Goal: Information Seeking & Learning: Learn about a topic

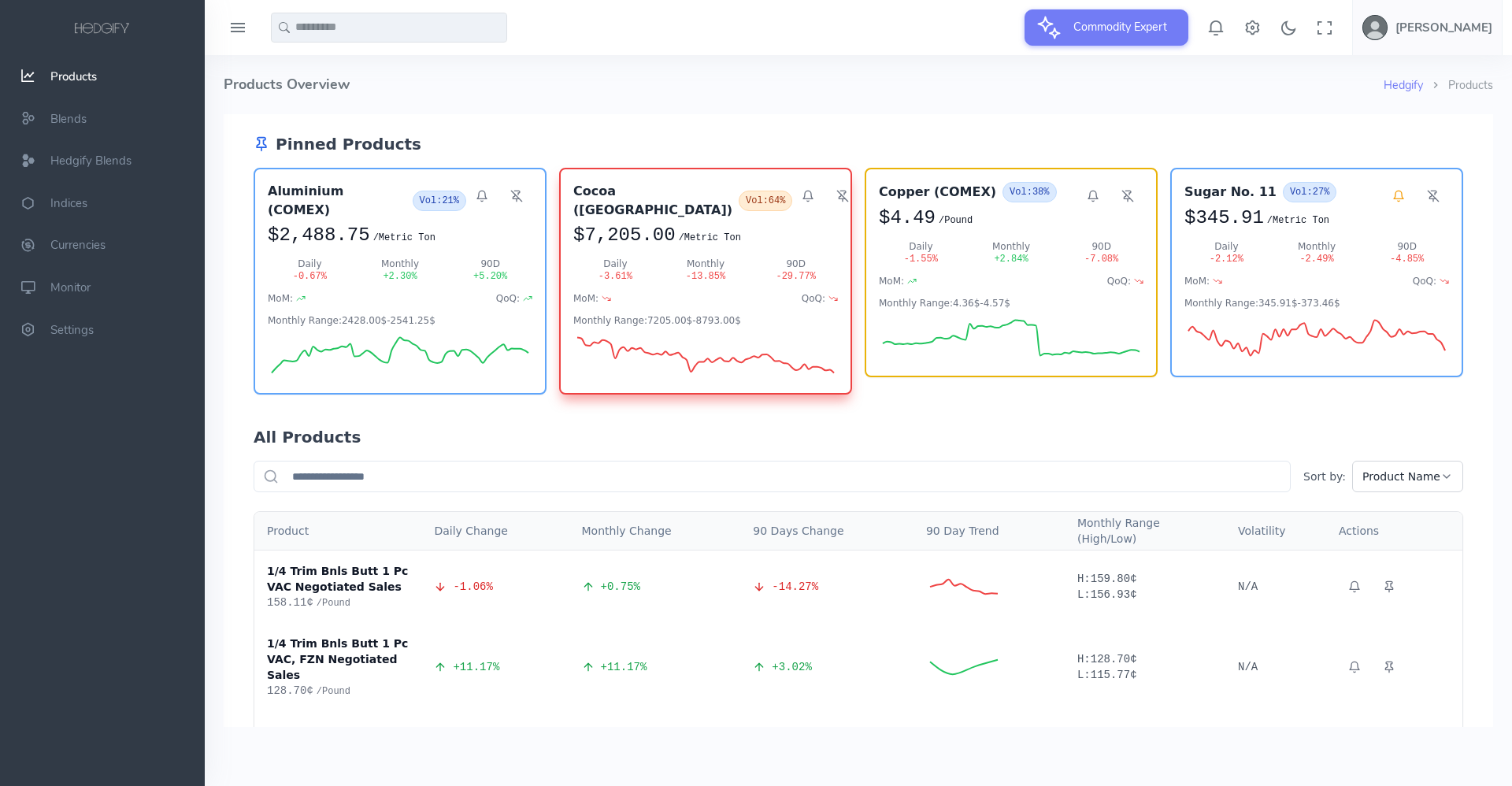
click at [521, 94] on h4 "Products Overview" at bounding box center [803, 85] width 1160 height 59
click at [109, 163] on span "Hedgify Blends" at bounding box center [91, 160] width 81 height 16
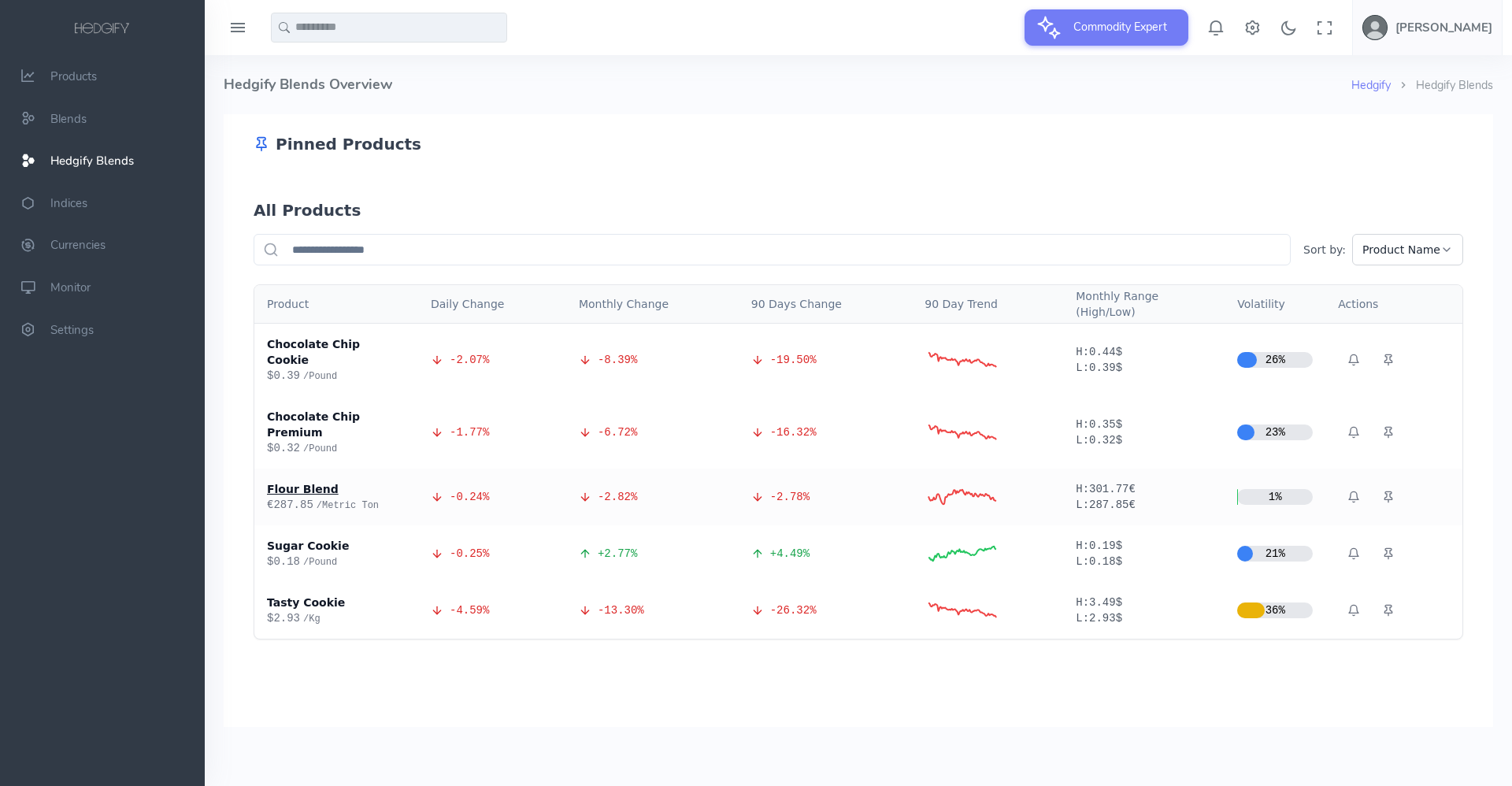
click at [303, 481] on div "Flour Blend" at bounding box center [336, 489] width 139 height 16
click at [289, 481] on div "Flour Blend" at bounding box center [336, 489] width 139 height 16
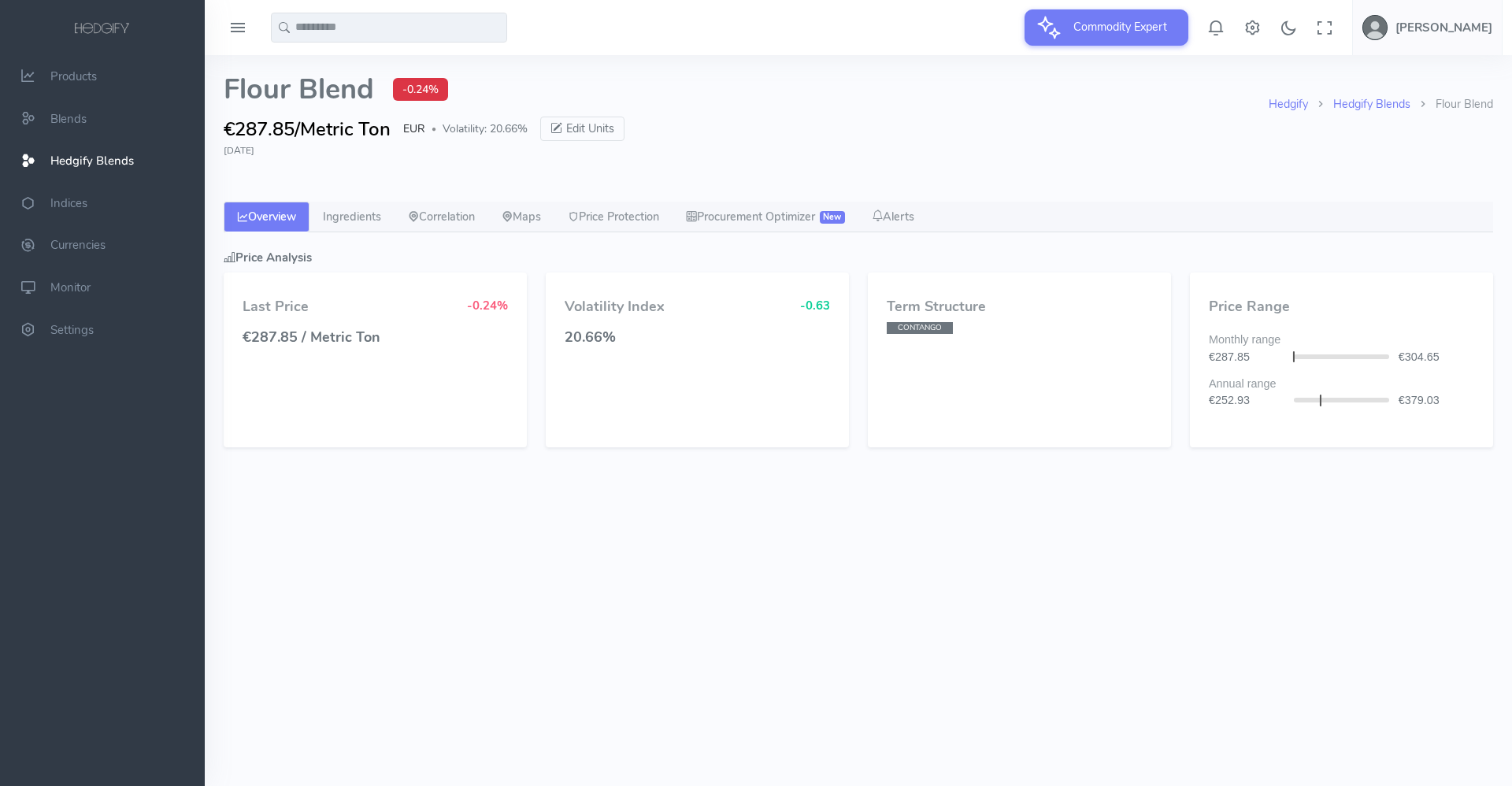
select select "****"
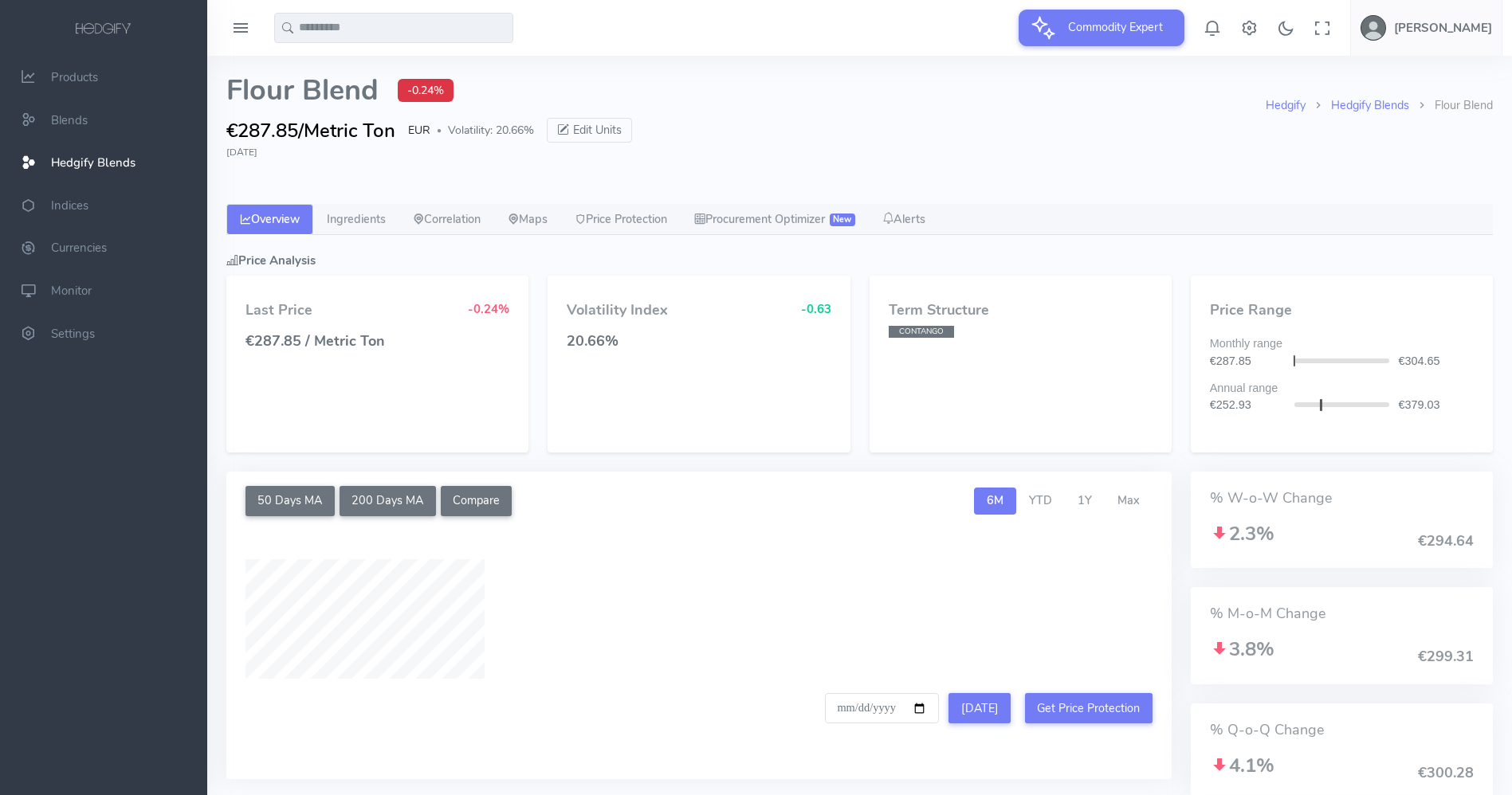
type input "**********"
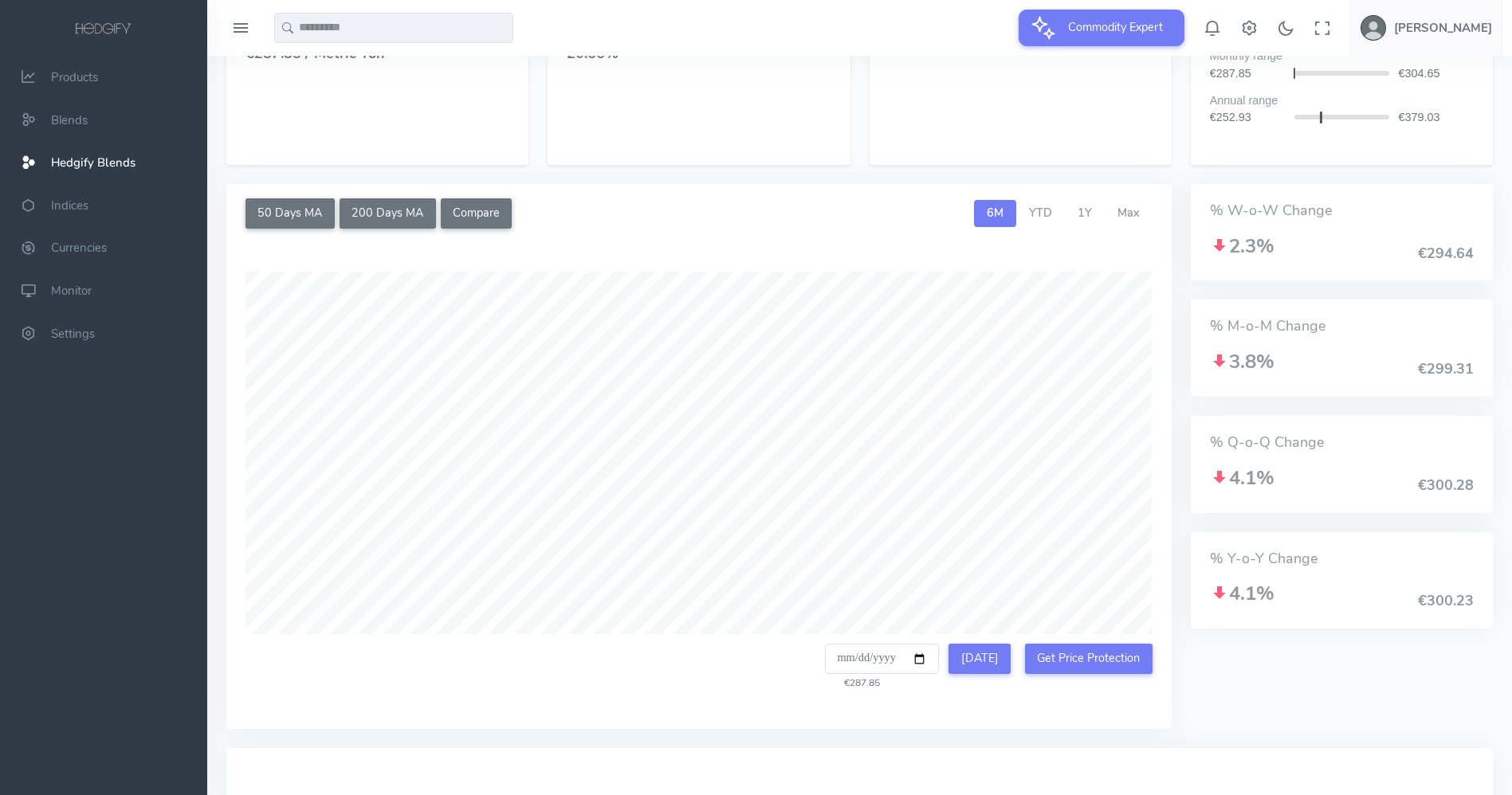
scroll to position [290, 0]
click at [1083, 212] on span "1Y" at bounding box center [1084, 211] width 15 height 16
click at [1135, 213] on span "Max" at bounding box center [1129, 211] width 22 height 16
click at [1087, 205] on span "1Y" at bounding box center [1084, 211] width 15 height 16
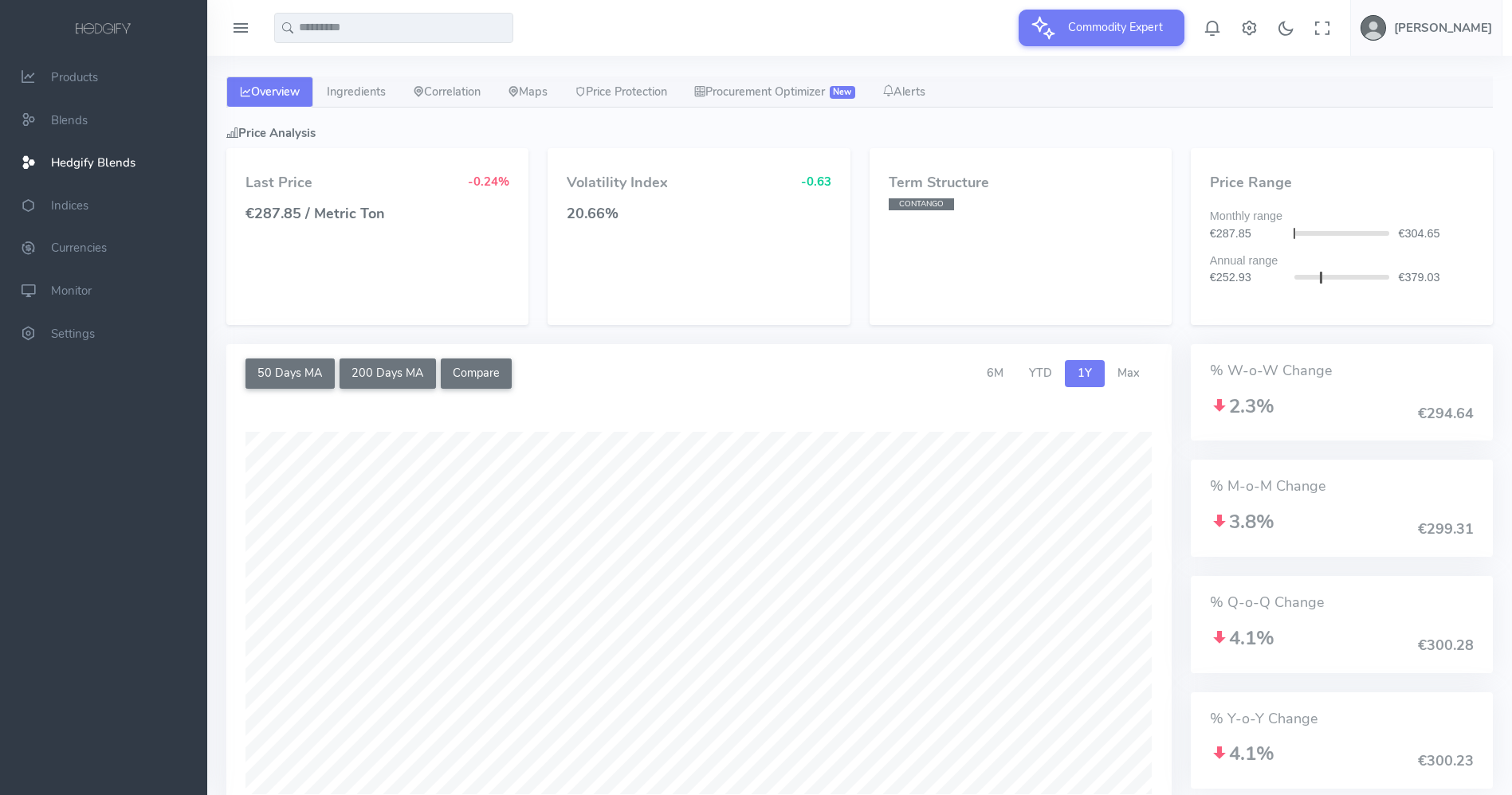
scroll to position [111, 0]
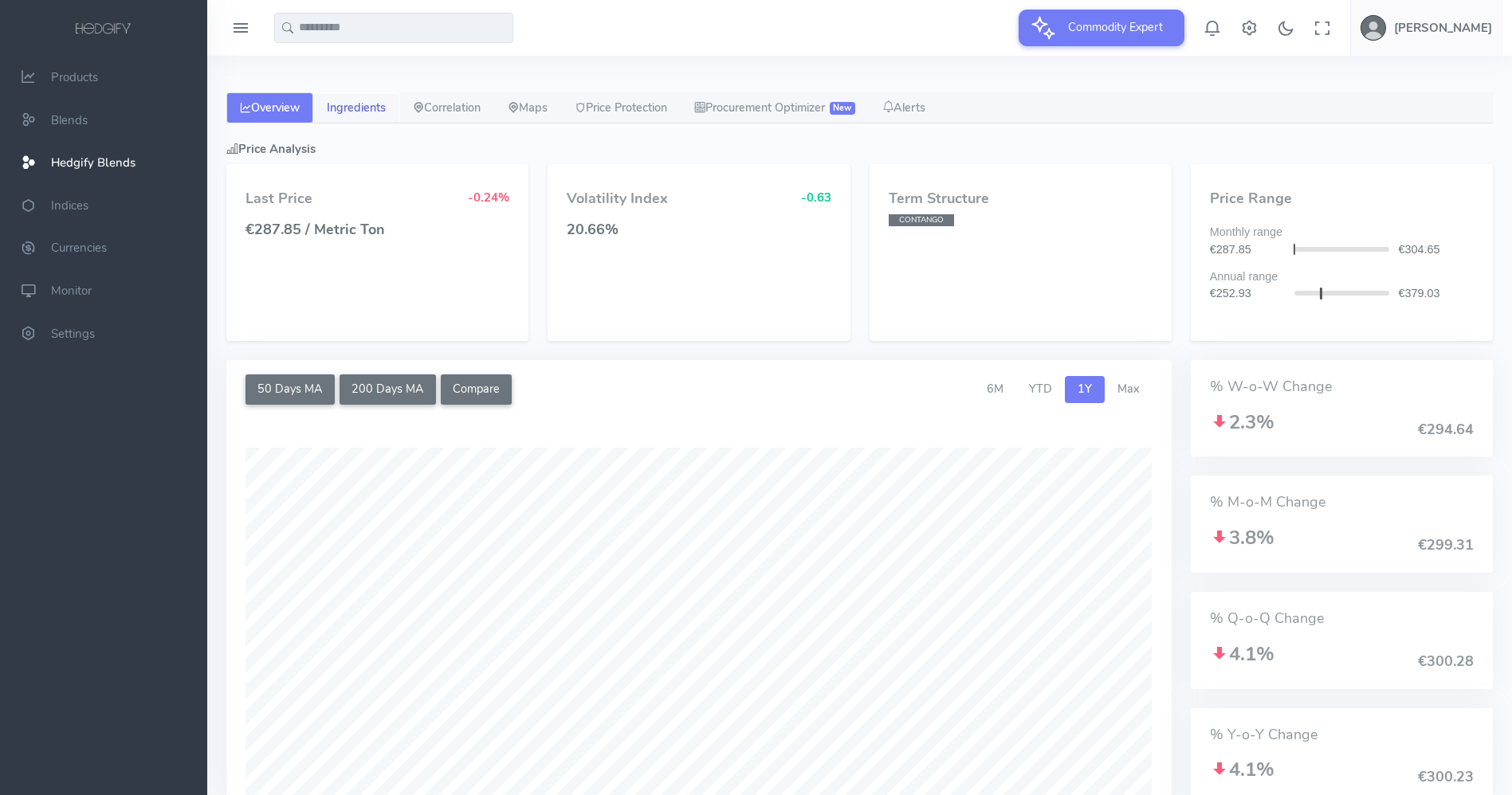
click at [357, 103] on link "Ingredients" at bounding box center [357, 108] width 86 height 32
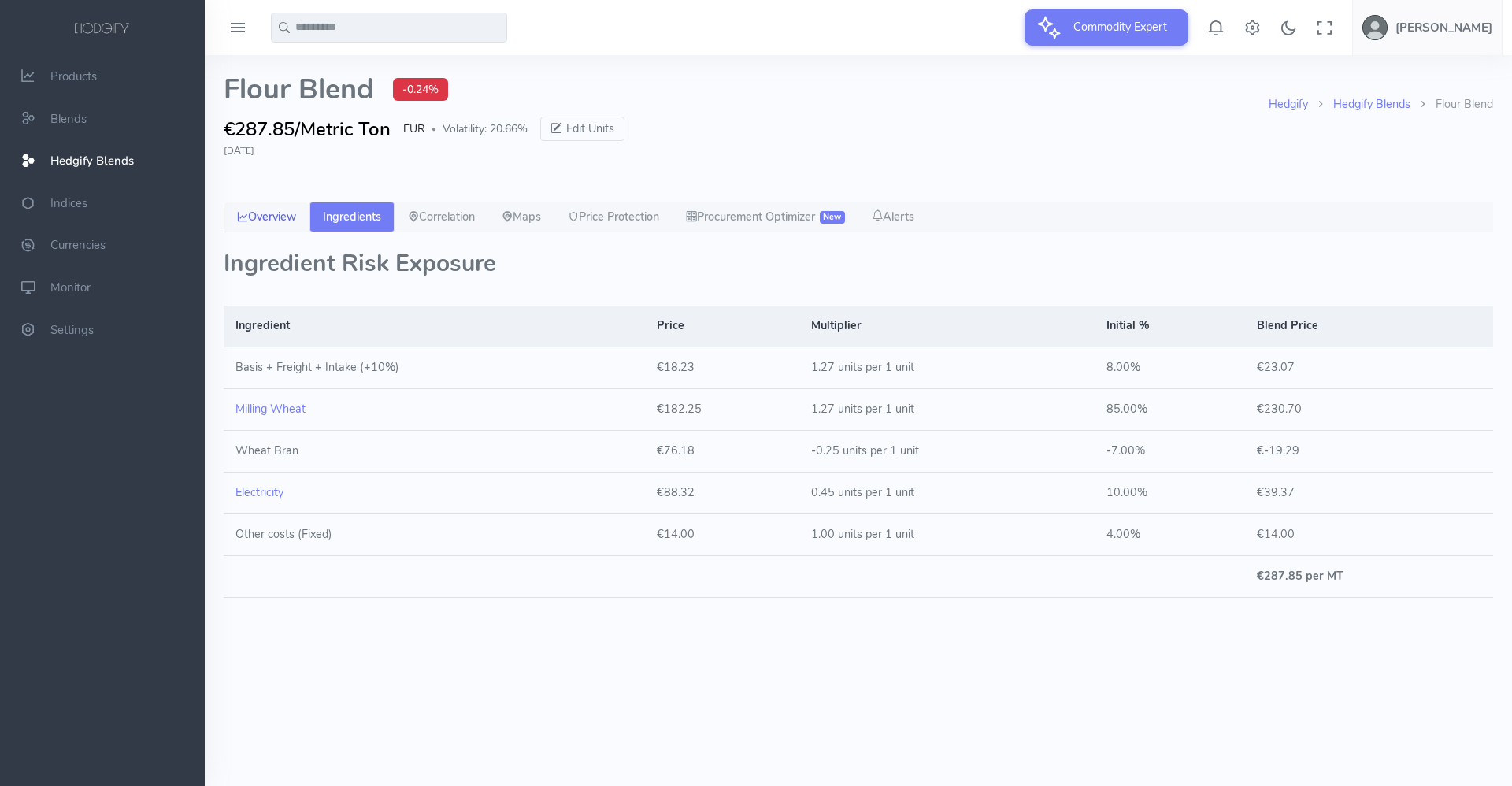
click at [282, 217] on link "Overview" at bounding box center [266, 217] width 86 height 31
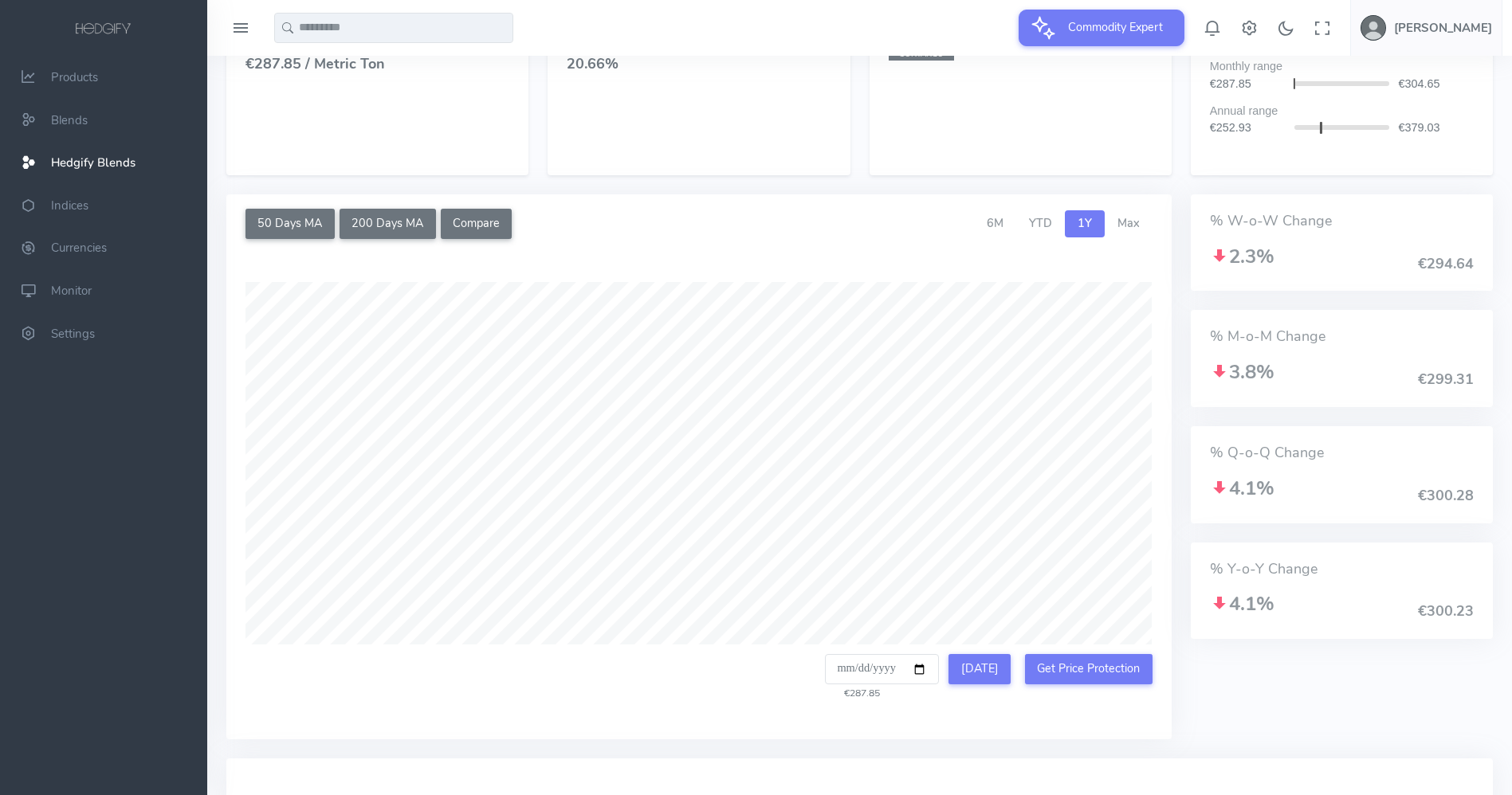
scroll to position [313, 0]
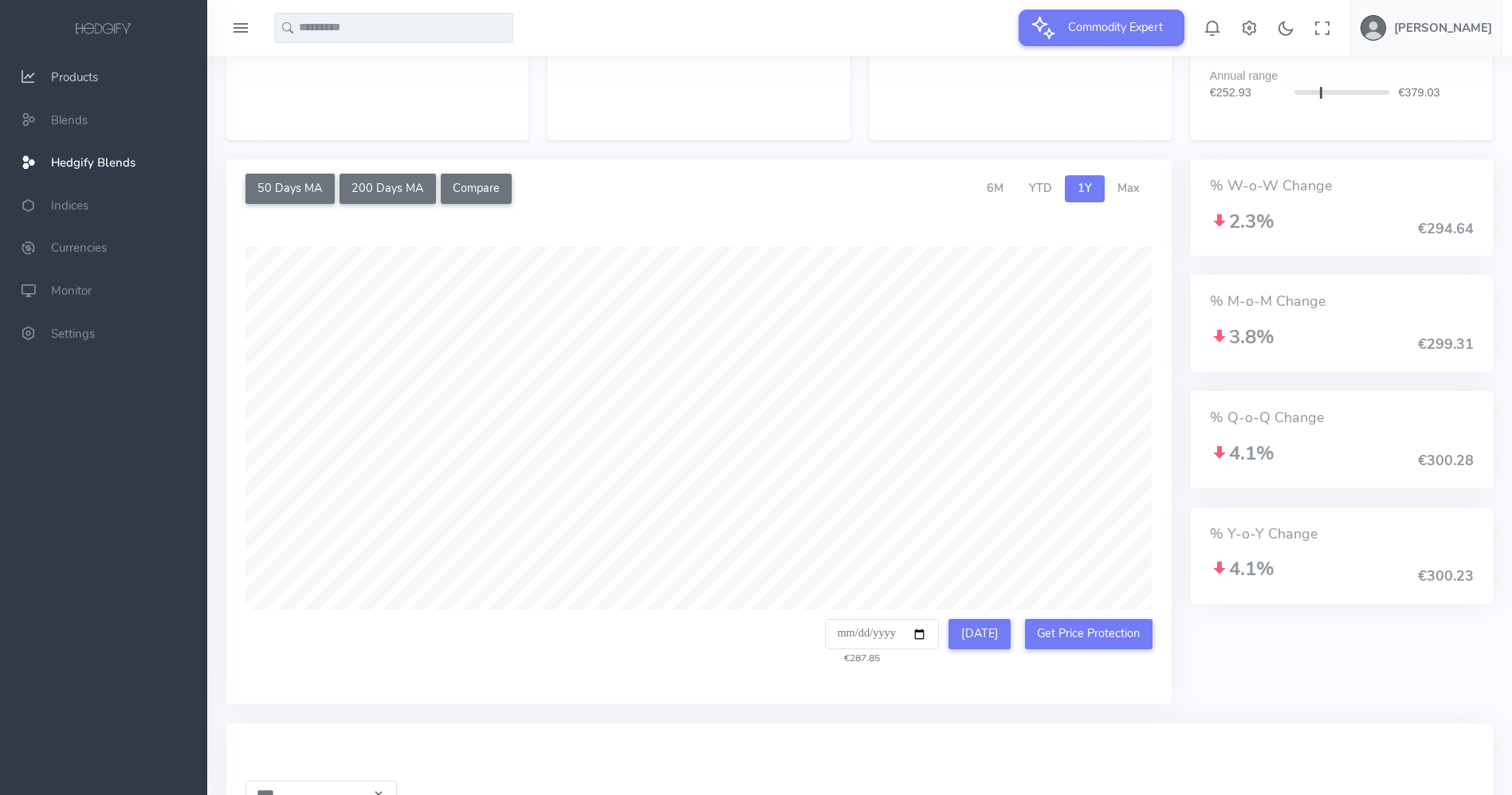
click at [93, 87] on link "Products" at bounding box center [104, 77] width 207 height 43
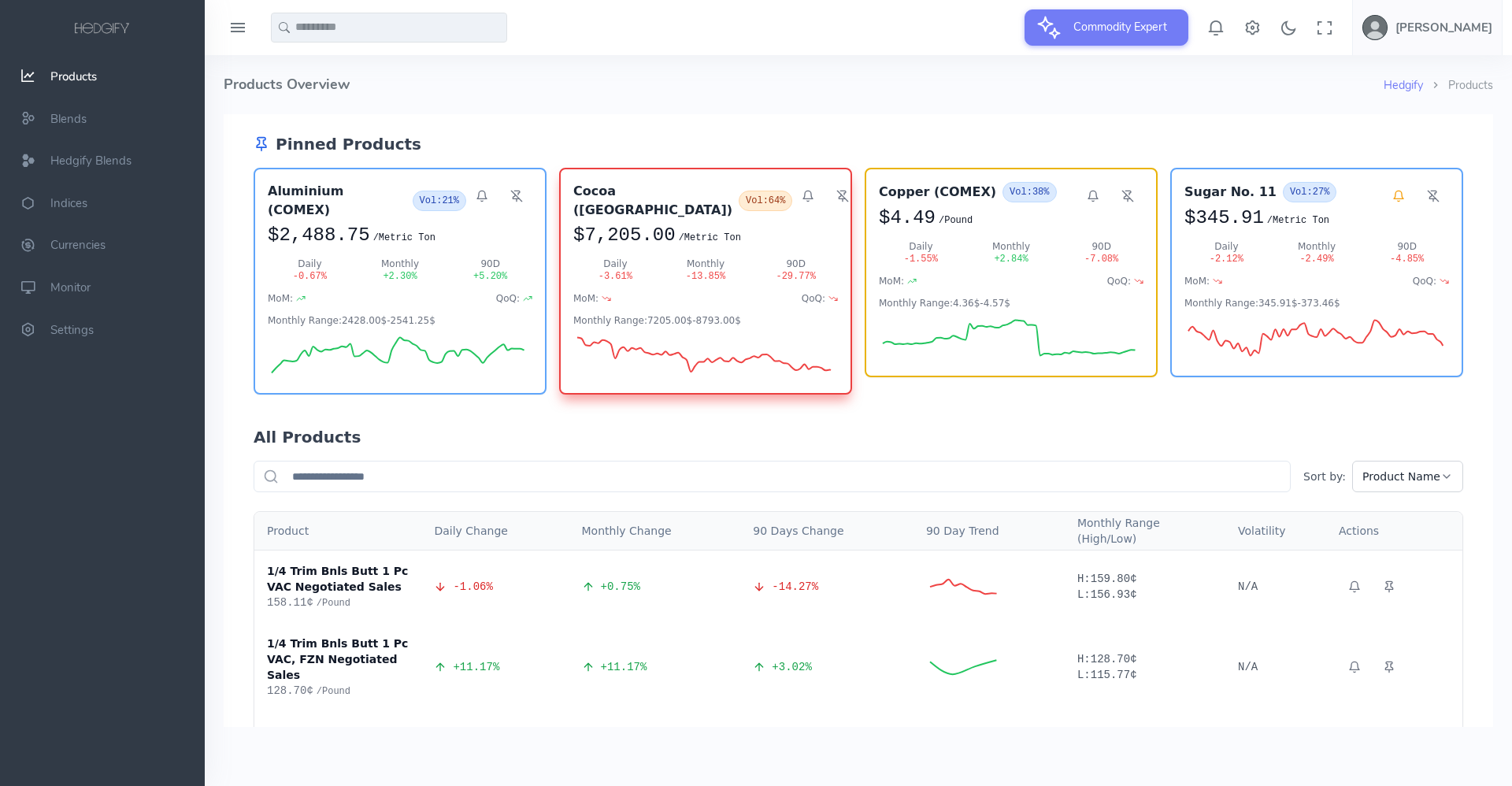
drag, startPoint x: 354, startPoint y: 23, endPoint x: 152, endPoint y: 295, distance: 338.8
click at [354, 23] on input "text" at bounding box center [389, 27] width 236 height 30
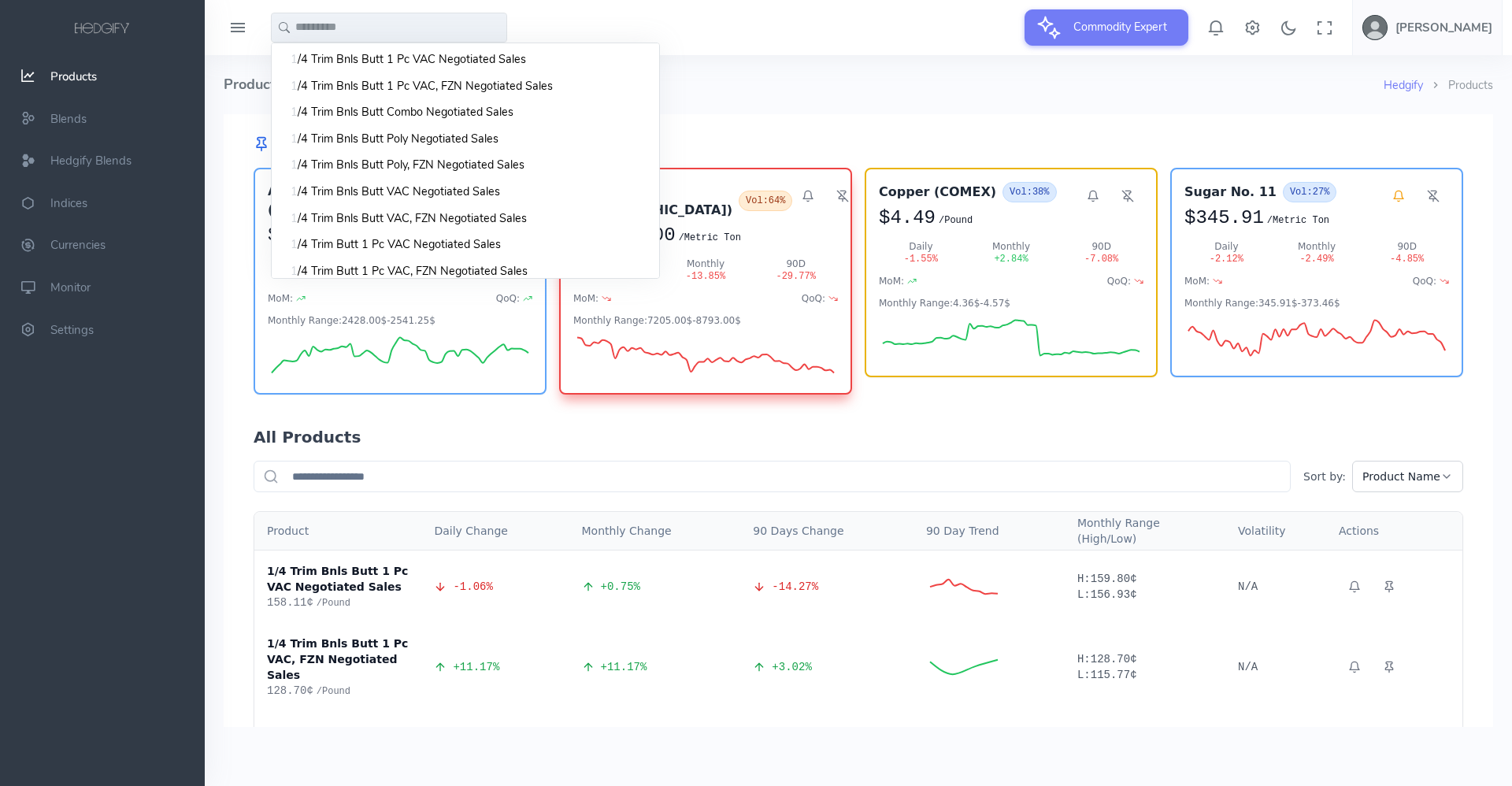
click at [376, 461] on input "text" at bounding box center [771, 476] width 1037 height 31
click at [673, 52] on div "1 1 1 1 1 1 1 1 1 1 1 1" at bounding box center [858, 27] width 1307 height 55
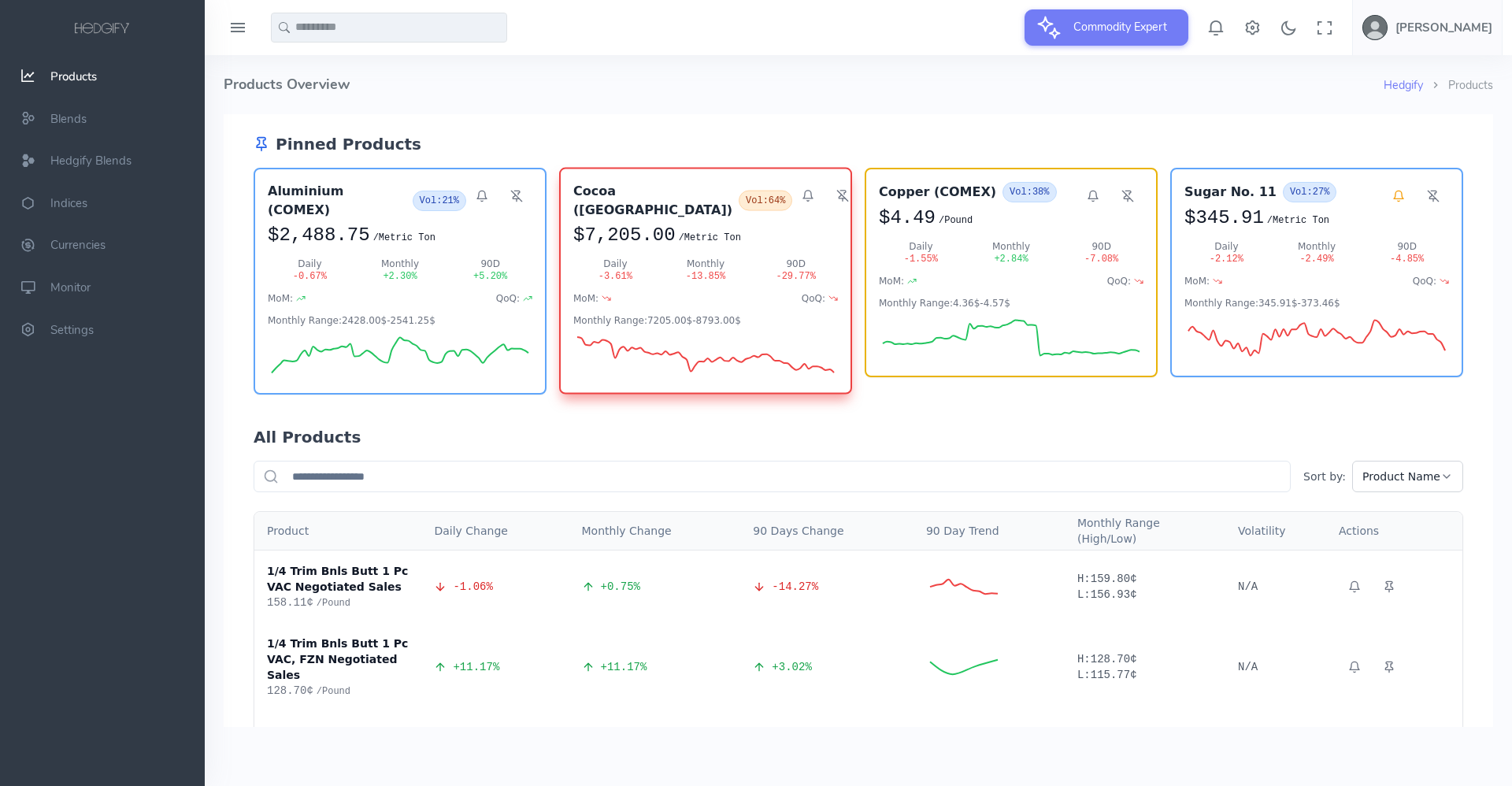
click at [343, 464] on input "text" at bounding box center [771, 476] width 1037 height 31
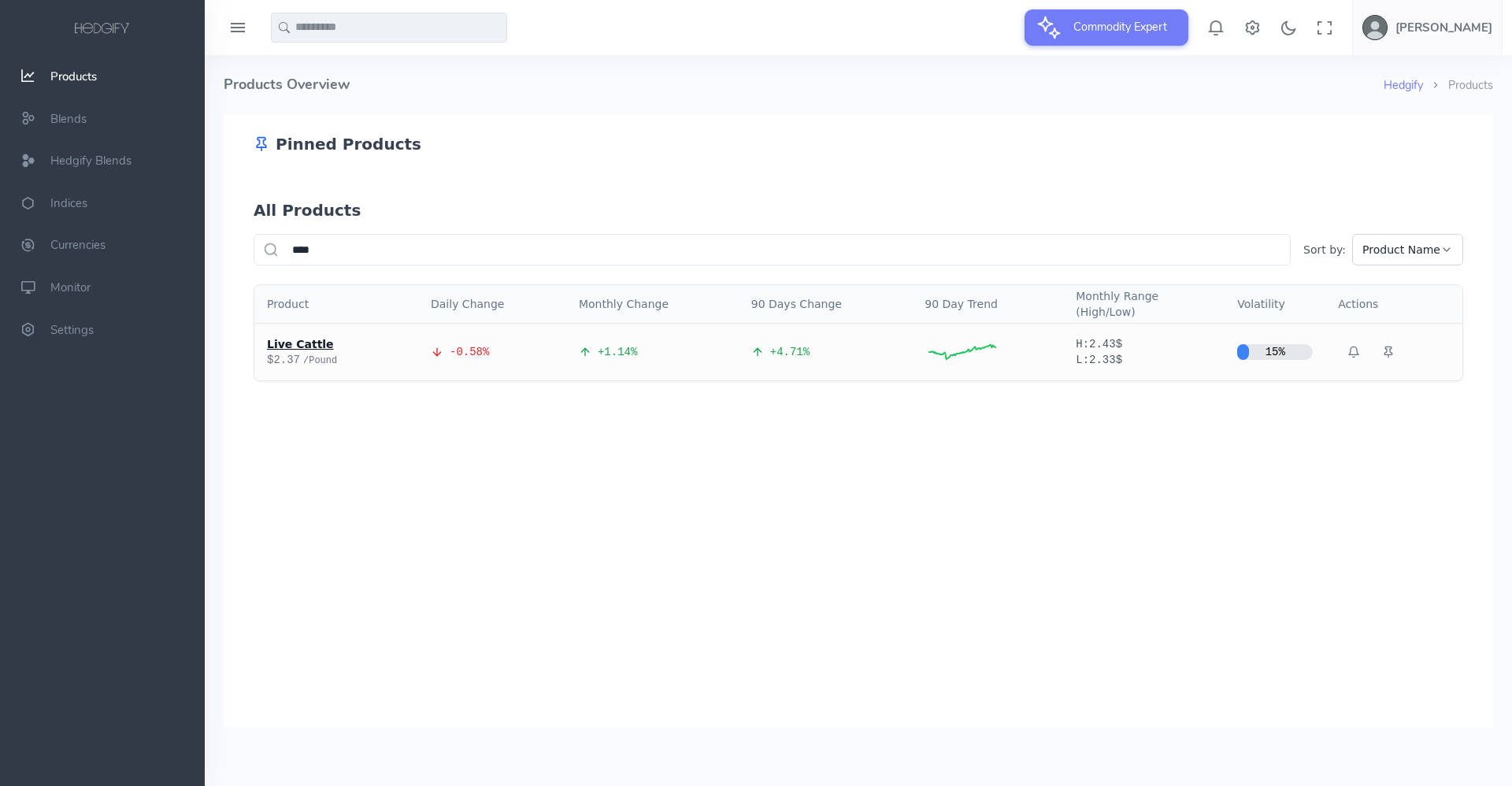
type input "****"
click at [290, 344] on div "Live Cattle" at bounding box center [336, 344] width 139 height 16
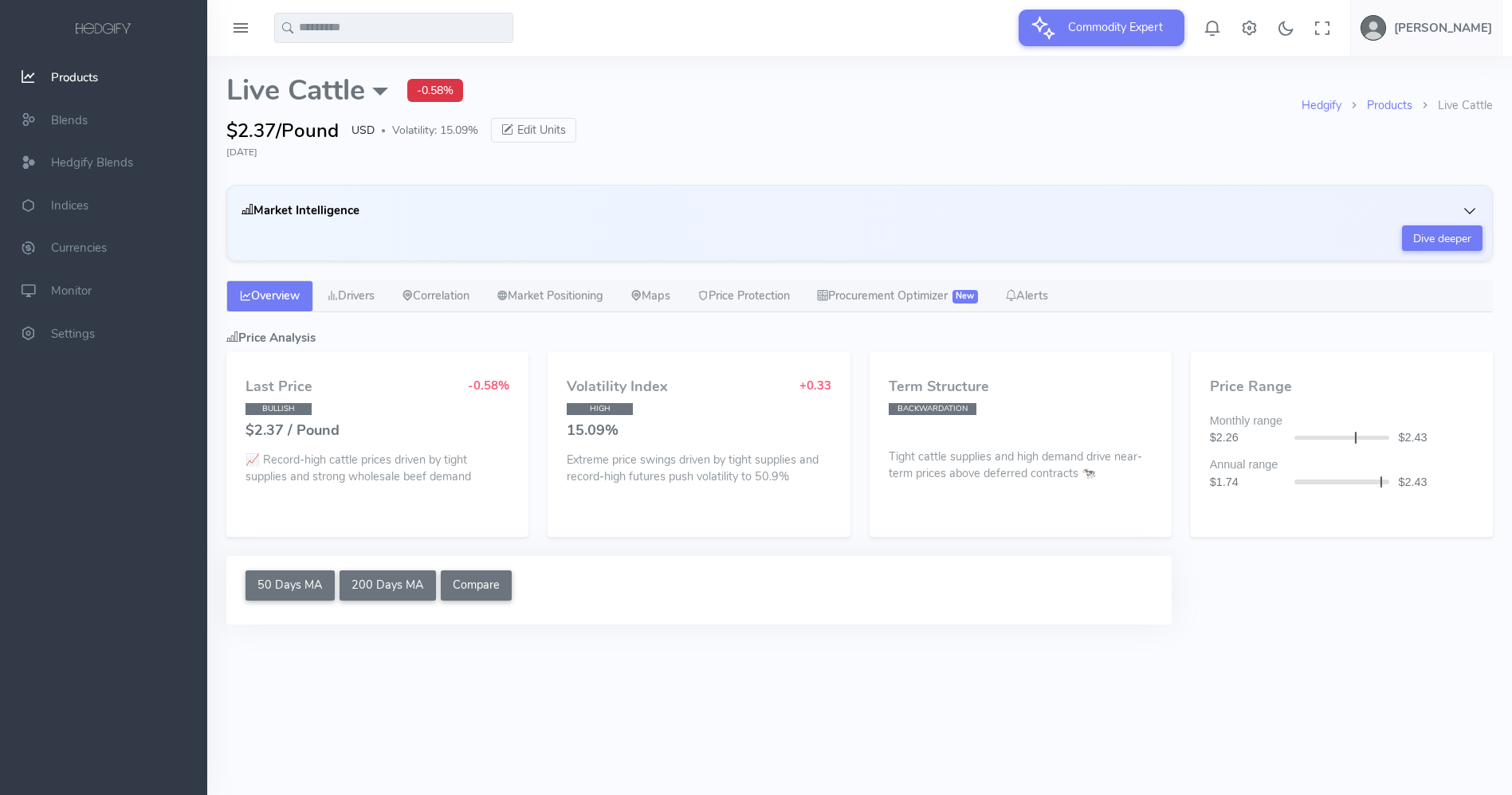
select select "****"
click at [1469, 207] on icon "button" at bounding box center [1470, 211] width 16 height 16
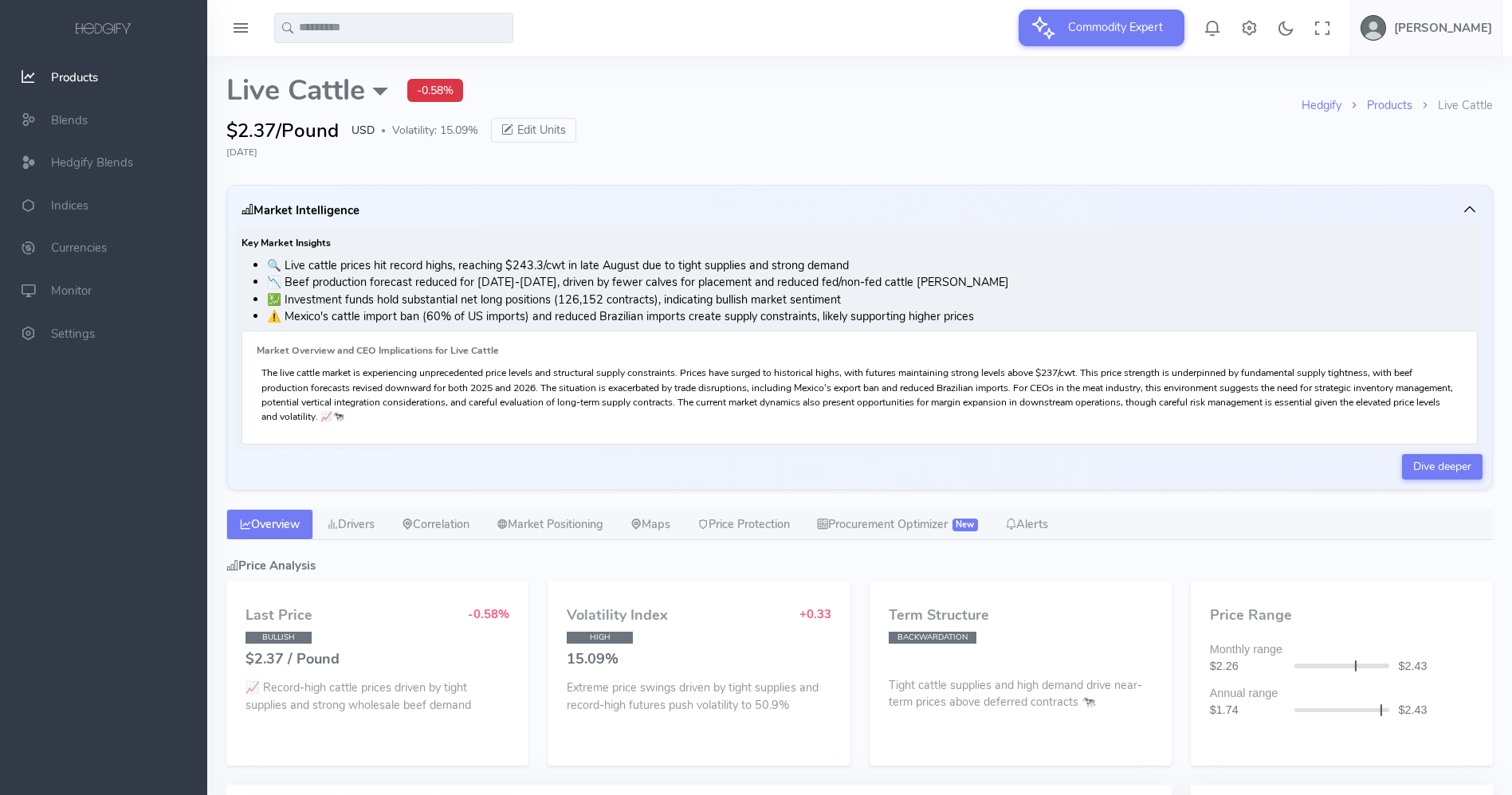
click at [1459, 207] on button "Market Intelligence" at bounding box center [860, 210] width 1246 height 30
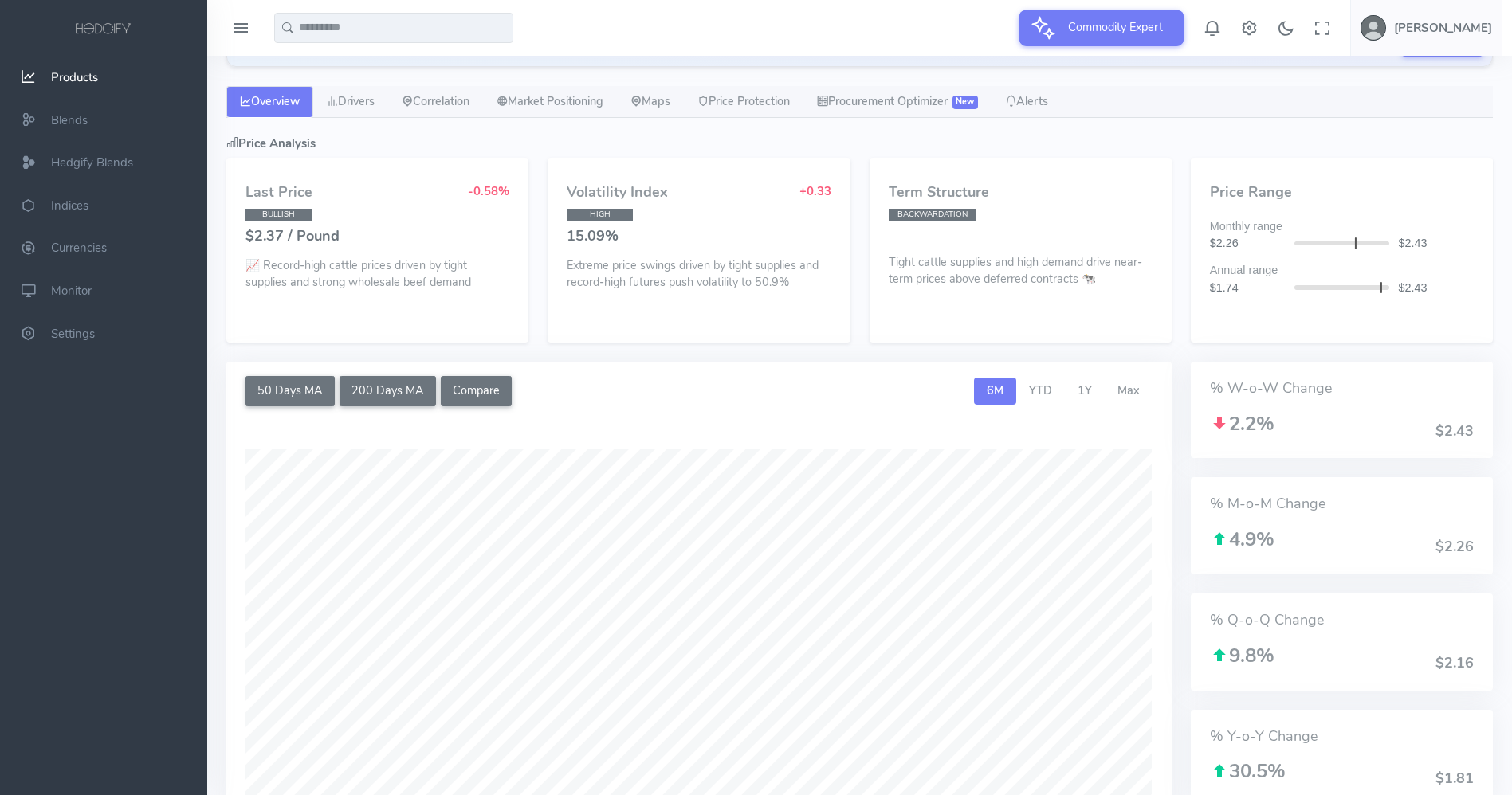
scroll to position [203, 0]
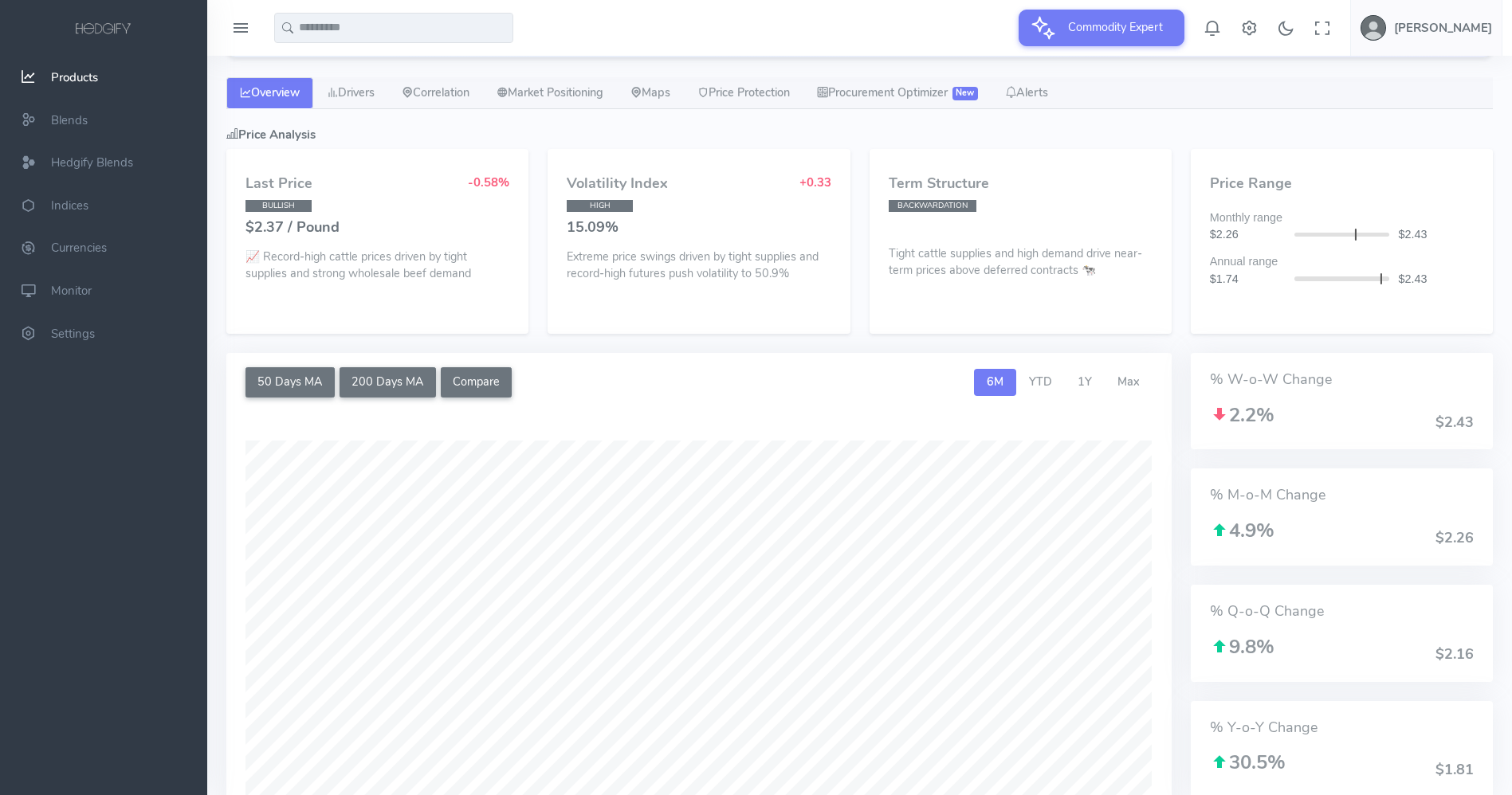
click at [883, 153] on div "Term Structure BACKWARDATION Tight cattle supplies and high demand drive near-t…" at bounding box center [1021, 242] width 302 height 185
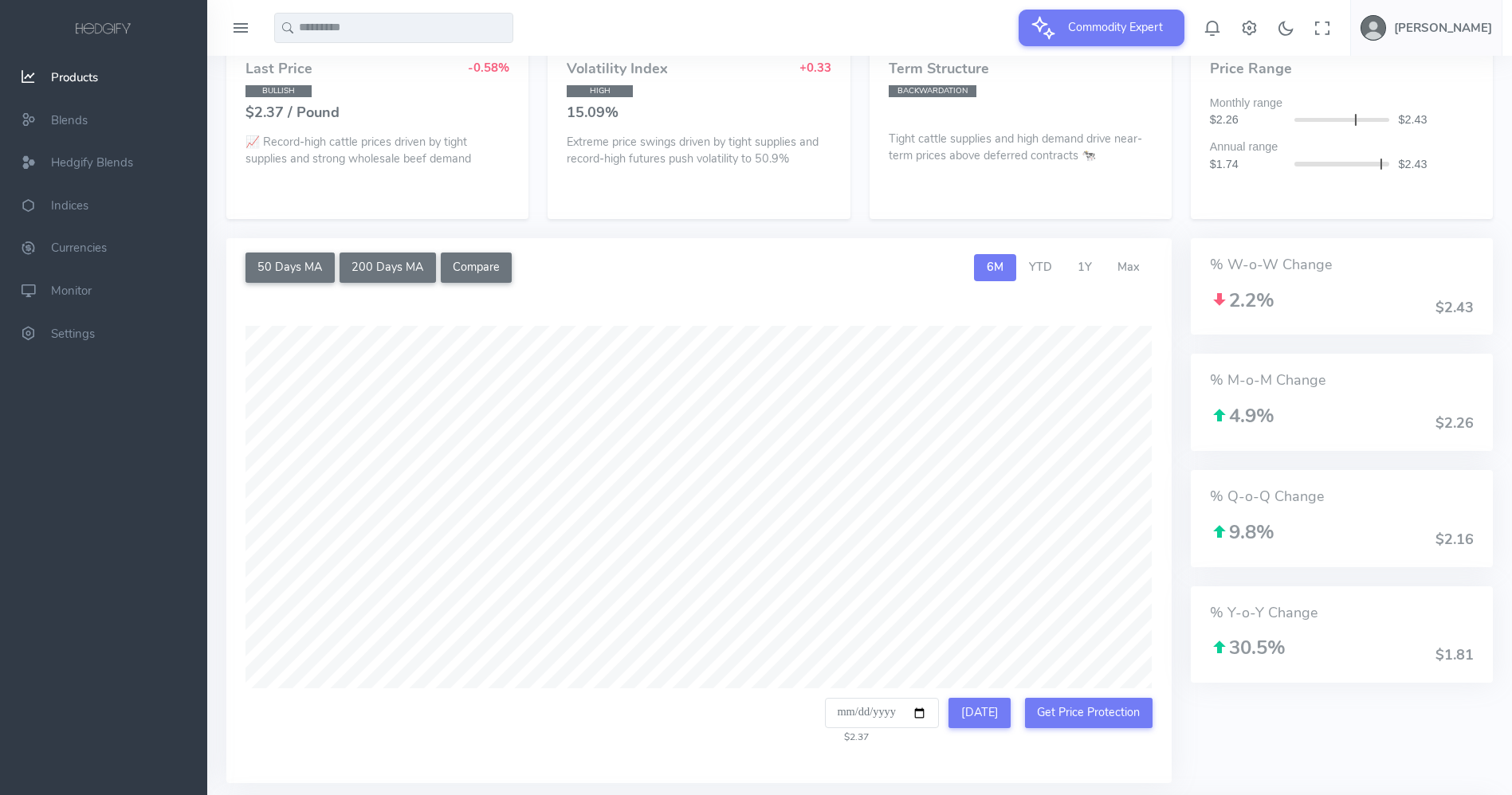
scroll to position [422, 0]
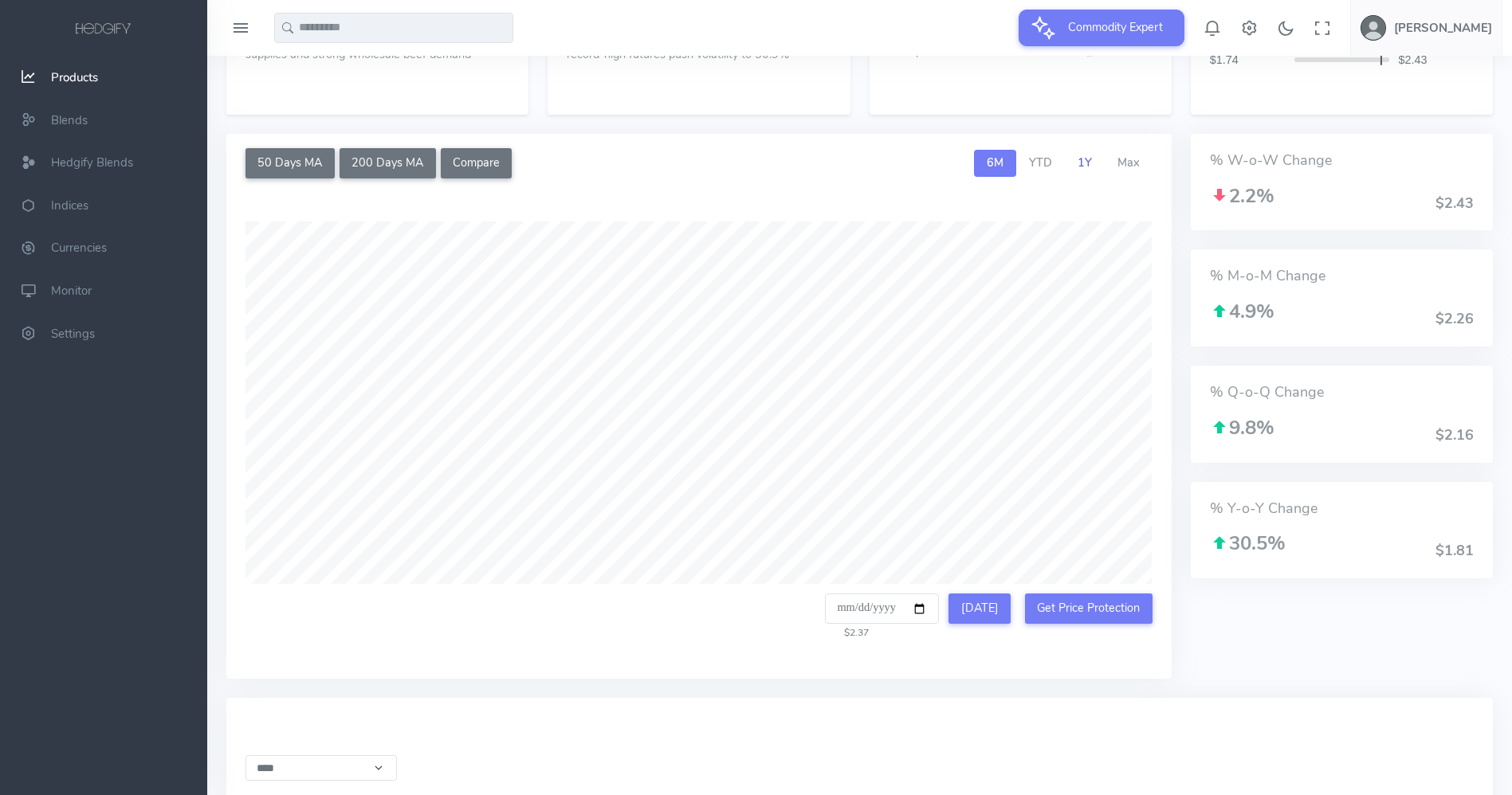
click at [1085, 171] on link "1Y" at bounding box center [1085, 164] width 40 height 27
click at [1120, 165] on span "Max" at bounding box center [1129, 162] width 22 height 16
click at [969, 613] on button "[DATE]" at bounding box center [980, 608] width 63 height 30
click at [988, 621] on button "[DATE]" at bounding box center [980, 608] width 63 height 30
type input "**********"
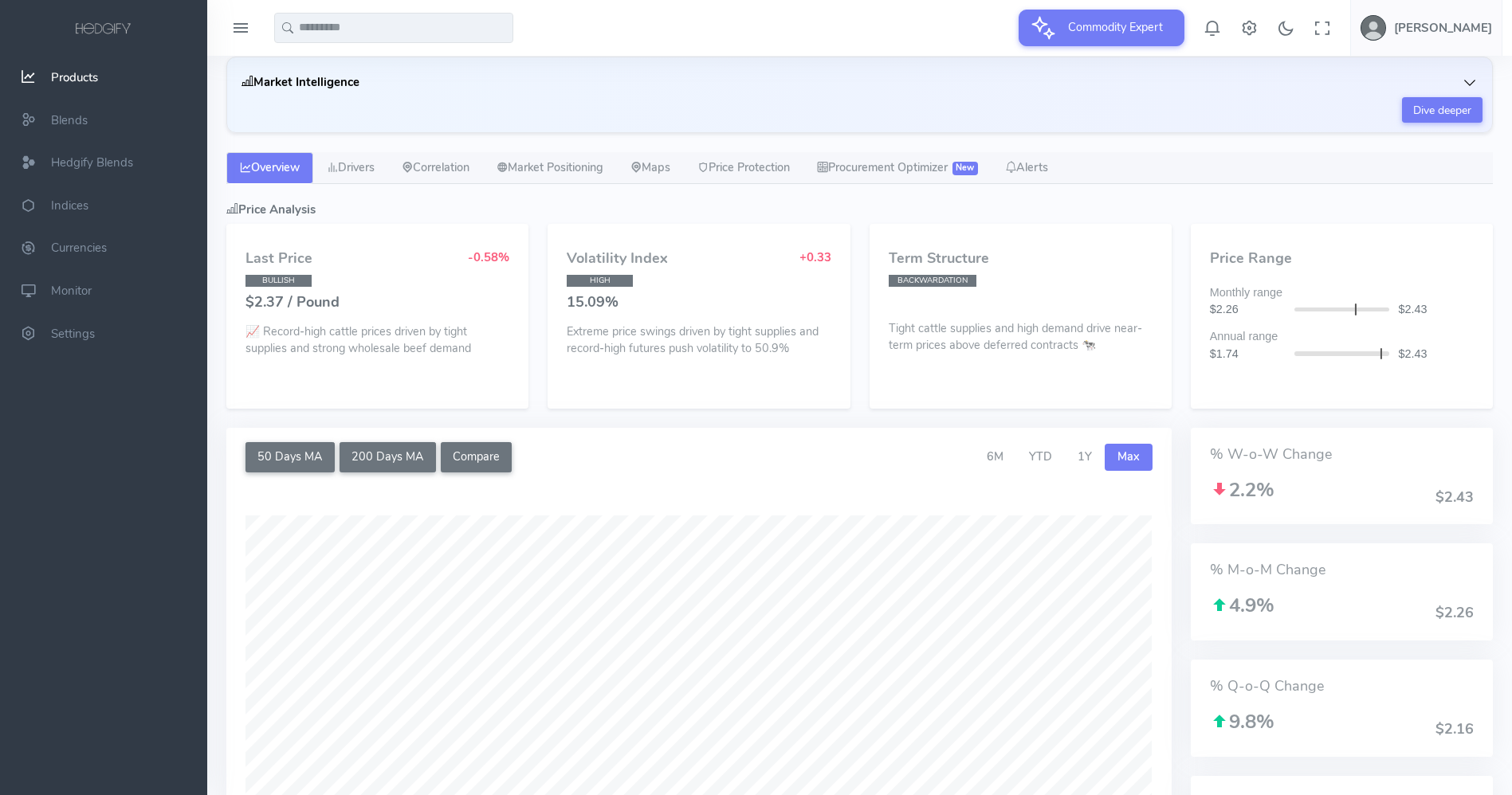
scroll to position [124, 0]
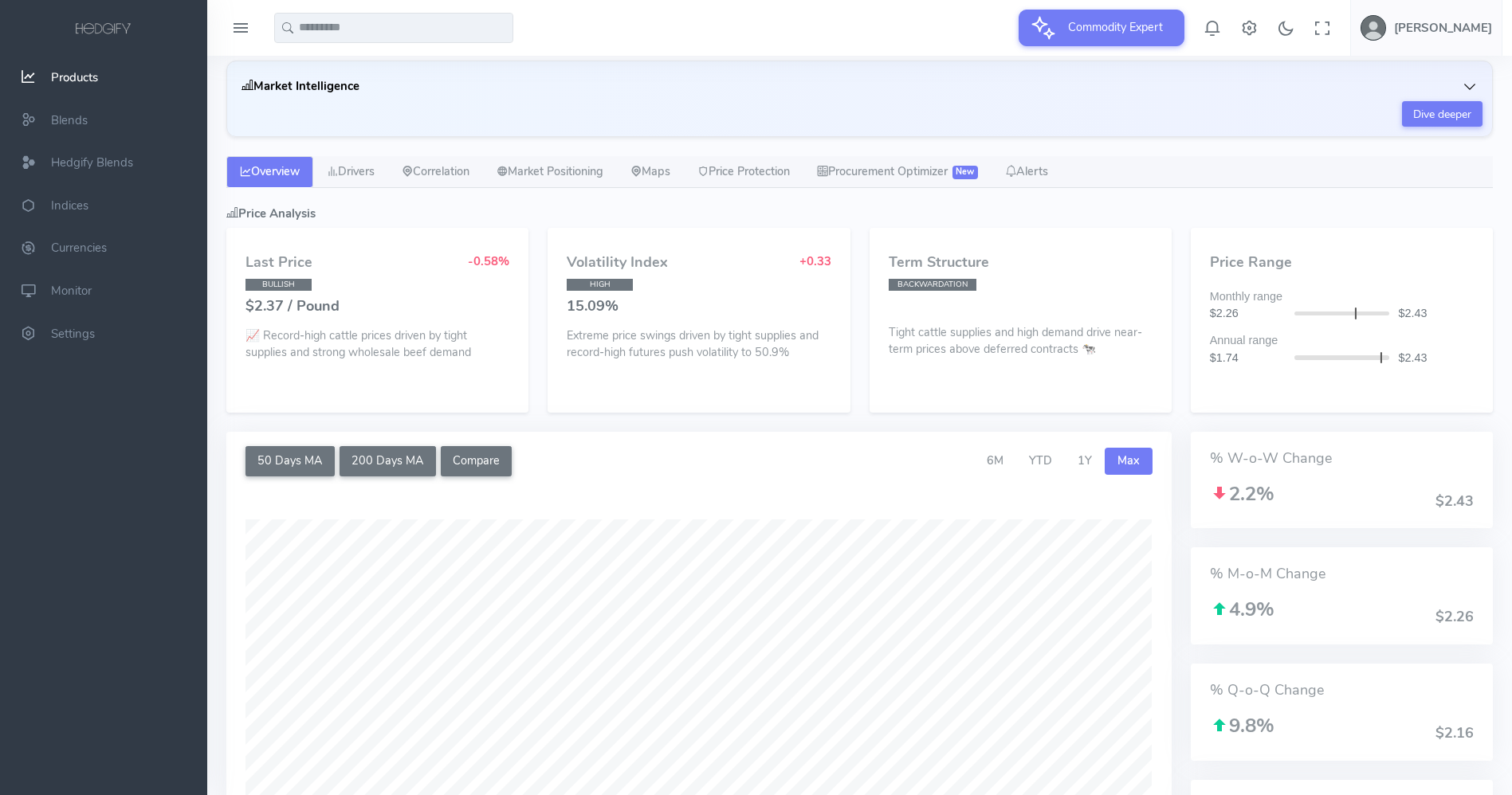
click at [289, 333] on p "📈 Record-high cattle prices driven by tight supplies and strong wholesale beef …" at bounding box center [377, 344] width 264 height 34
click at [351, 176] on link "Drivers" at bounding box center [351, 171] width 75 height 32
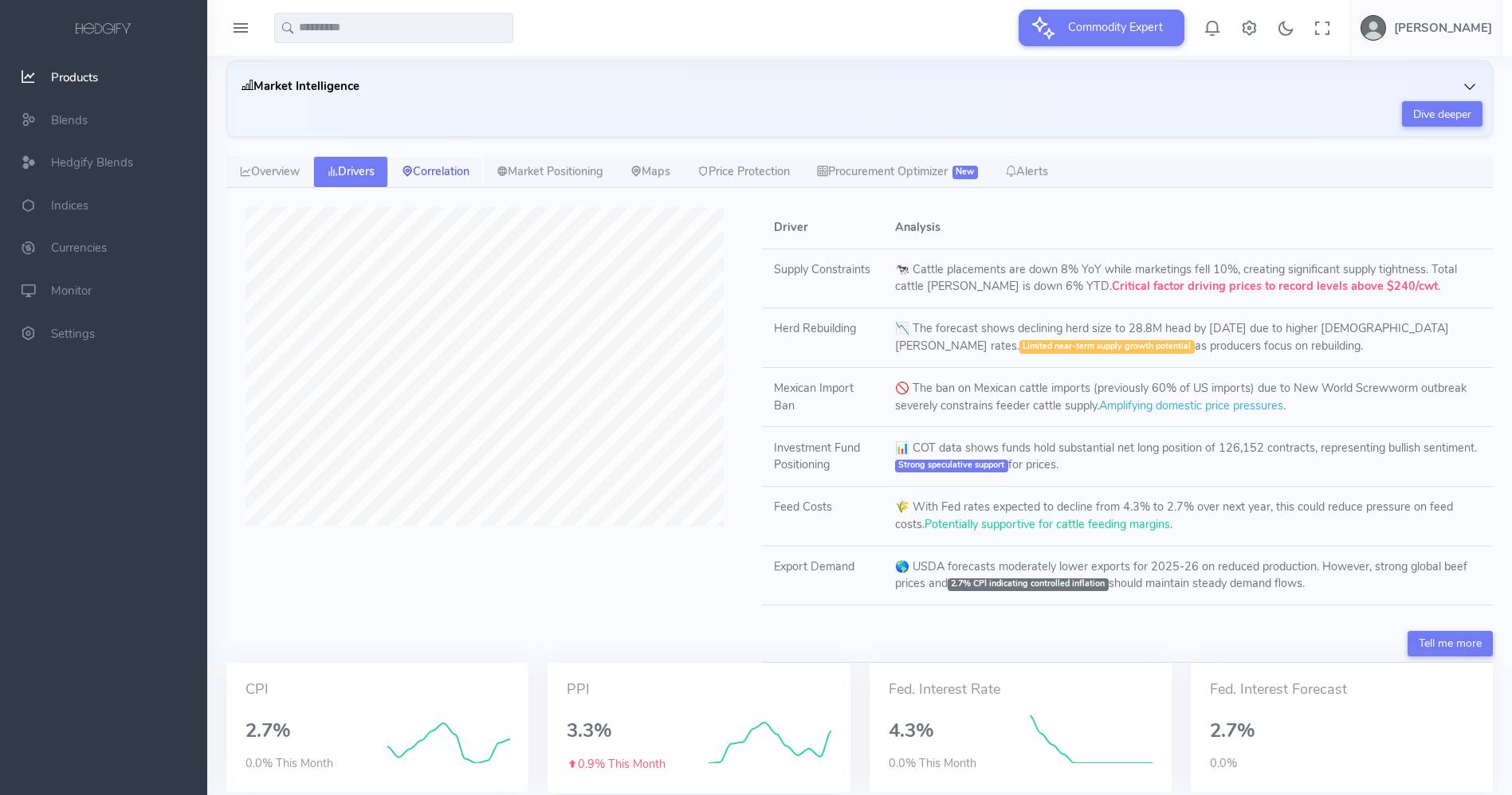
click at [453, 167] on link "Correlation" at bounding box center [435, 171] width 95 height 32
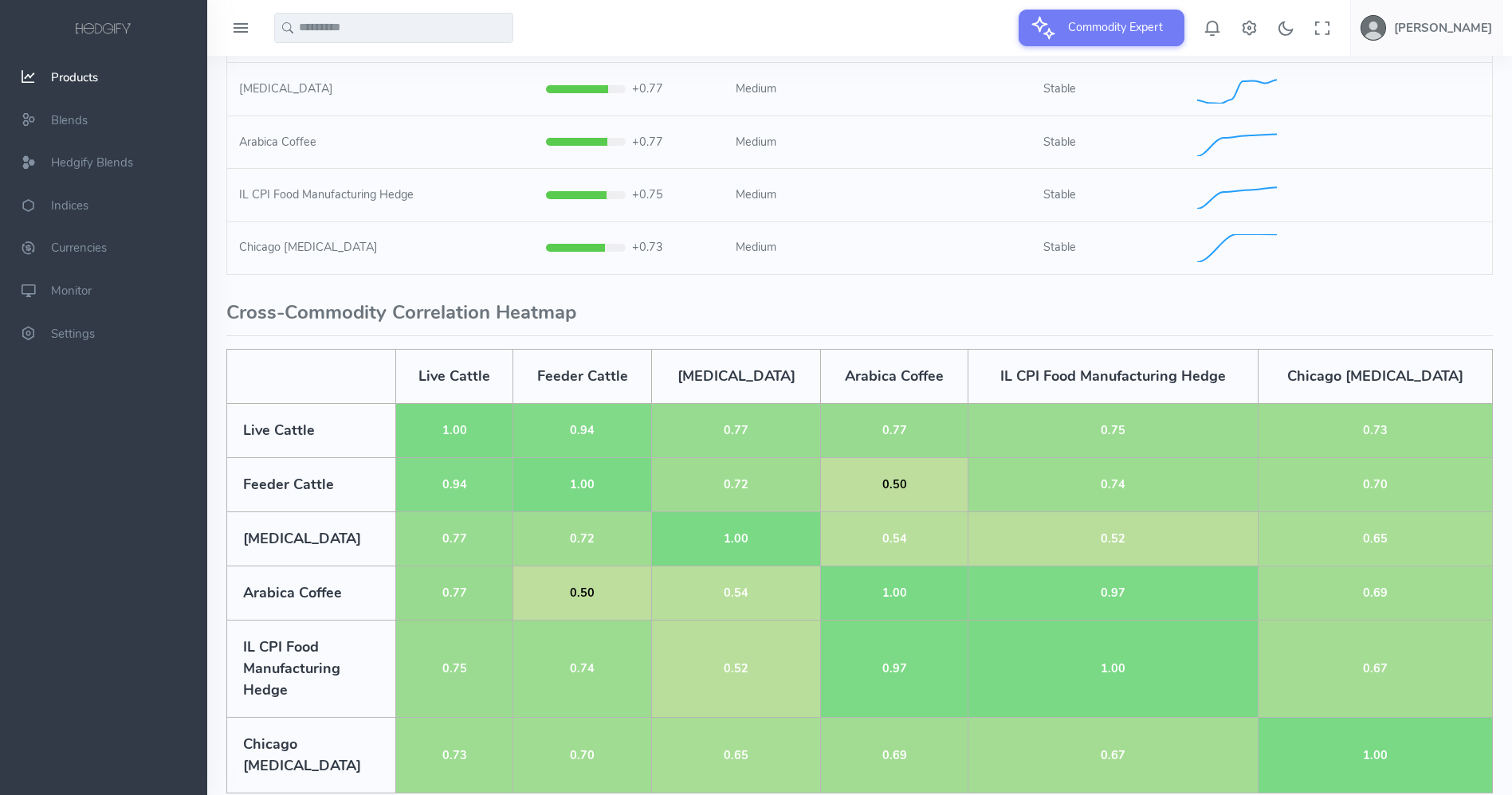
scroll to position [426, 0]
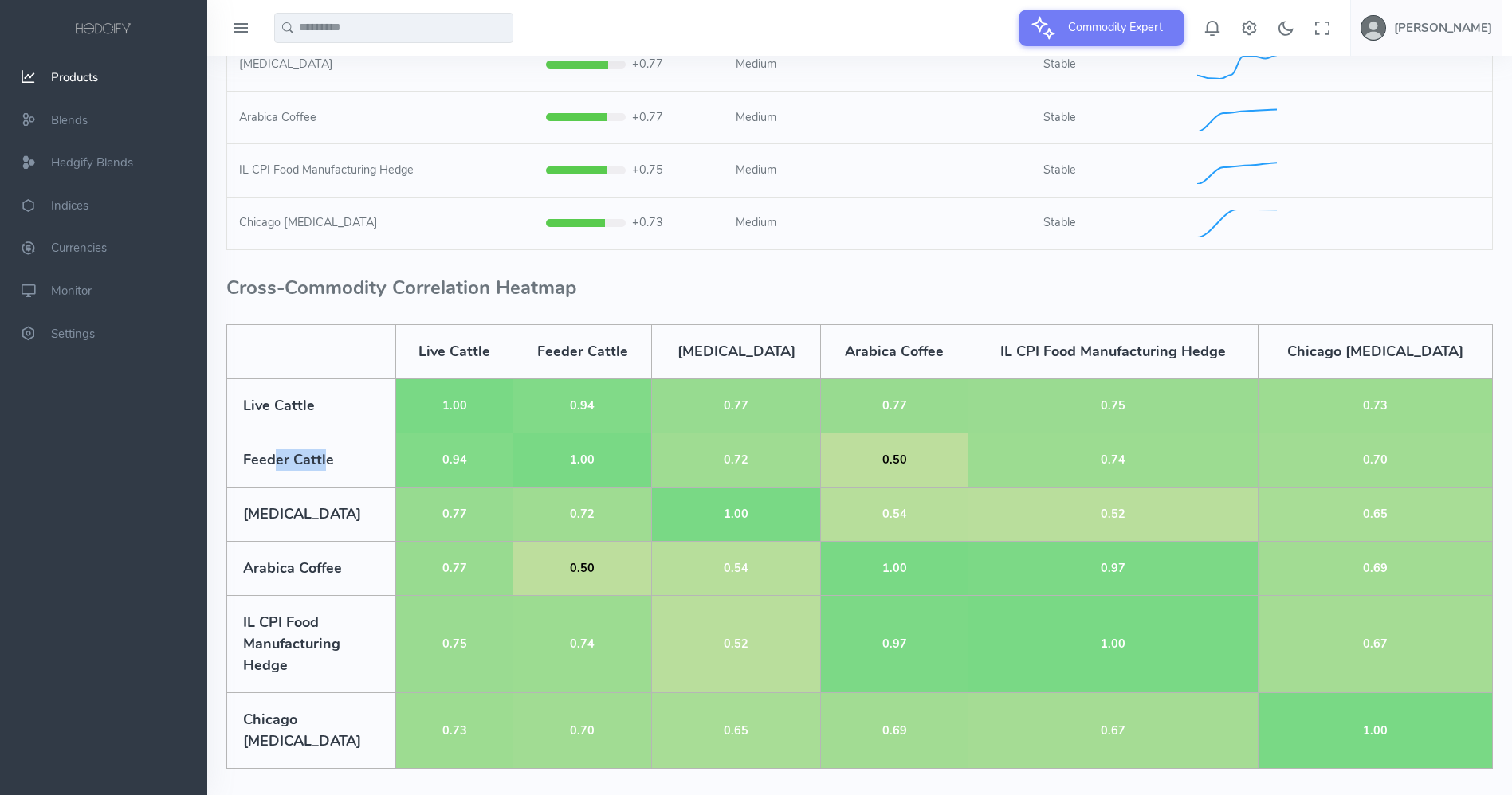
drag, startPoint x: 273, startPoint y: 456, endPoint x: 327, endPoint y: 456, distance: 54.0
click at [327, 456] on td "Feeder Cattle" at bounding box center [311, 460] width 169 height 54
drag, startPoint x: 452, startPoint y: 461, endPoint x: 475, endPoint y: 461, distance: 23.0
click at [475, 461] on td "0.94" at bounding box center [454, 460] width 117 height 54
drag, startPoint x: 453, startPoint y: 520, endPoint x: 463, endPoint y: 519, distance: 10.0
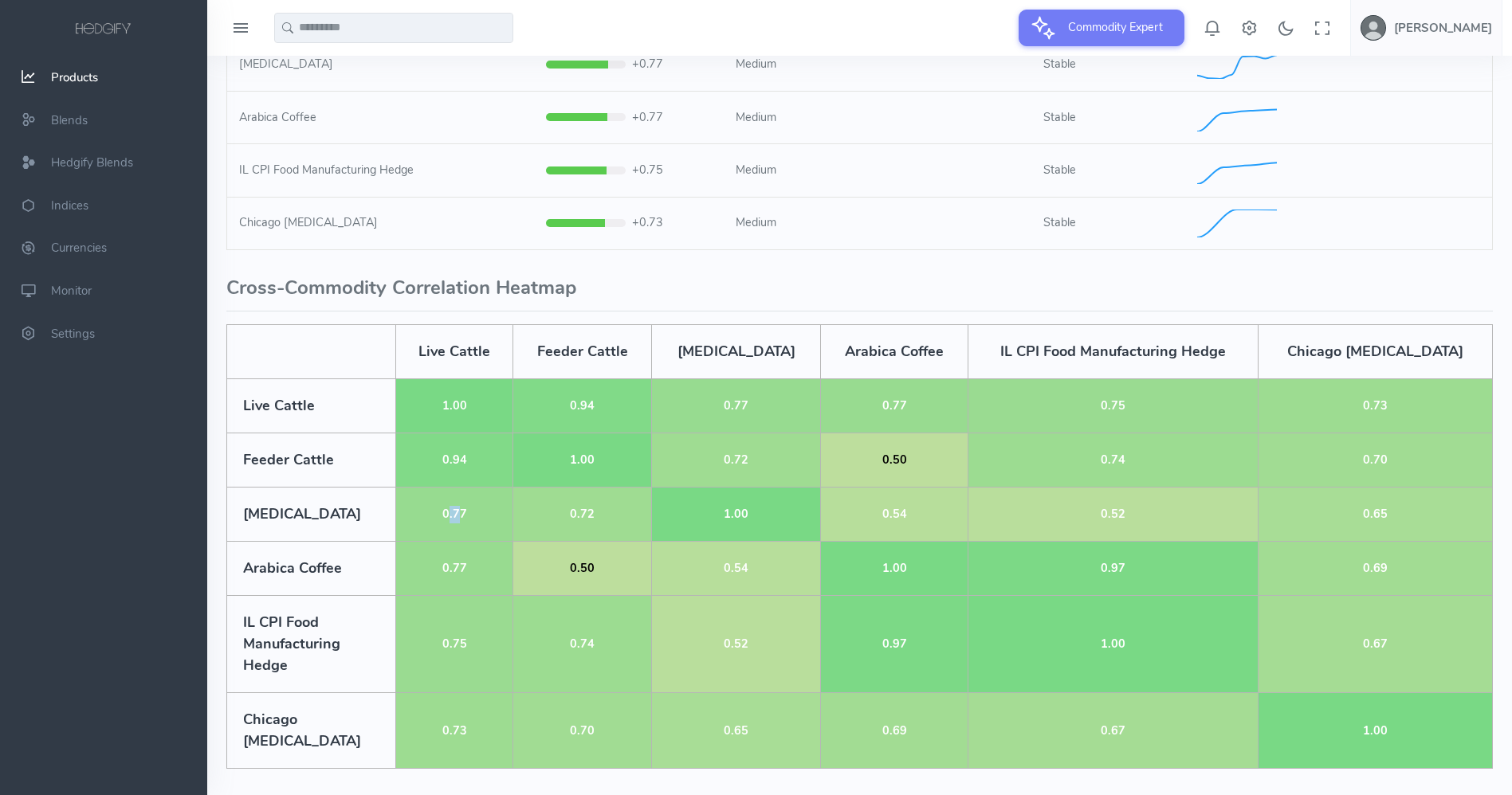
click at [463, 519] on td "0.77" at bounding box center [454, 514] width 117 height 54
click at [461, 571] on td "0.77" at bounding box center [454, 568] width 117 height 54
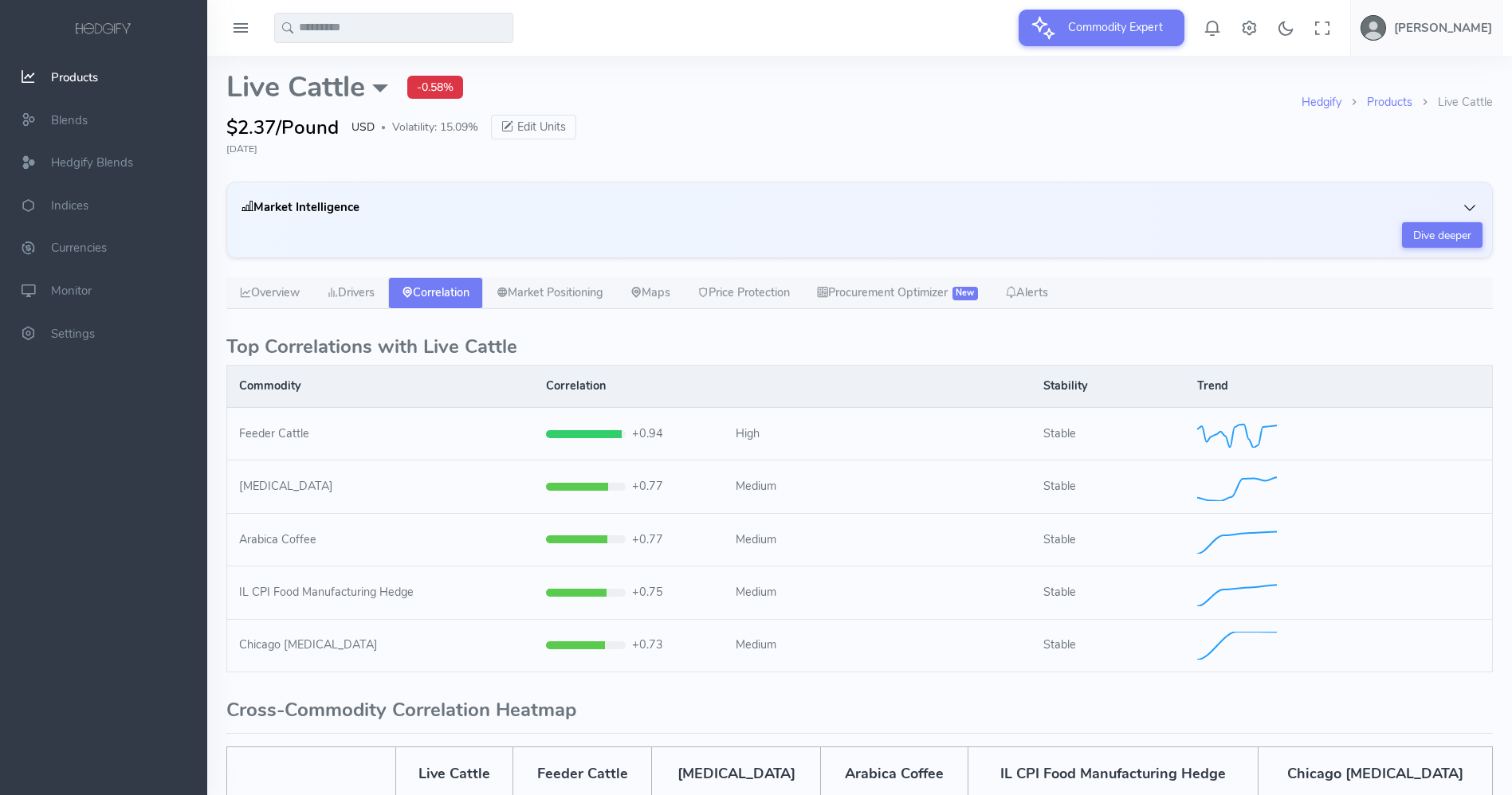
scroll to position [0, 0]
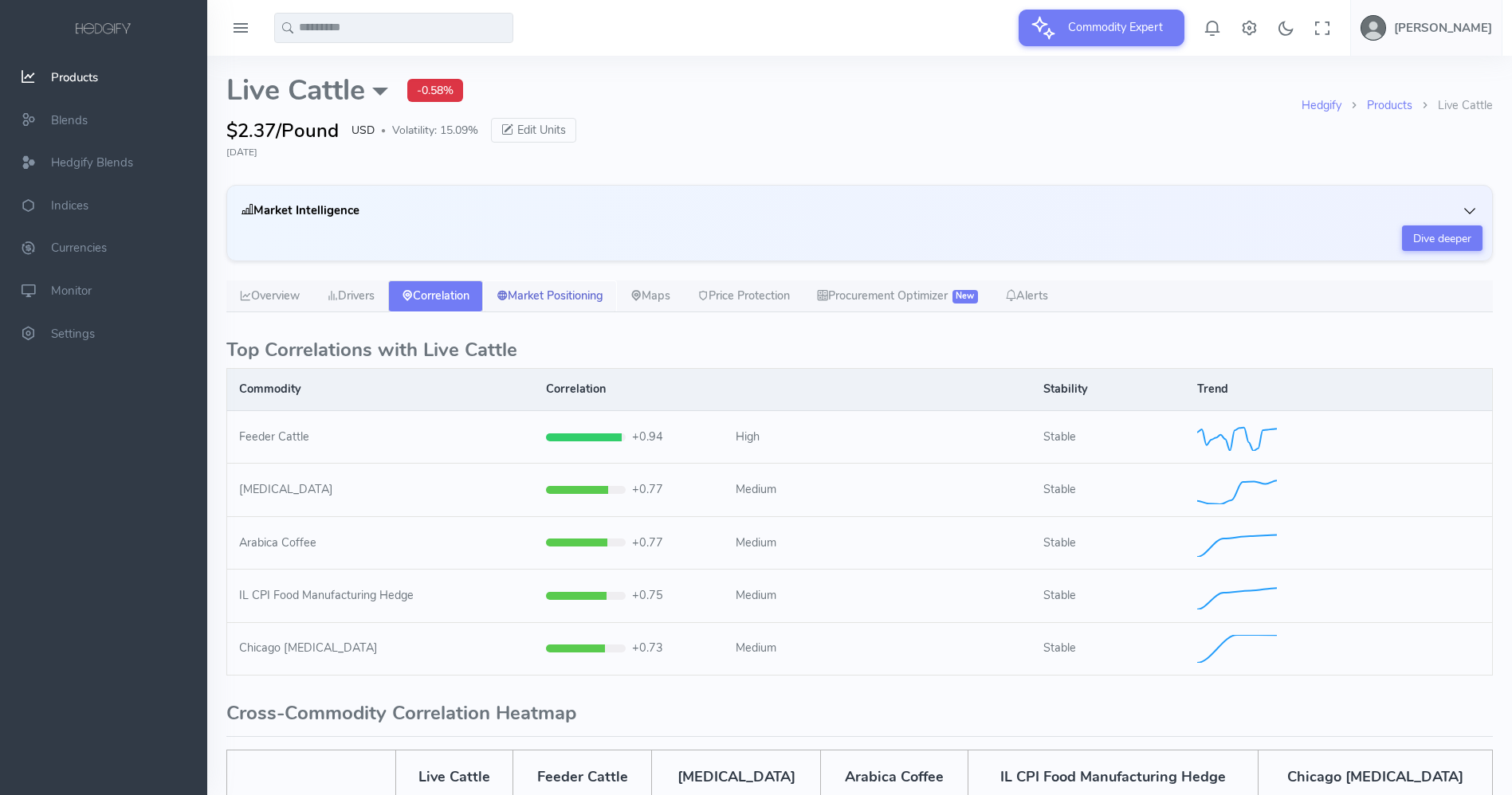
click at [562, 295] on link "Market Positioning" at bounding box center [550, 296] width 134 height 32
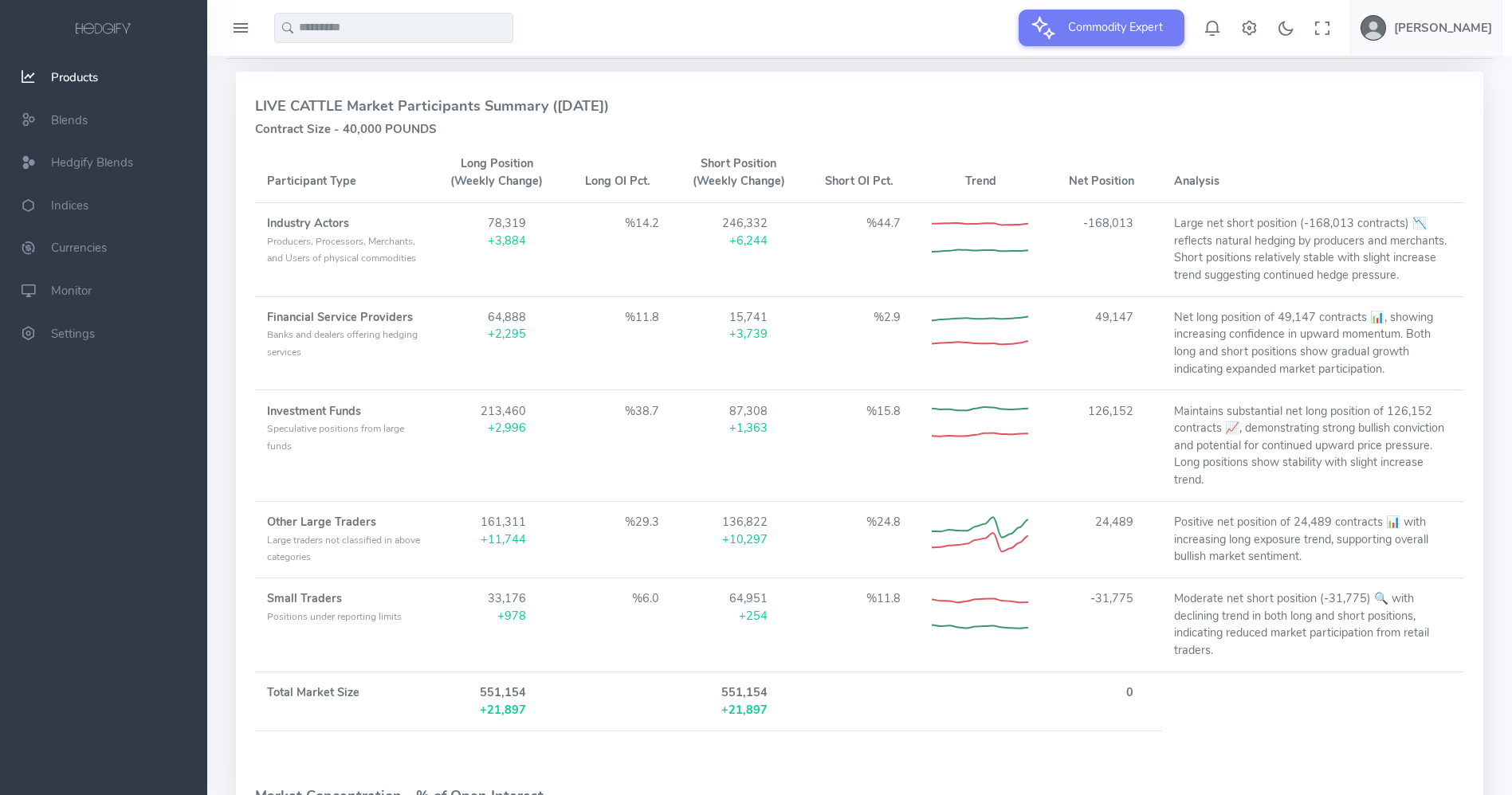
scroll to position [390, 0]
drag, startPoint x: 267, startPoint y: 219, endPoint x: 357, endPoint y: 213, distance: 90.2
click at [357, 213] on td "Industry Actors Producers, Processors, Merchants, and Users of physical commodi…" at bounding box center [346, 247] width 182 height 94
click at [325, 232] on span "Producers, Processors, Merchants, and Users of physical commodities" at bounding box center [342, 247] width 149 height 30
drag, startPoint x: 1095, startPoint y: 221, endPoint x: 1141, endPoint y: 219, distance: 46.0
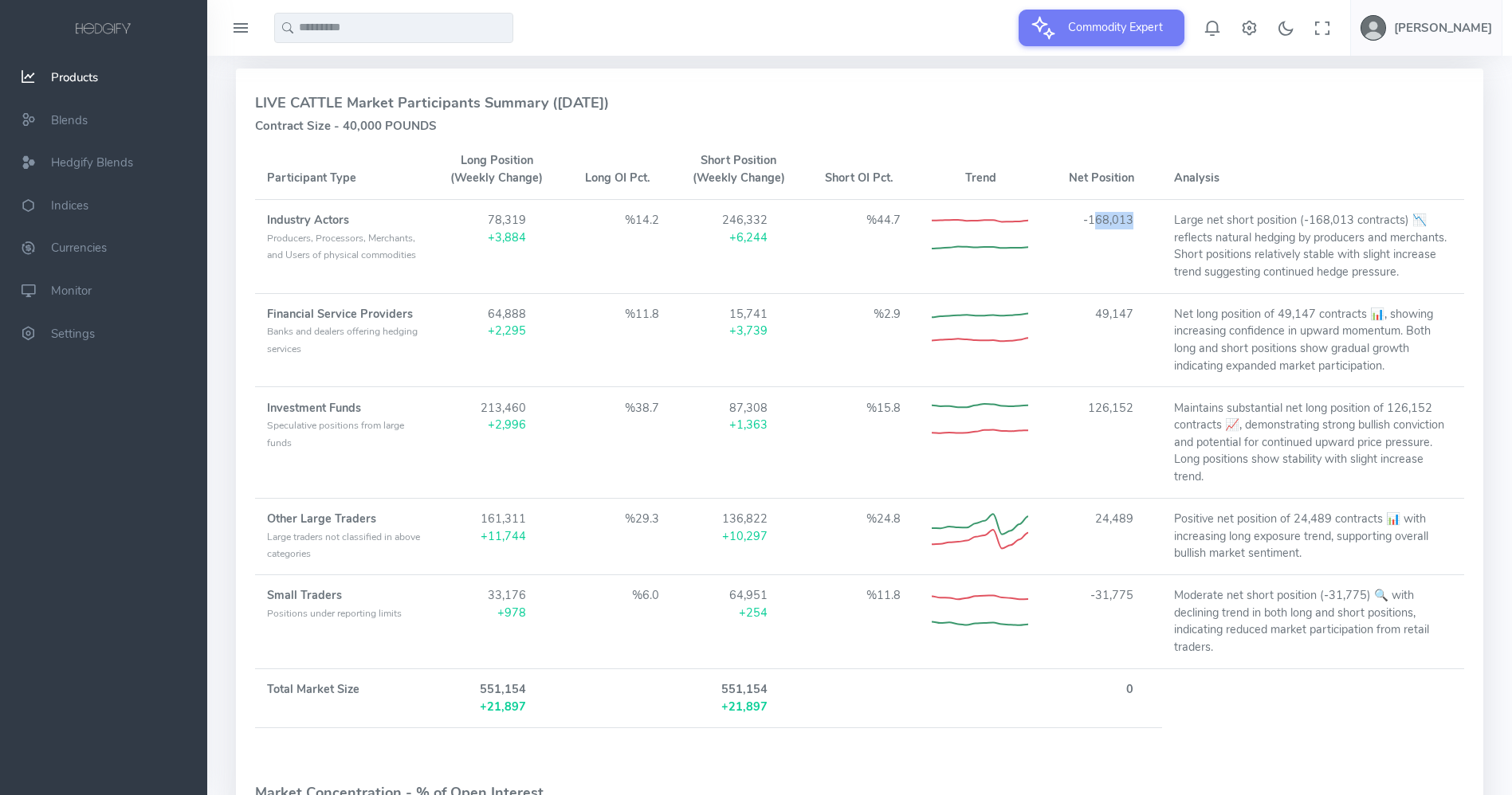
click at [1141, 219] on td "-168,013" at bounding box center [1101, 247] width 121 height 94
click at [1111, 218] on td "-168,013" at bounding box center [1101, 247] width 121 height 94
drag, startPoint x: 319, startPoint y: 407, endPoint x: 375, endPoint y: 406, distance: 56.0
click at [375, 406] on td "Investment Funds Speculative positions from large funds" at bounding box center [346, 442] width 182 height 111
click at [1095, 404] on td "126,152" at bounding box center [1101, 442] width 121 height 111
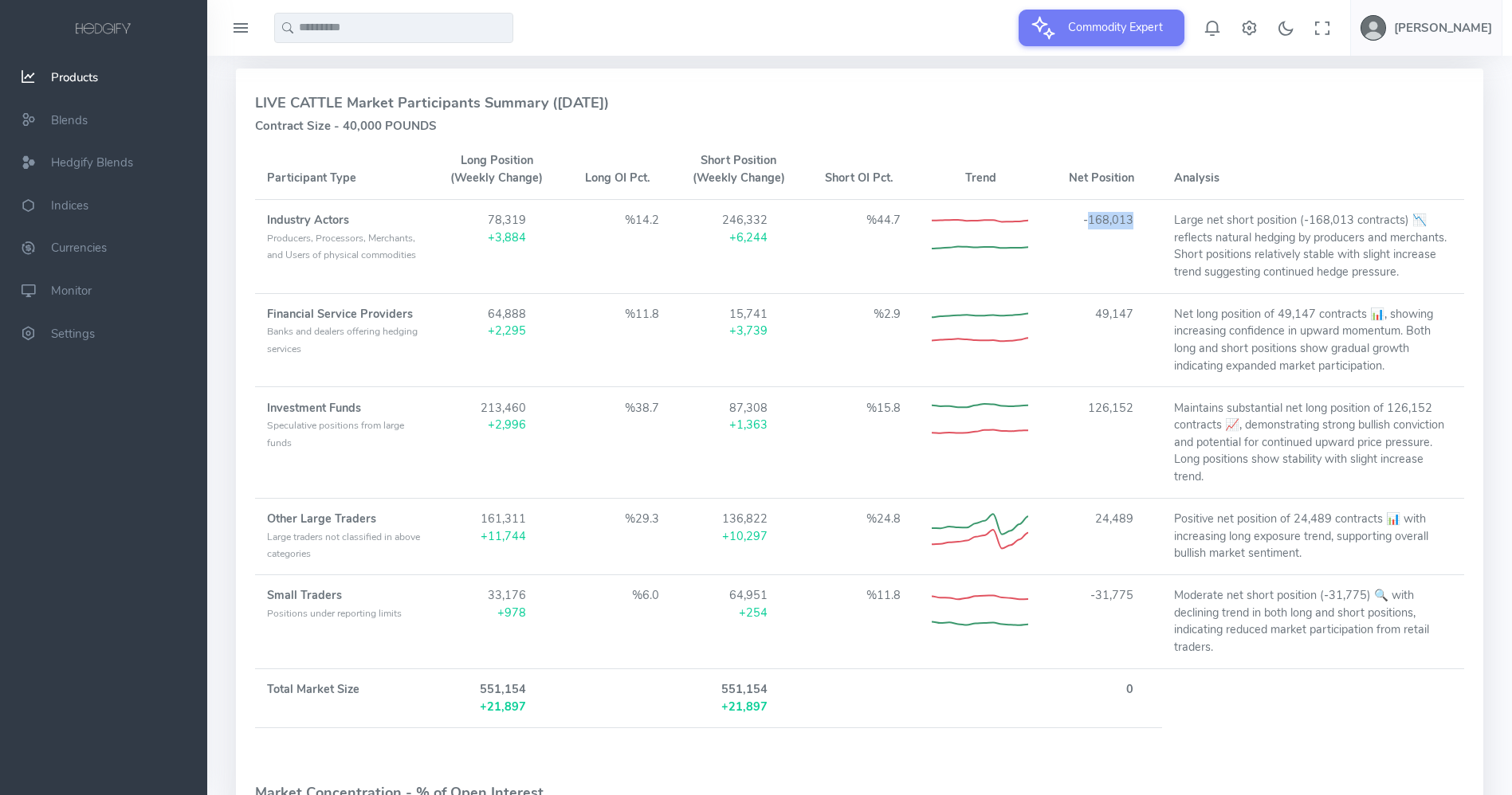
drag, startPoint x: 1089, startPoint y: 212, endPoint x: 1132, endPoint y: 215, distance: 43.1
click at [1132, 215] on td "-168,013" at bounding box center [1101, 247] width 121 height 94
drag, startPoint x: 1191, startPoint y: 219, endPoint x: 1255, endPoint y: 256, distance: 73.9
click at [1255, 256] on td "Large net short position (-168,013 contracts) 📉 reflects natural hedging by pro…" at bounding box center [1313, 247] width 302 height 94
click at [1299, 281] on td "Large net short position (-168,013 contracts) 📉 reflects natural hedging by pro…" at bounding box center [1313, 247] width 302 height 94
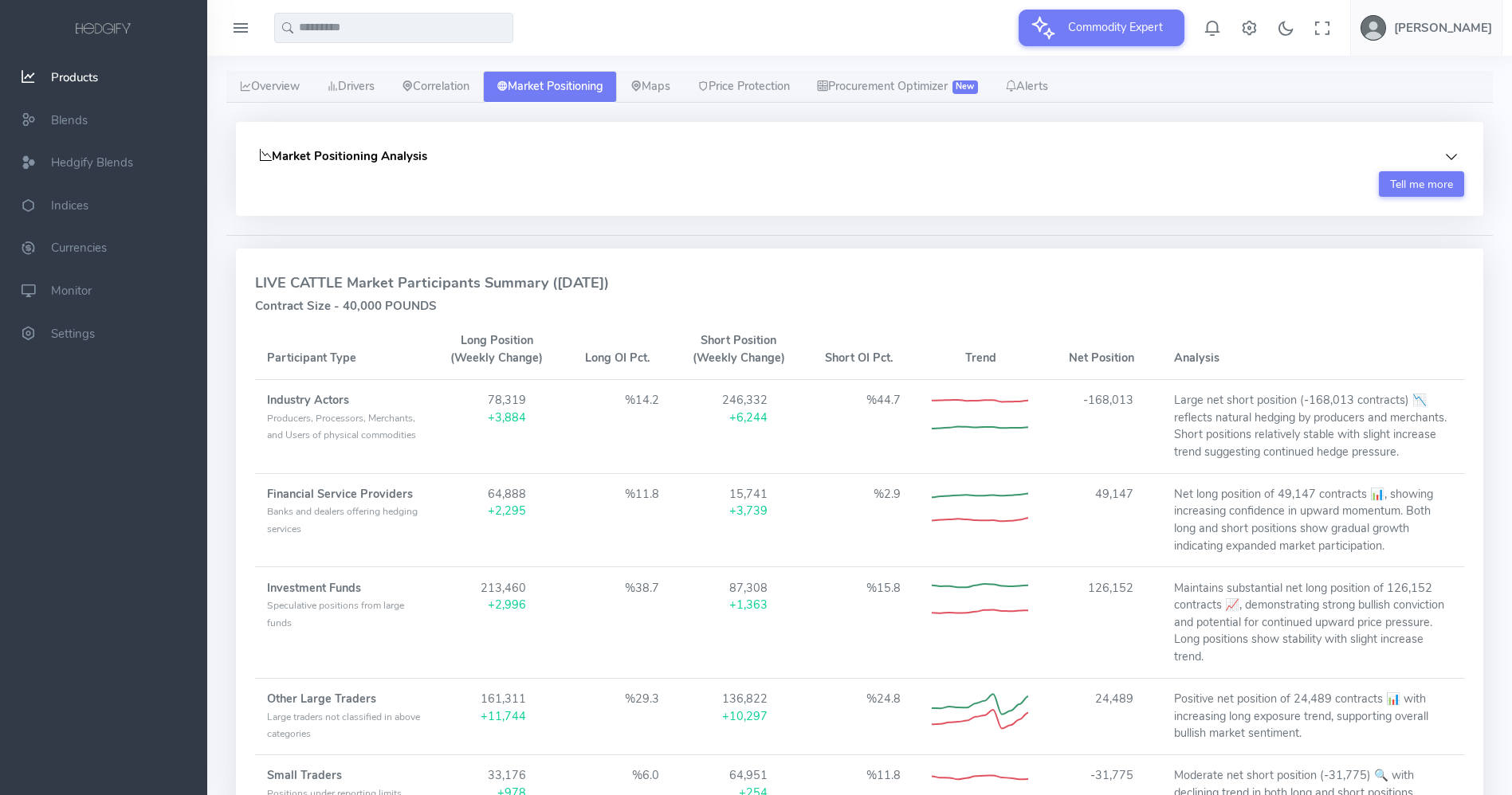
scroll to position [123, 0]
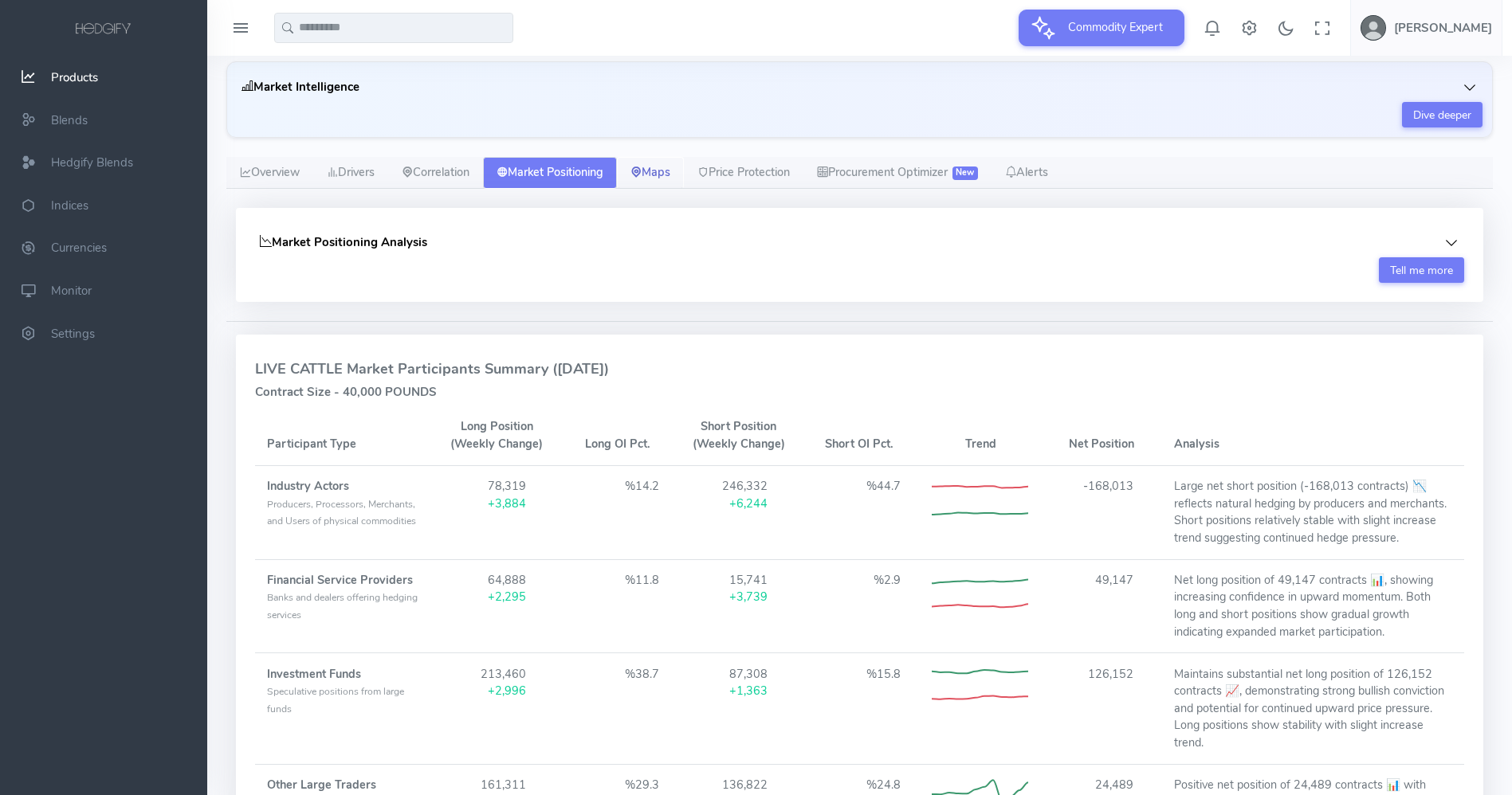
click at [667, 170] on link "Maps" at bounding box center [651, 172] width 67 height 32
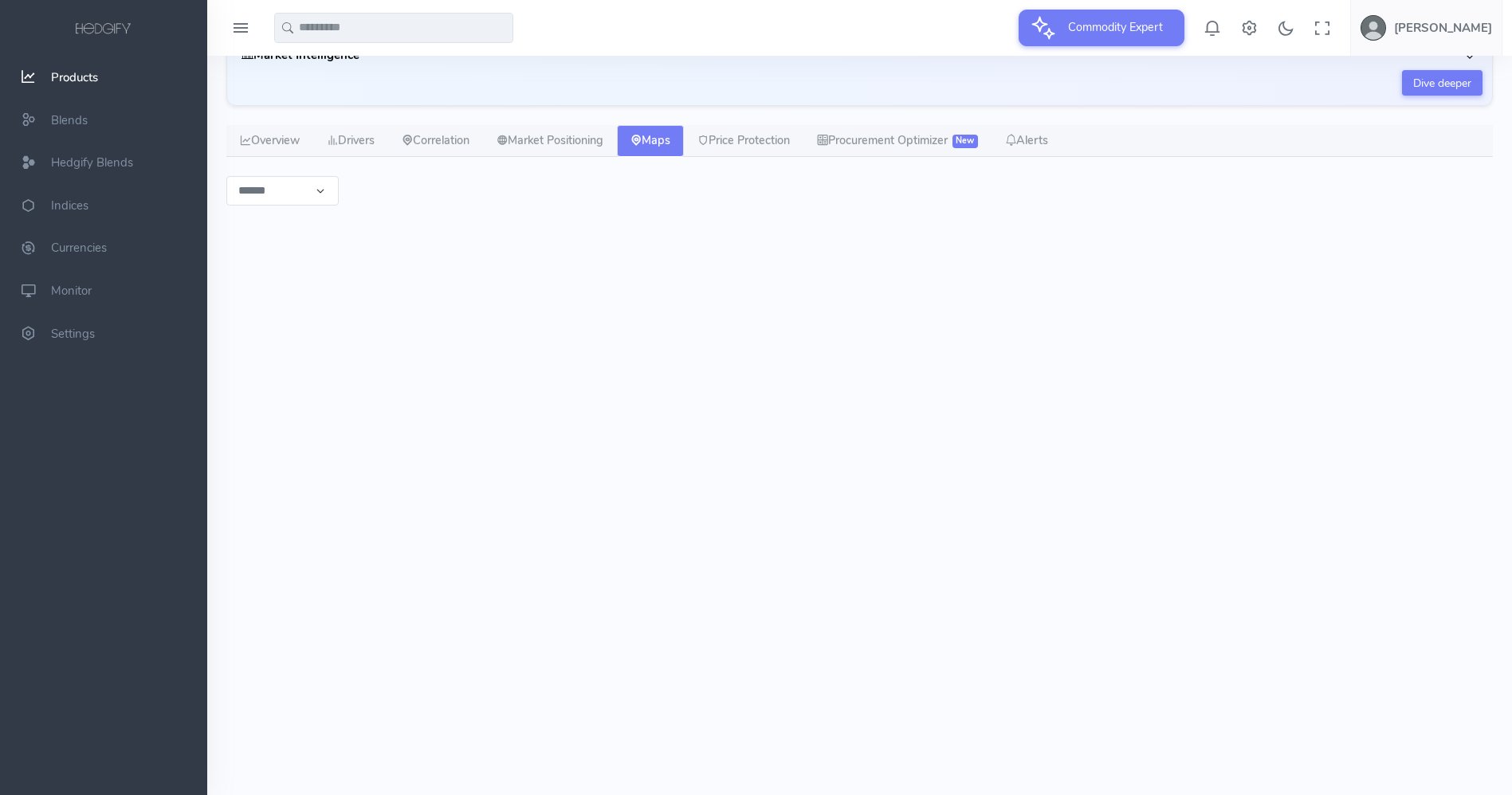
scroll to position [153, 0]
click at [1062, 144] on link "Alerts" at bounding box center [1027, 143] width 70 height 32
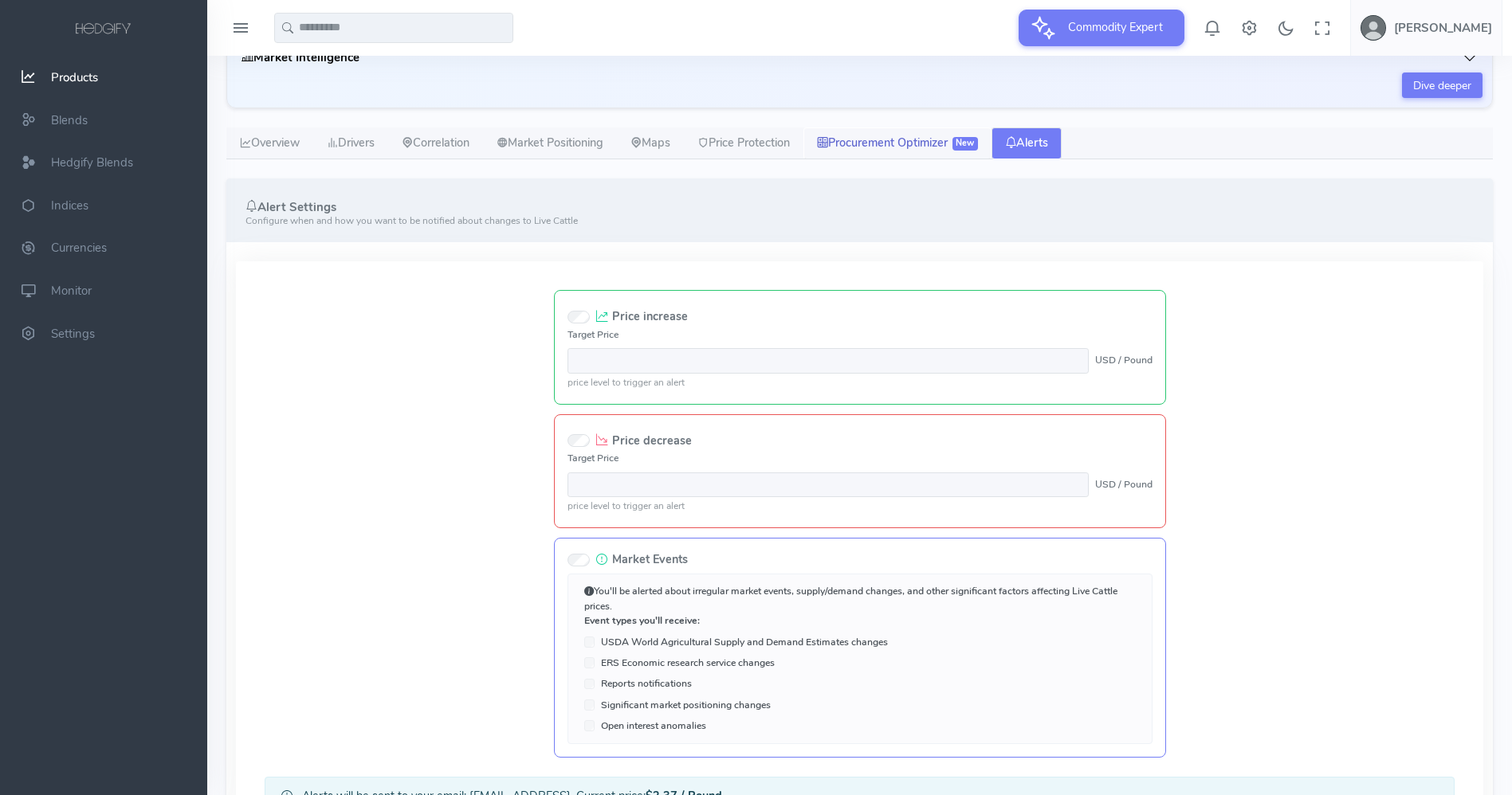
click at [899, 152] on link "Procurement Optimizer New" at bounding box center [897, 143] width 188 height 32
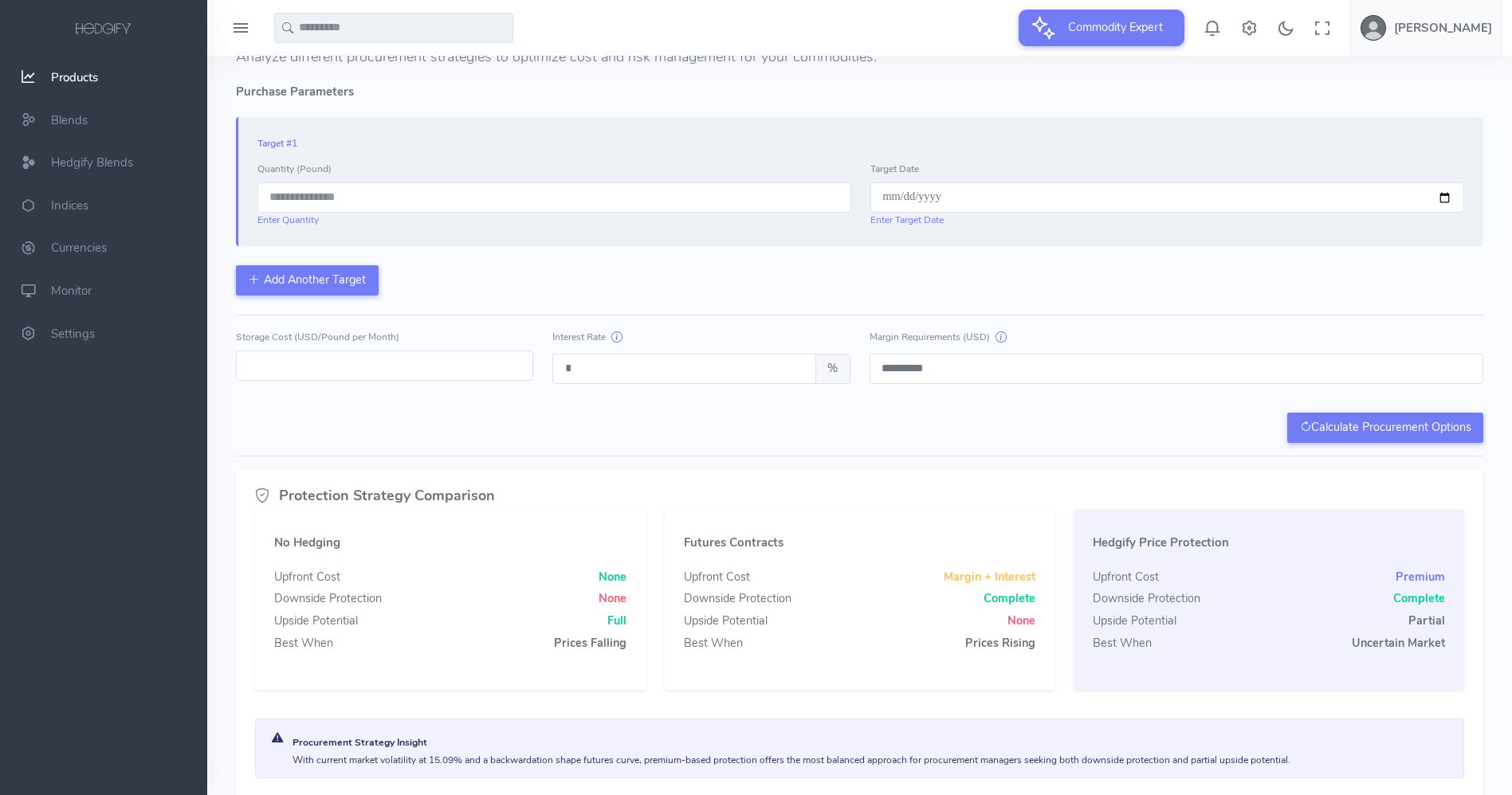
scroll to position [341, 0]
click at [401, 205] on input "number" at bounding box center [554, 194] width 594 height 30
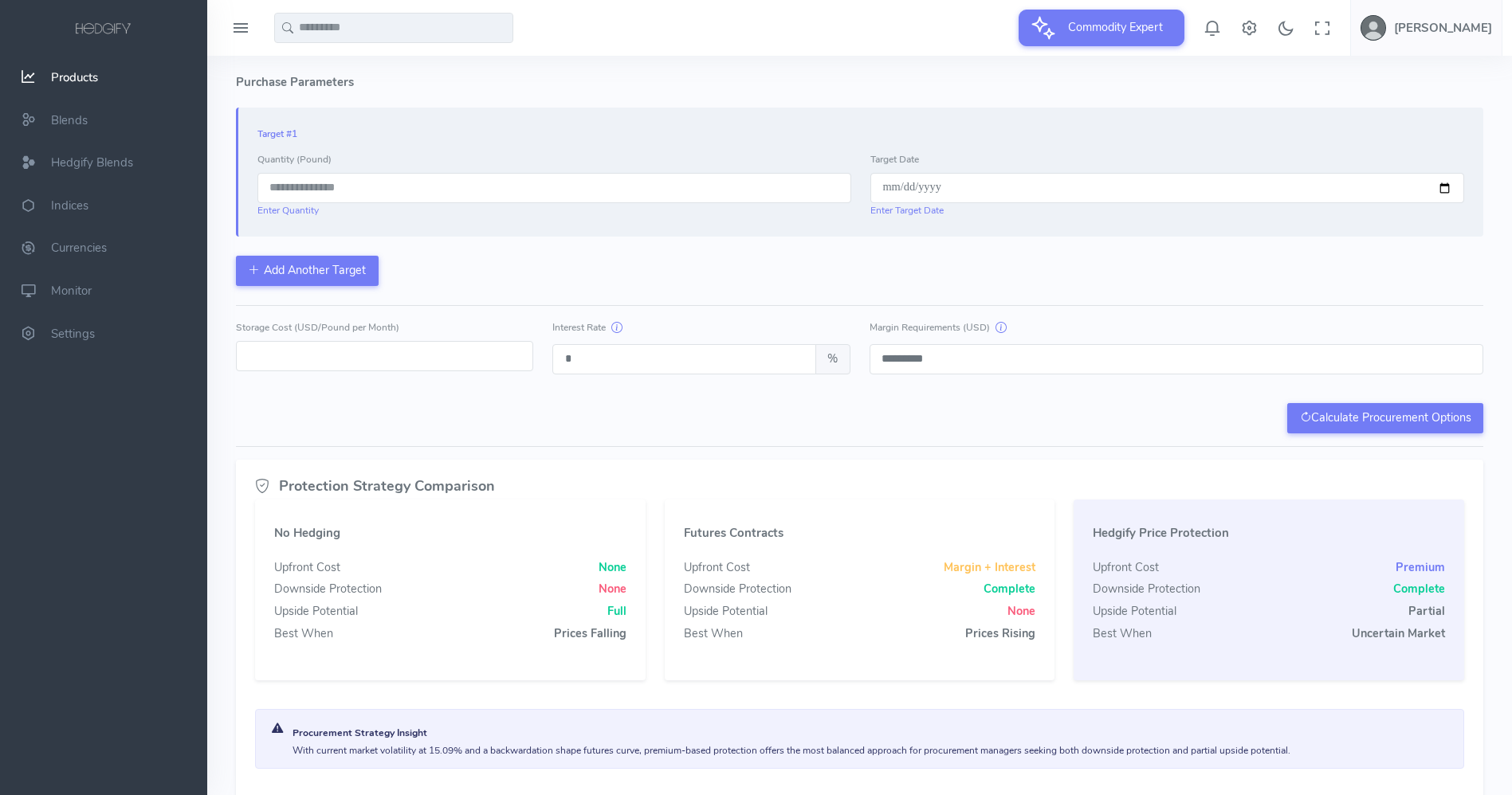
scroll to position [336, 0]
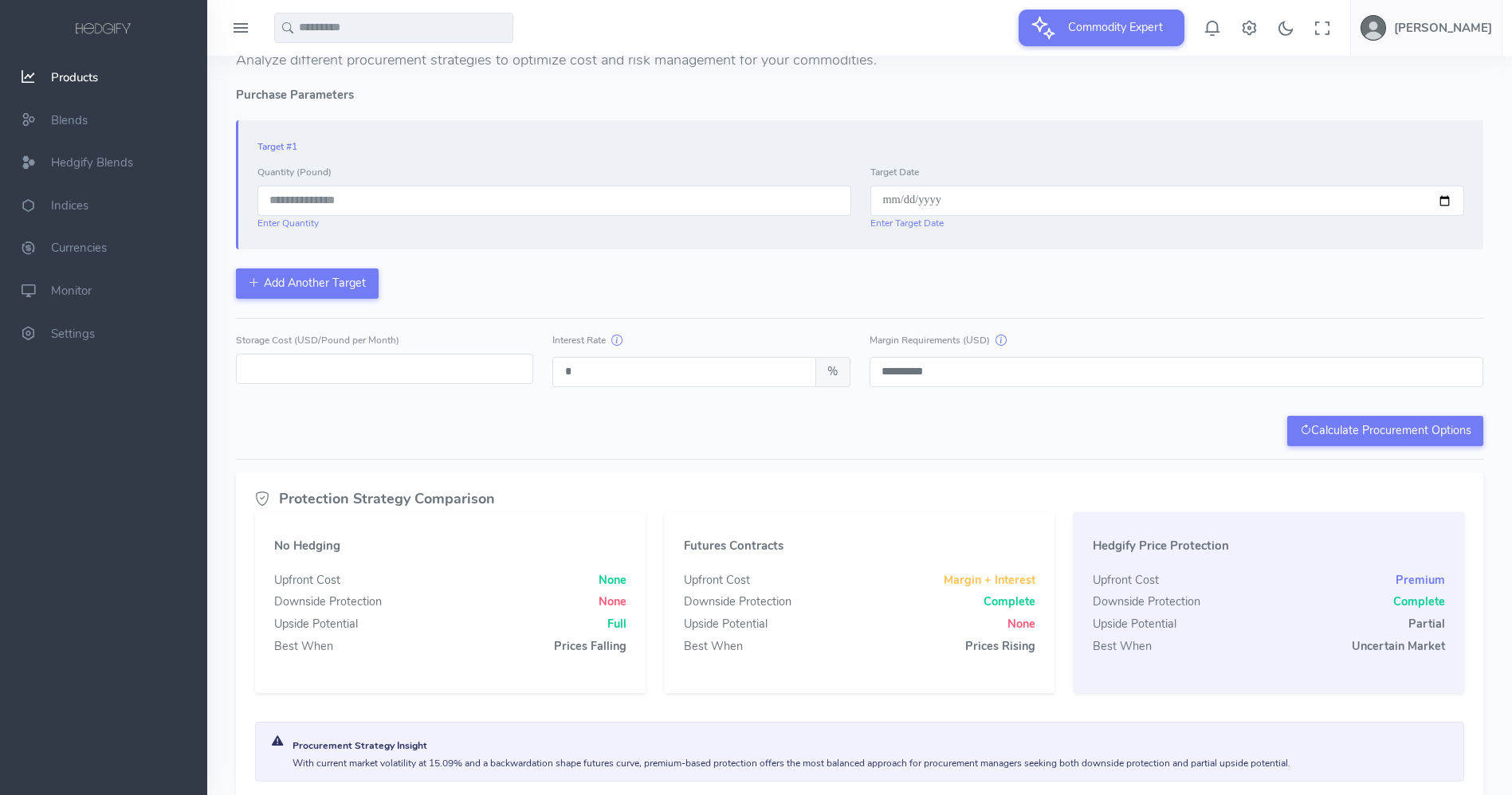
type input "******"
click at [1003, 199] on input "date" at bounding box center [1167, 200] width 594 height 30
click at [1451, 200] on input "date" at bounding box center [1167, 200] width 594 height 30
type input "**********"
click at [1131, 264] on div "**********" at bounding box center [860, 209] width 1248 height 178
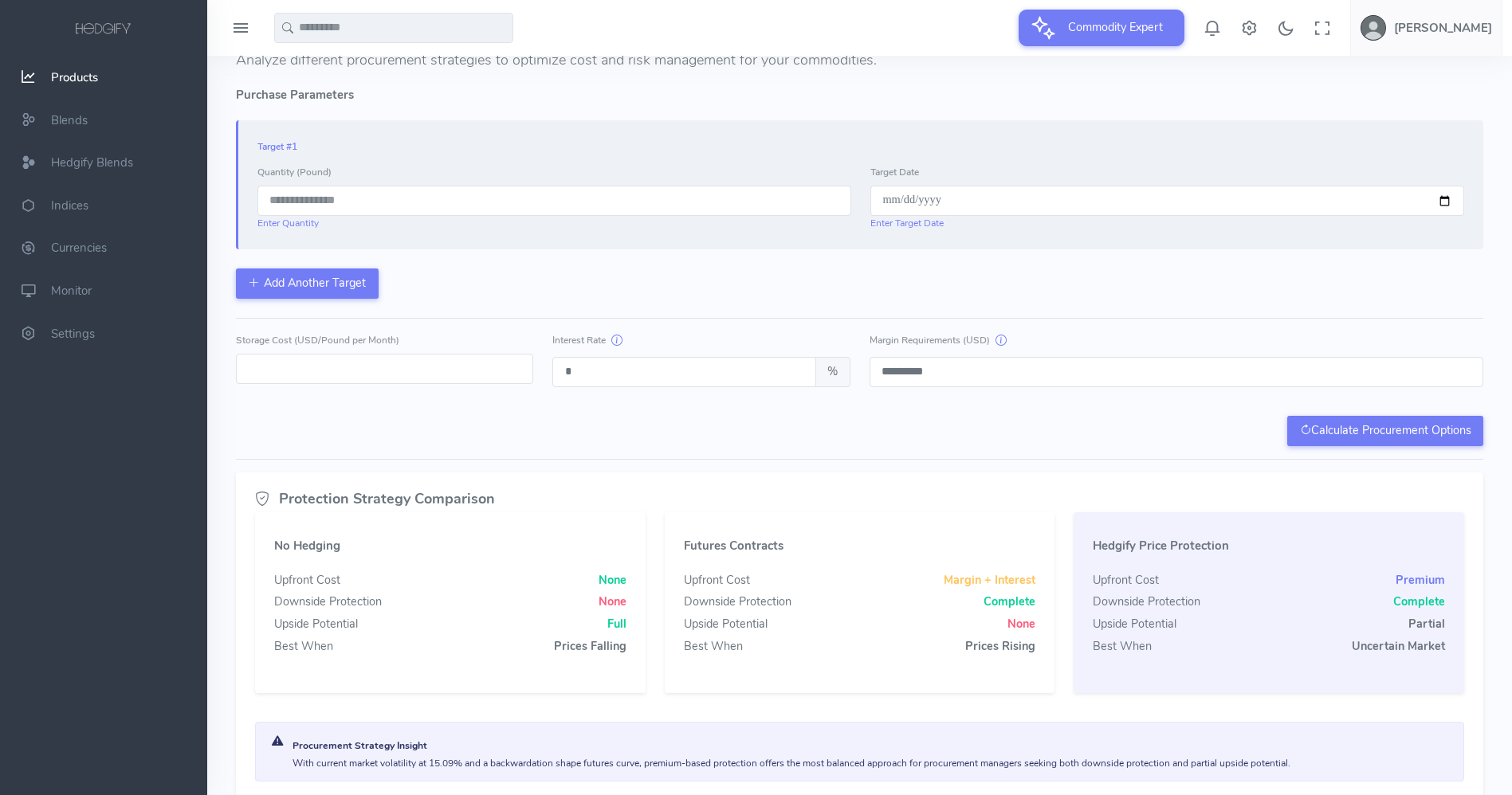
drag, startPoint x: 274, startPoint y: 370, endPoint x: 245, endPoint y: 366, distance: 29.3
click at [245, 366] on input "*" at bounding box center [384, 368] width 297 height 30
type input "****"
click at [336, 415] on div "Calculate Procurement Options" at bounding box center [860, 430] width 1248 height 30
drag, startPoint x: 594, startPoint y: 377, endPoint x: 558, endPoint y: 376, distance: 36.0
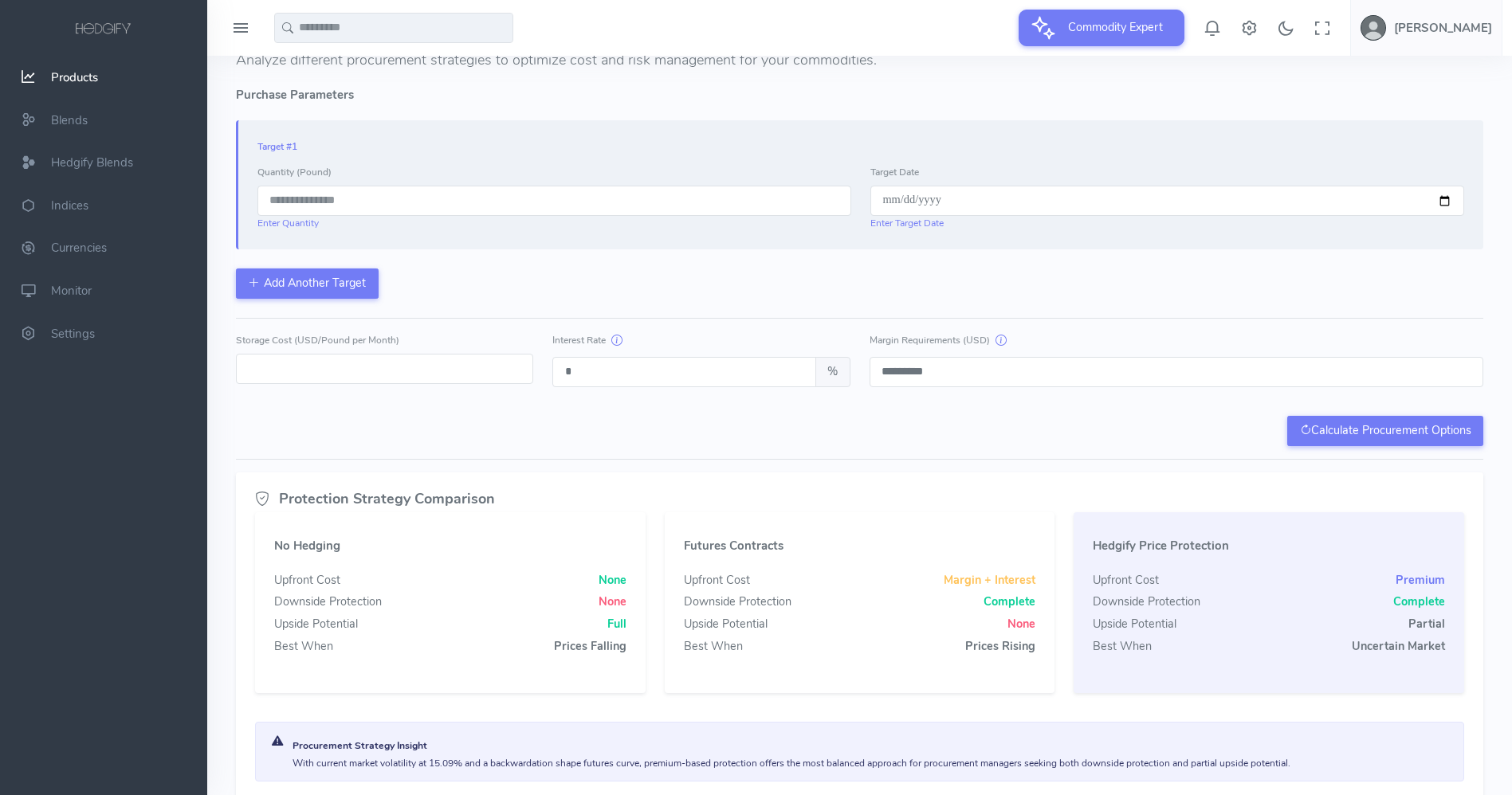
click at [558, 376] on input "*" at bounding box center [684, 372] width 263 height 30
type input "*"
click at [566, 413] on div "**********" at bounding box center [860, 267] width 1248 height 358
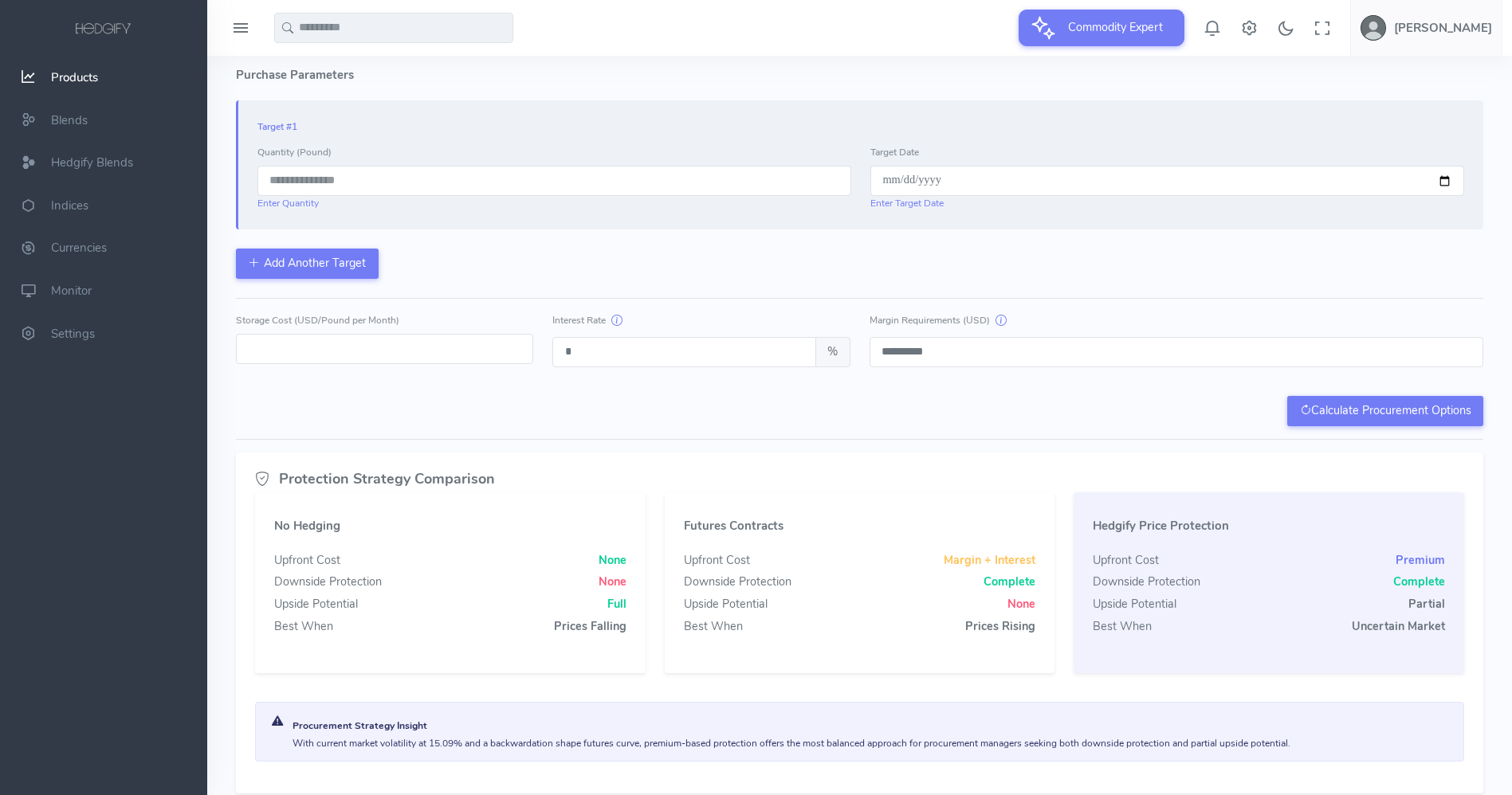
scroll to position [421, 0]
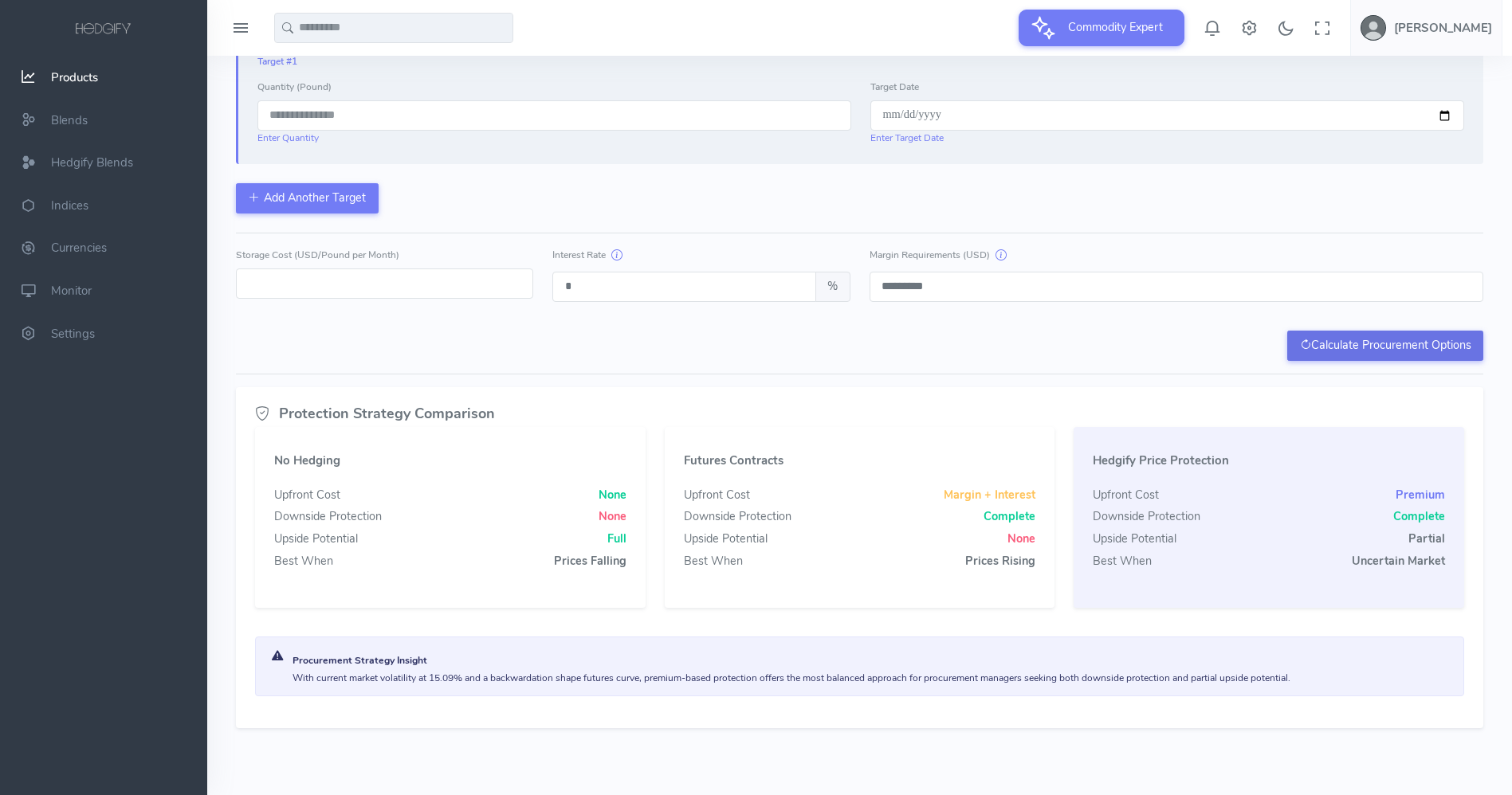
click at [1409, 345] on button "Calculate Procurement Options" at bounding box center [1385, 345] width 196 height 30
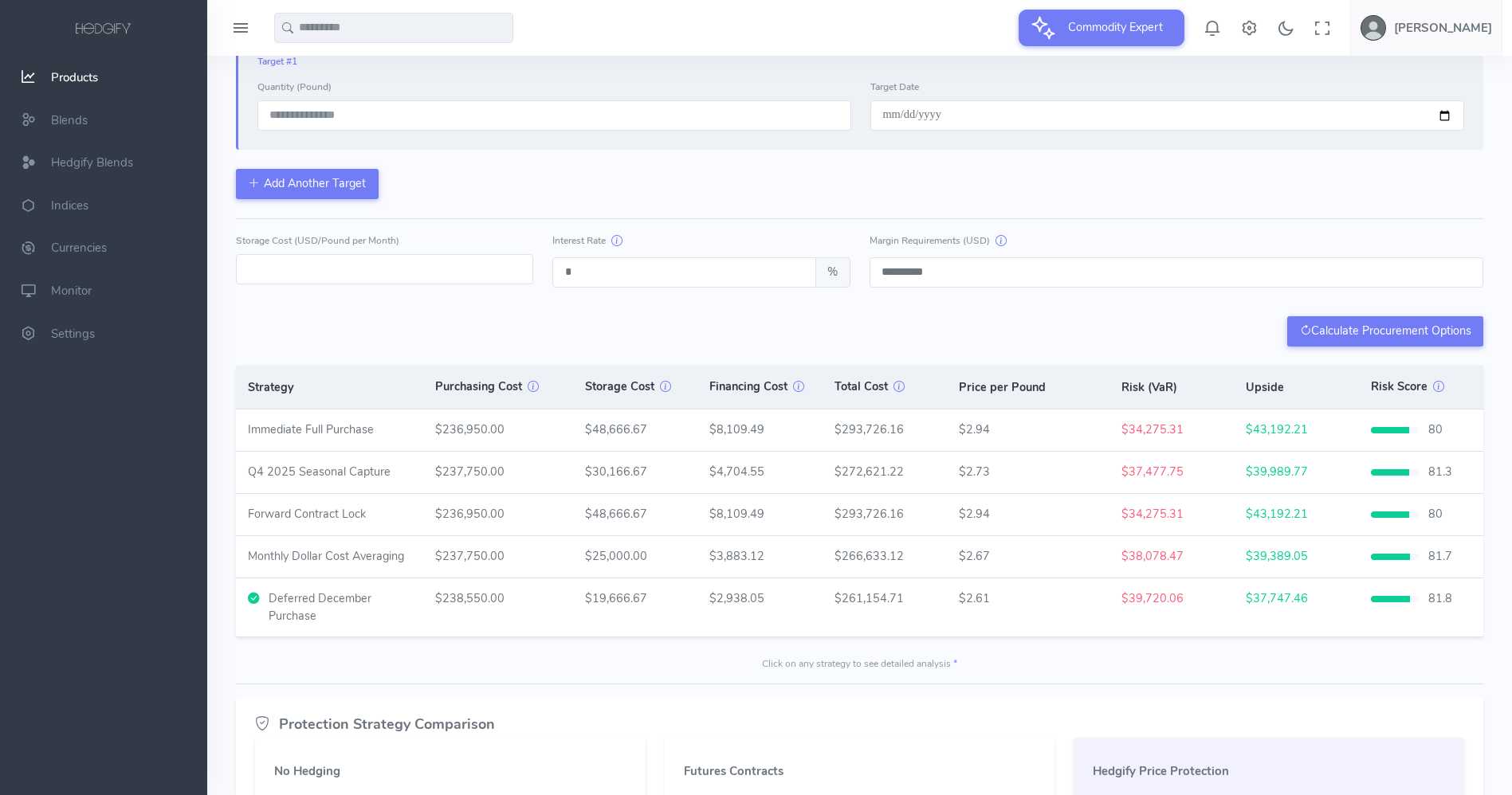
scroll to position [495, 0]
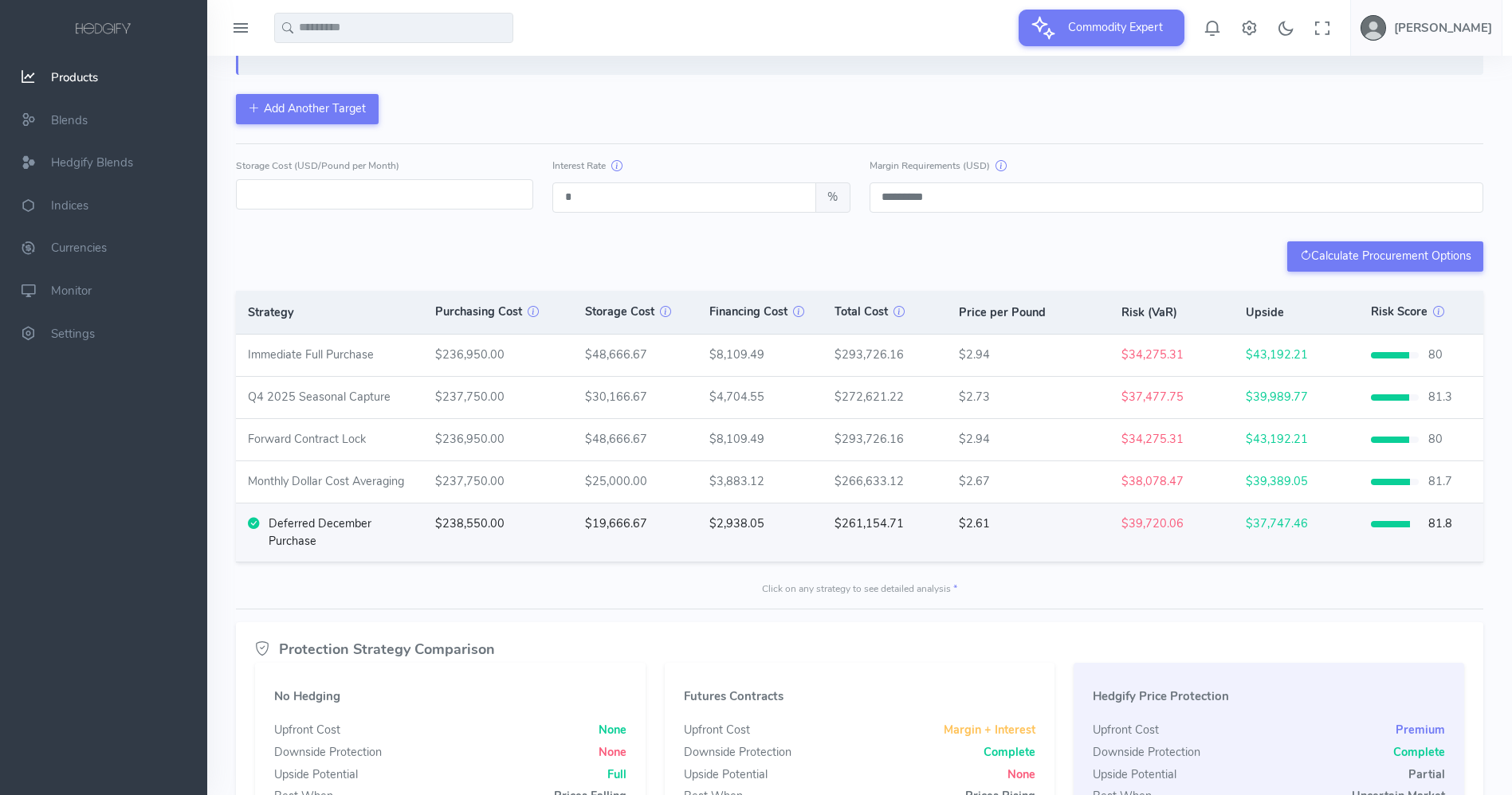
click at [361, 523] on div "Deferred December Purchase" at bounding box center [339, 533] width 142 height 34
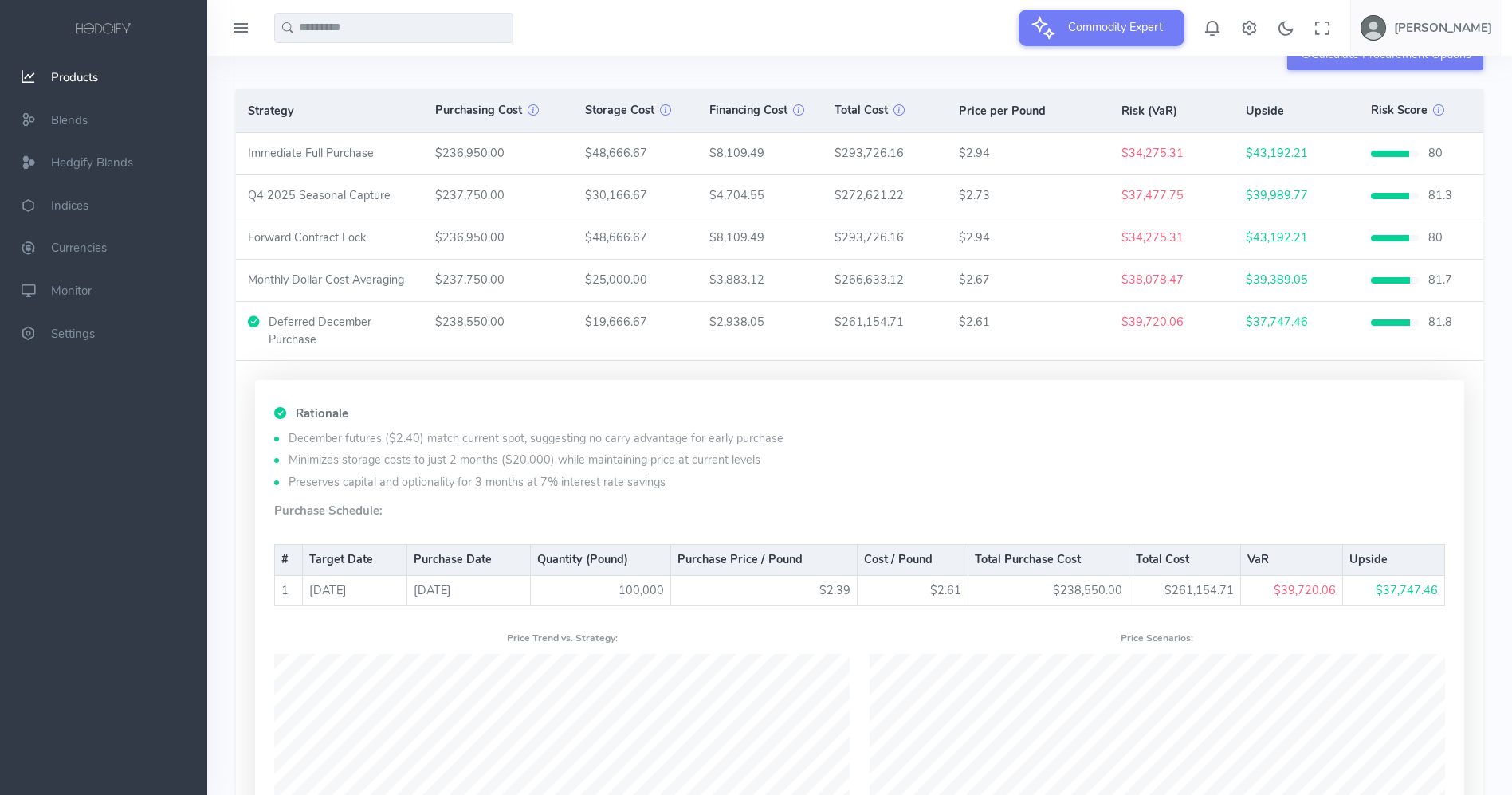
scroll to position [700, 0]
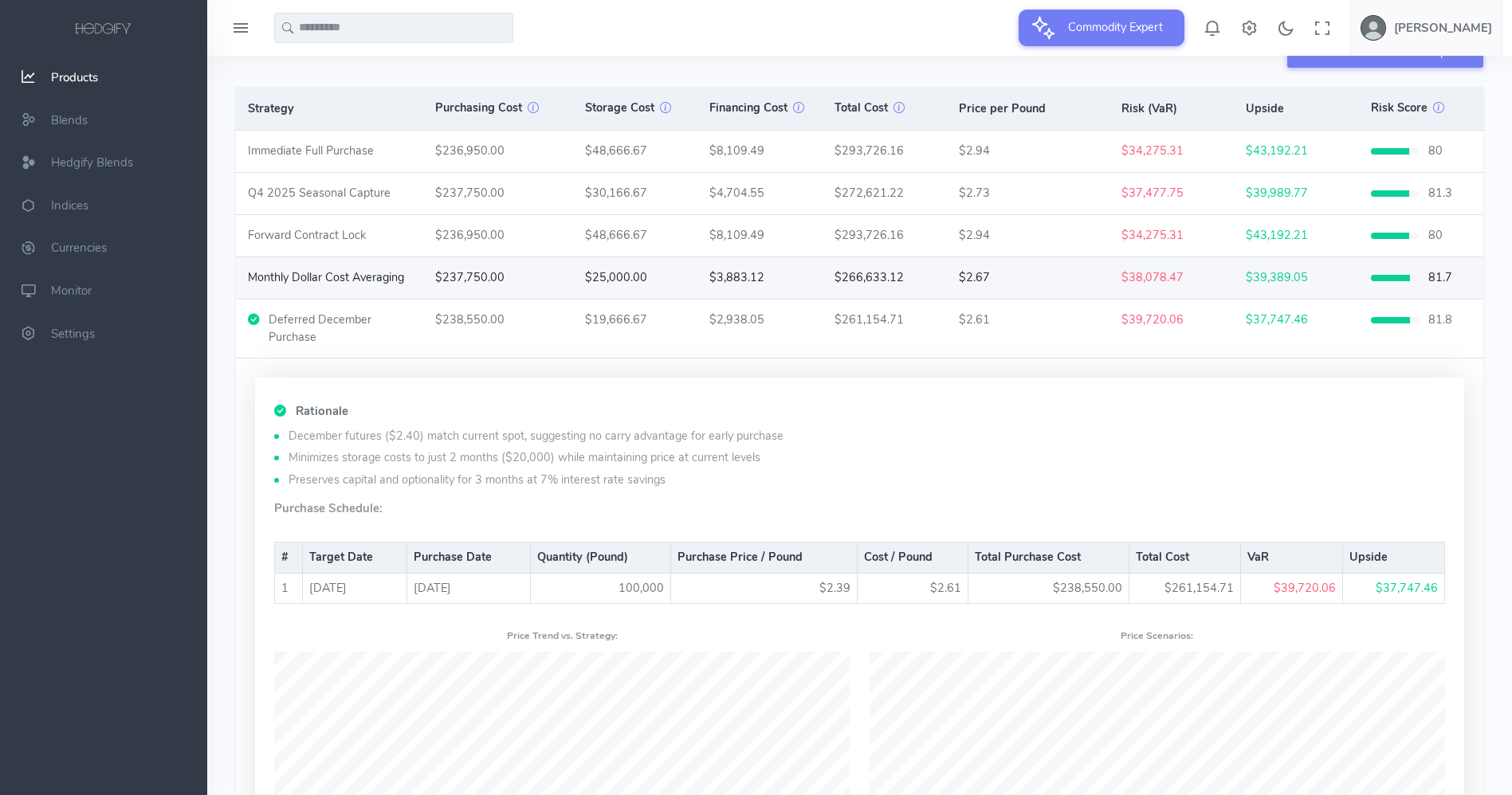
click at [525, 291] on td "$237,750.00" at bounding box center [498, 278] width 150 height 41
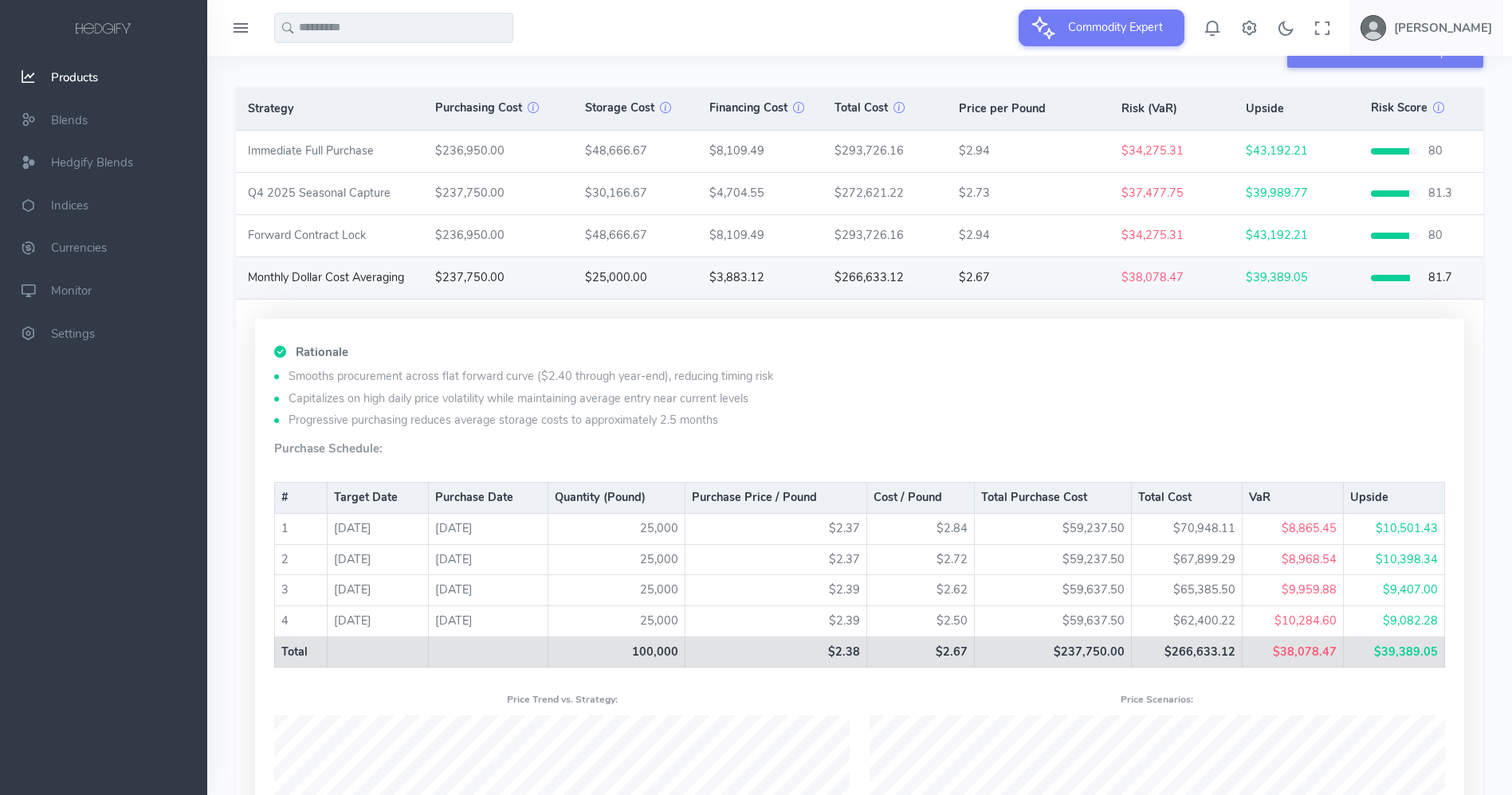
click at [525, 291] on td "$237,750.00" at bounding box center [498, 278] width 150 height 41
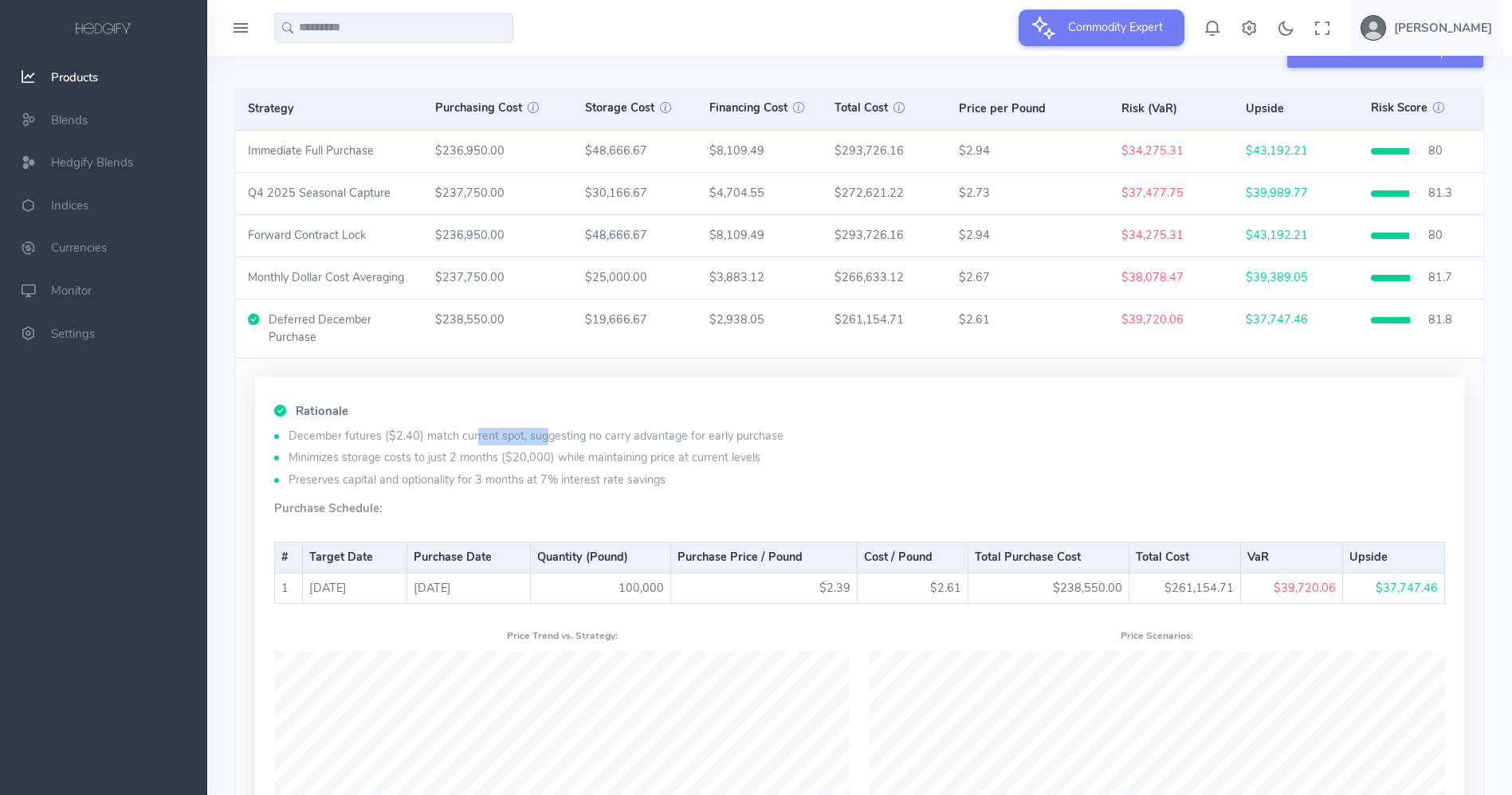
drag, startPoint x: 296, startPoint y: 436, endPoint x: 376, endPoint y: 441, distance: 80.2
click at [376, 441] on li "December futures ($2.40) match current spot, suggesting no carry advantage for …" at bounding box center [860, 436] width 1171 height 17
click at [477, 433] on li "December futures ($2.40) match current spot, suggesting no carry advantage for …" at bounding box center [860, 436] width 1171 height 17
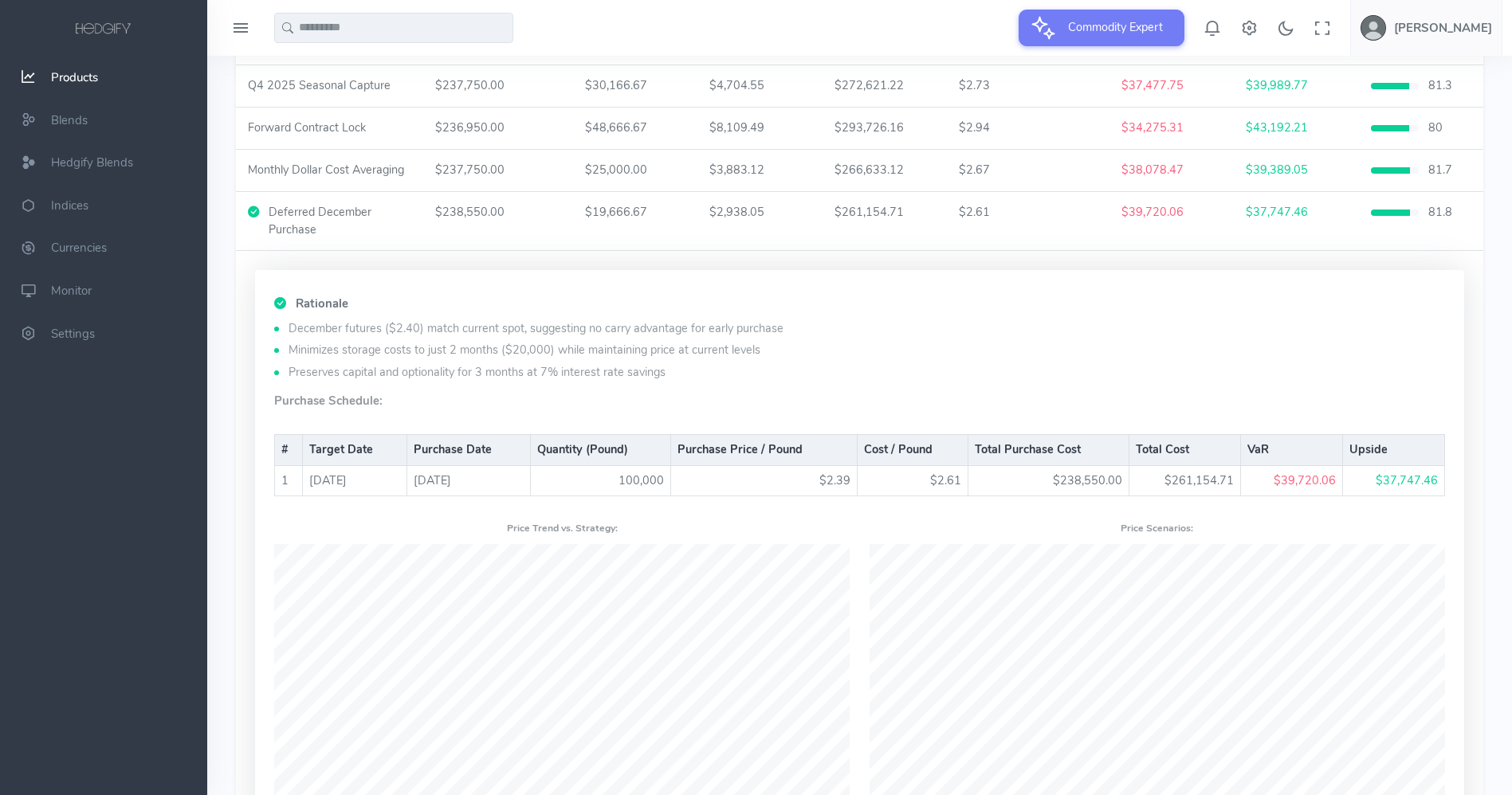
scroll to position [758, 0]
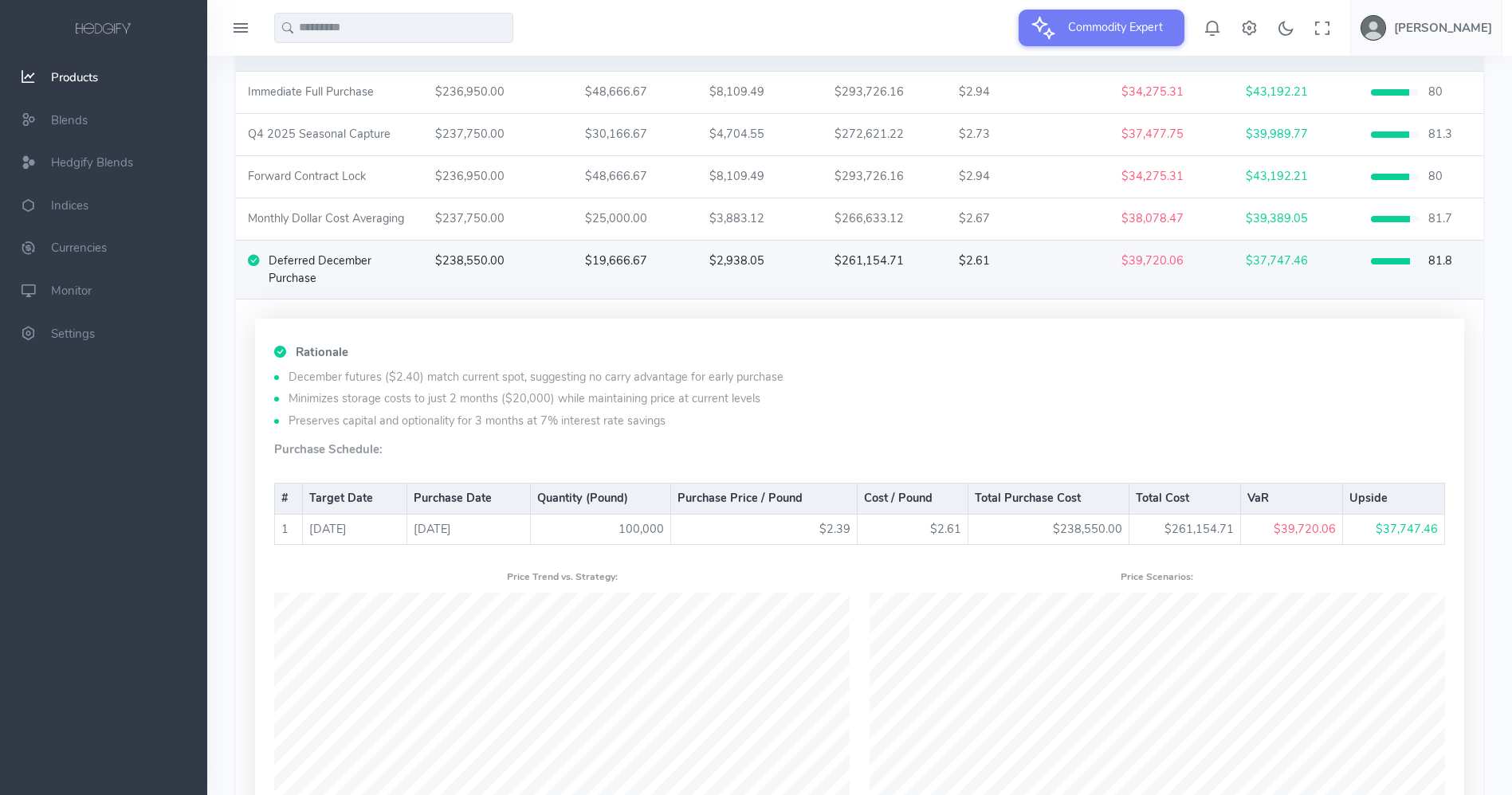
click at [649, 281] on td "$19,666.67" at bounding box center [636, 270] width 125 height 59
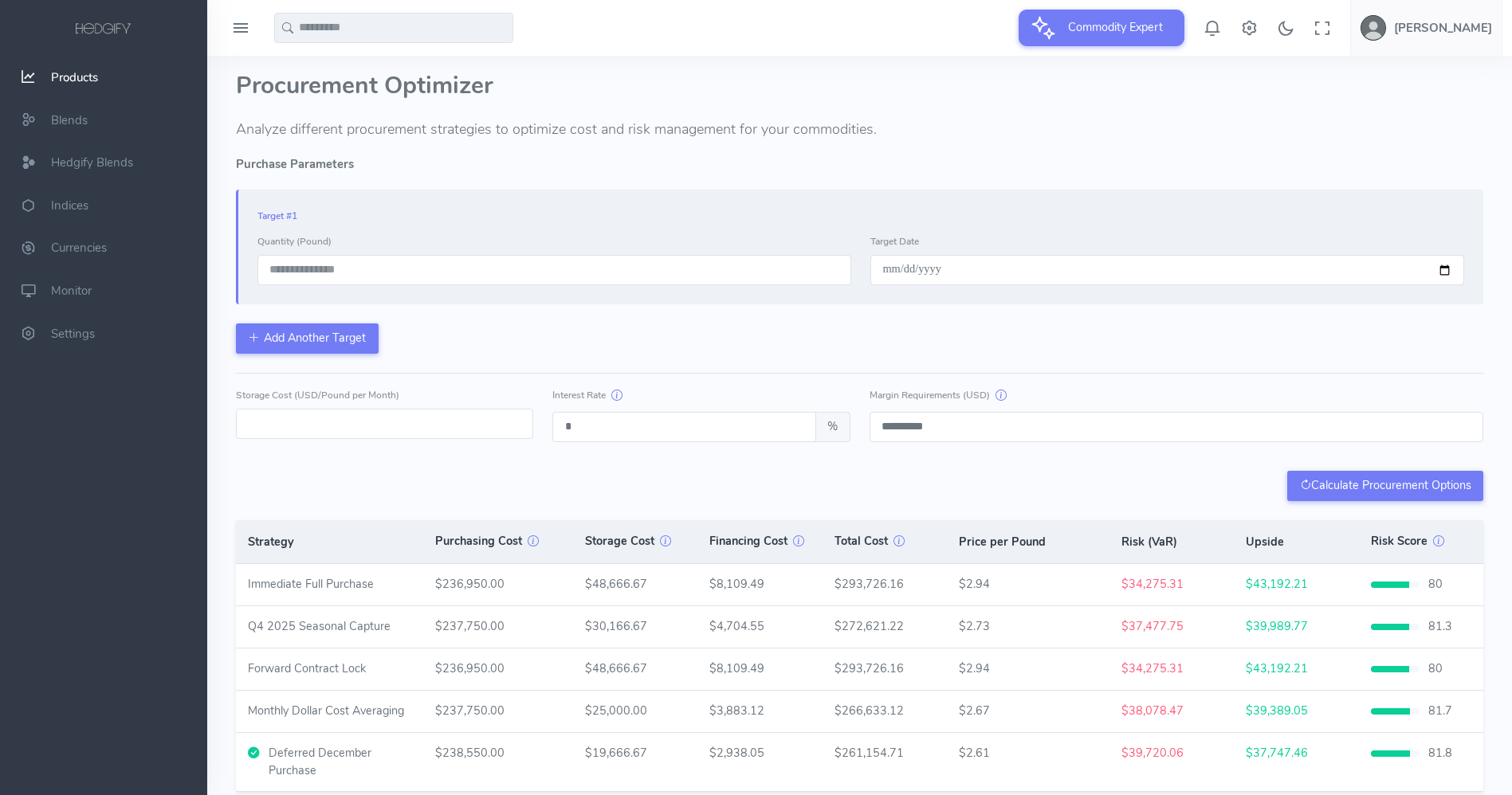
scroll to position [211, 0]
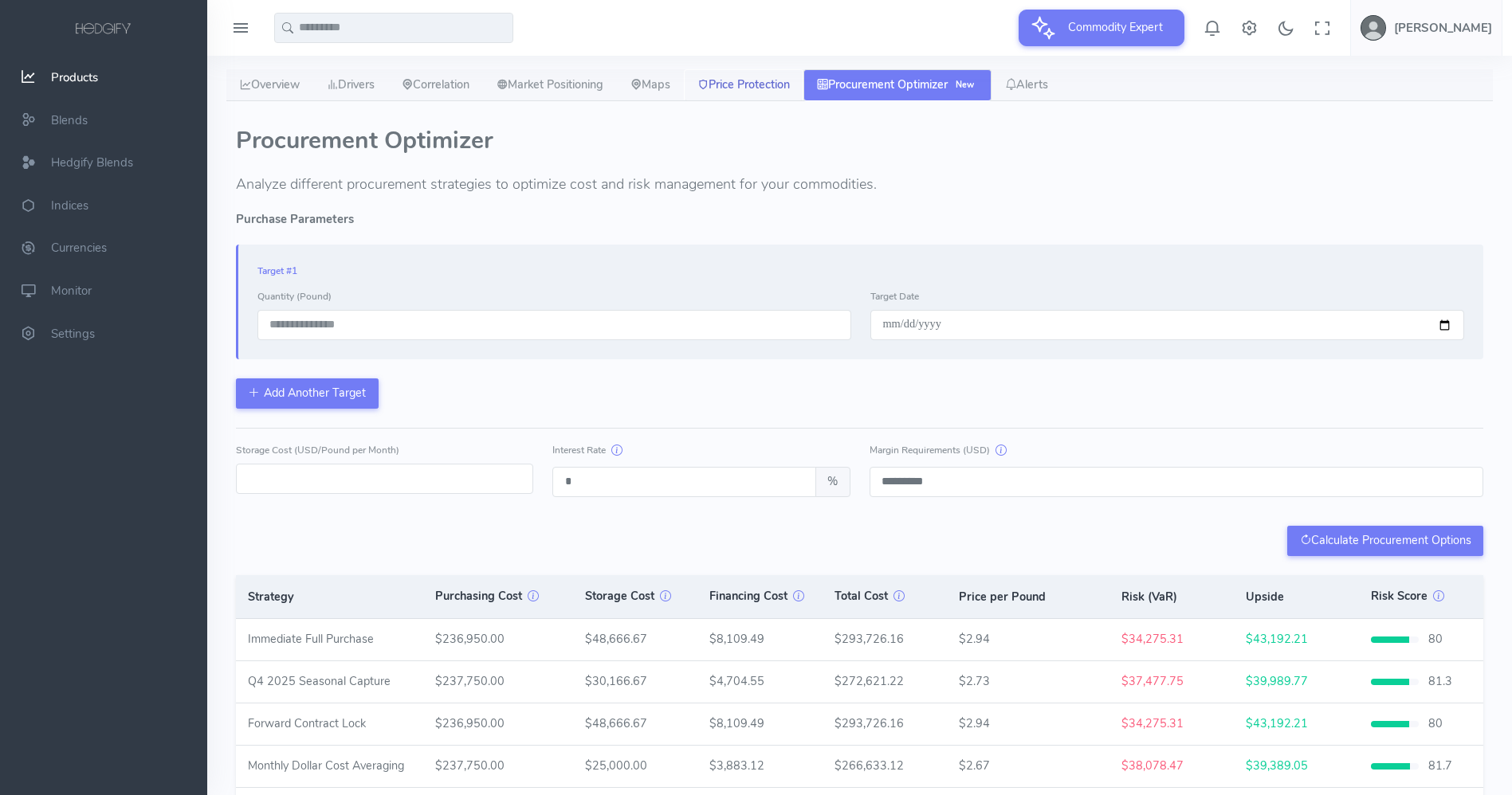
click at [759, 86] on link "Price Protection" at bounding box center [744, 85] width 120 height 32
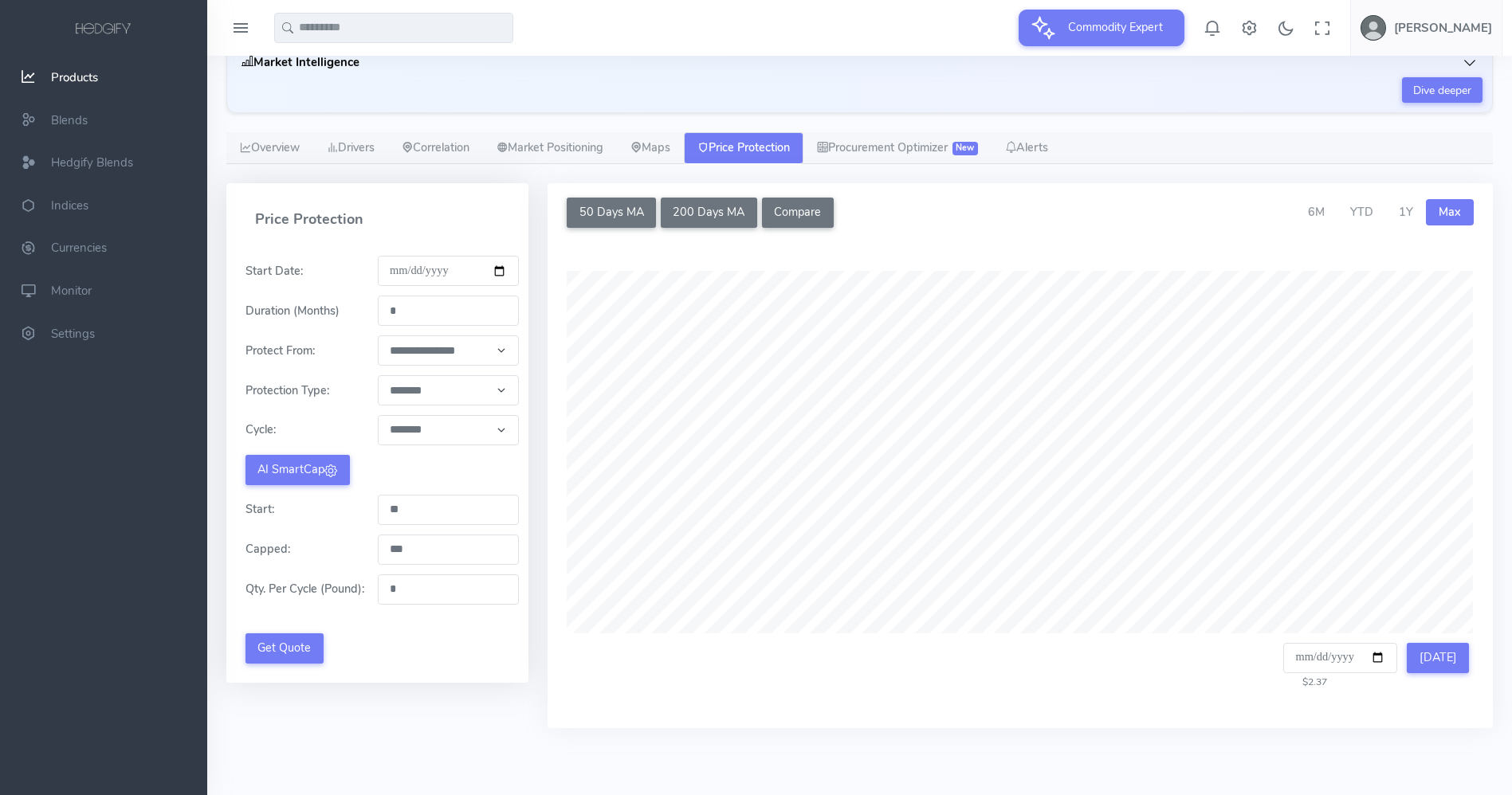
scroll to position [148, 0]
drag, startPoint x: 411, startPoint y: 314, endPoint x: 382, endPoint y: 311, distance: 29.2
click at [382, 311] on input "*" at bounding box center [449, 310] width 142 height 30
type input "*"
click at [535, 318] on div "**********" at bounding box center [377, 465] width 321 height 565
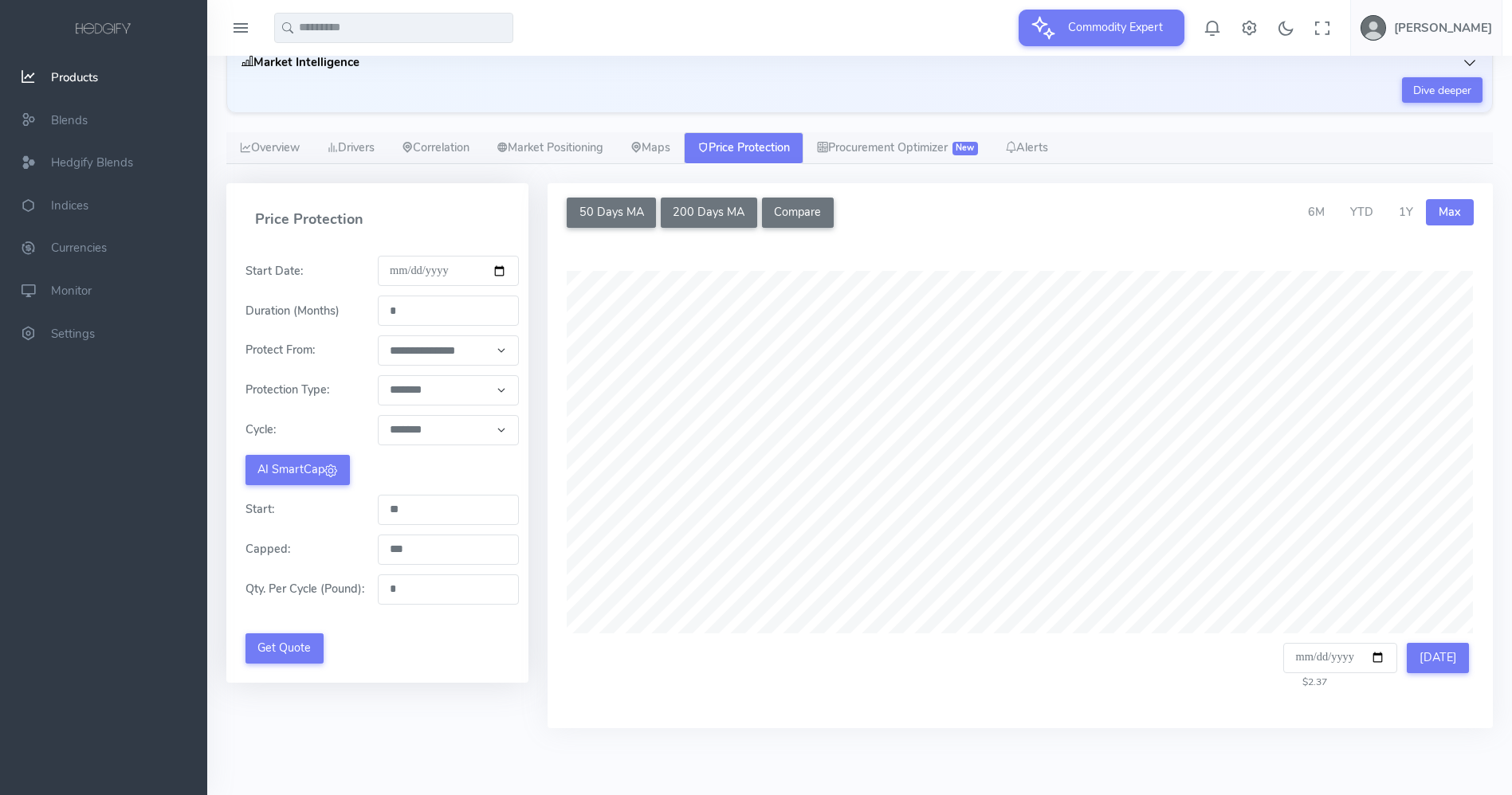
click at [492, 354] on select "**********" at bounding box center [449, 350] width 142 height 30
click at [537, 348] on div "**********" at bounding box center [377, 465] width 321 height 565
click at [484, 392] on select "**********" at bounding box center [449, 390] width 142 height 30
click at [328, 468] on icon at bounding box center [331, 470] width 13 height 13
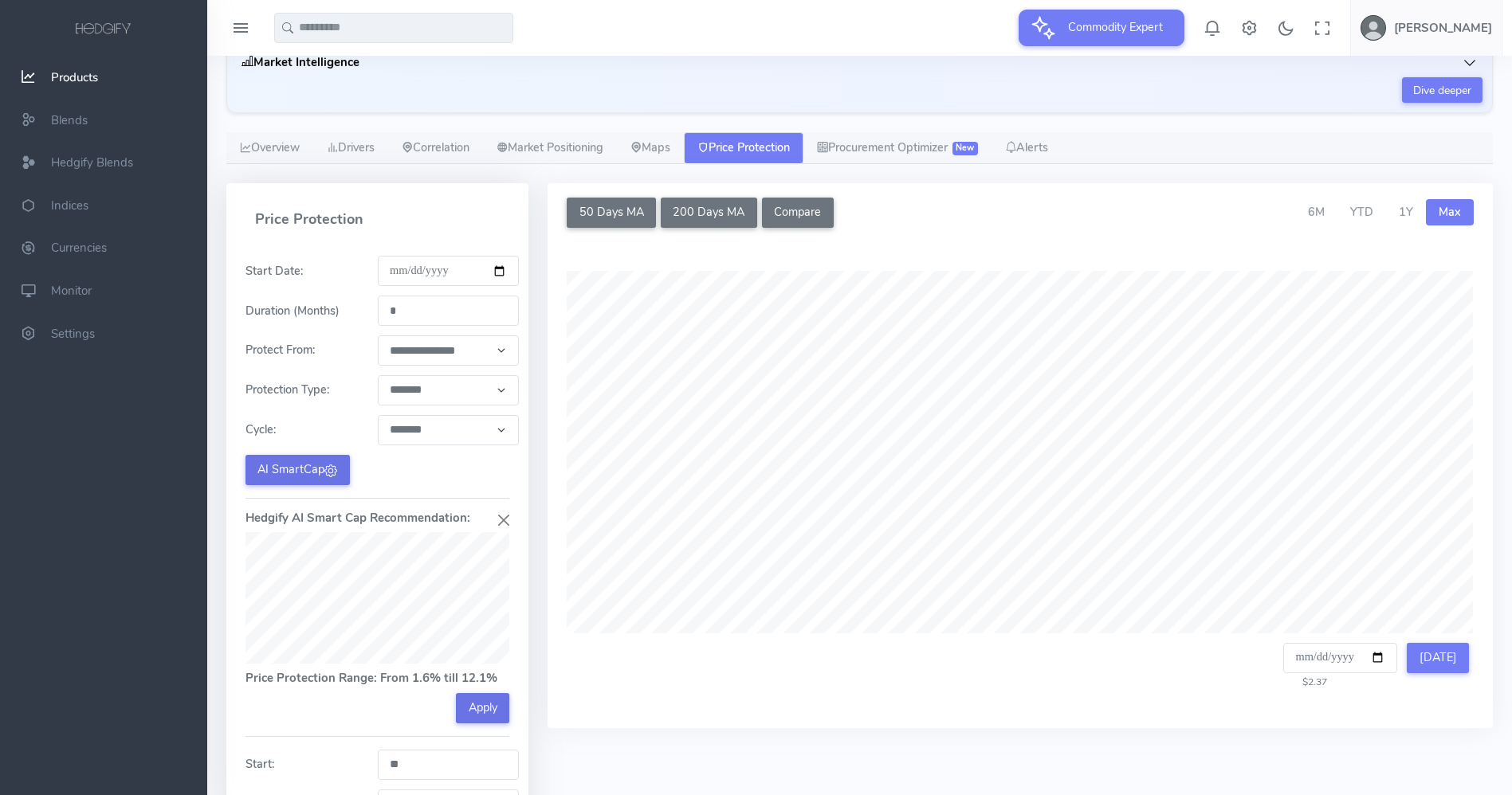
click at [499, 708] on button "Apply" at bounding box center [483, 708] width 53 height 30
type input "****"
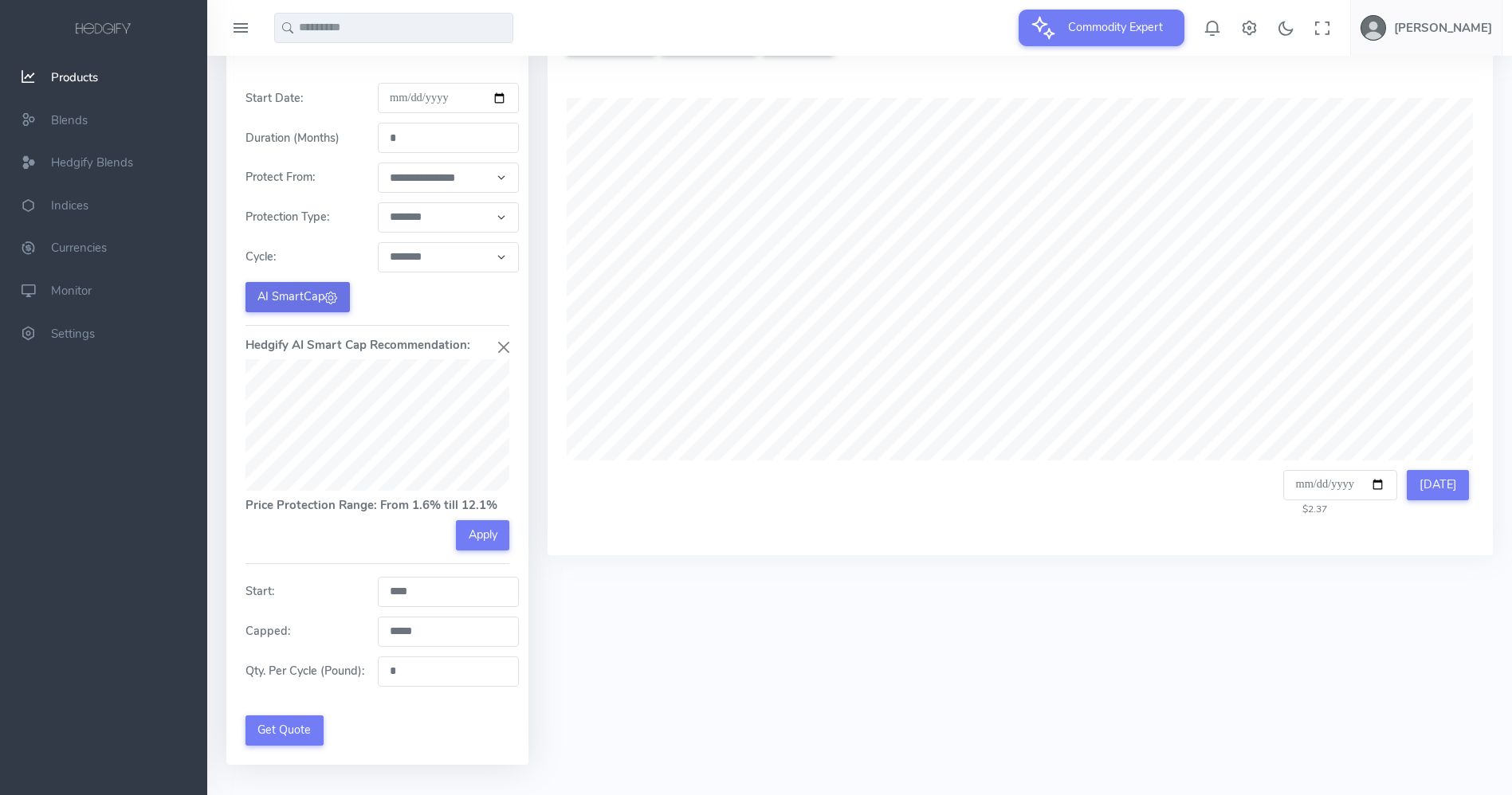
scroll to position [358, 0]
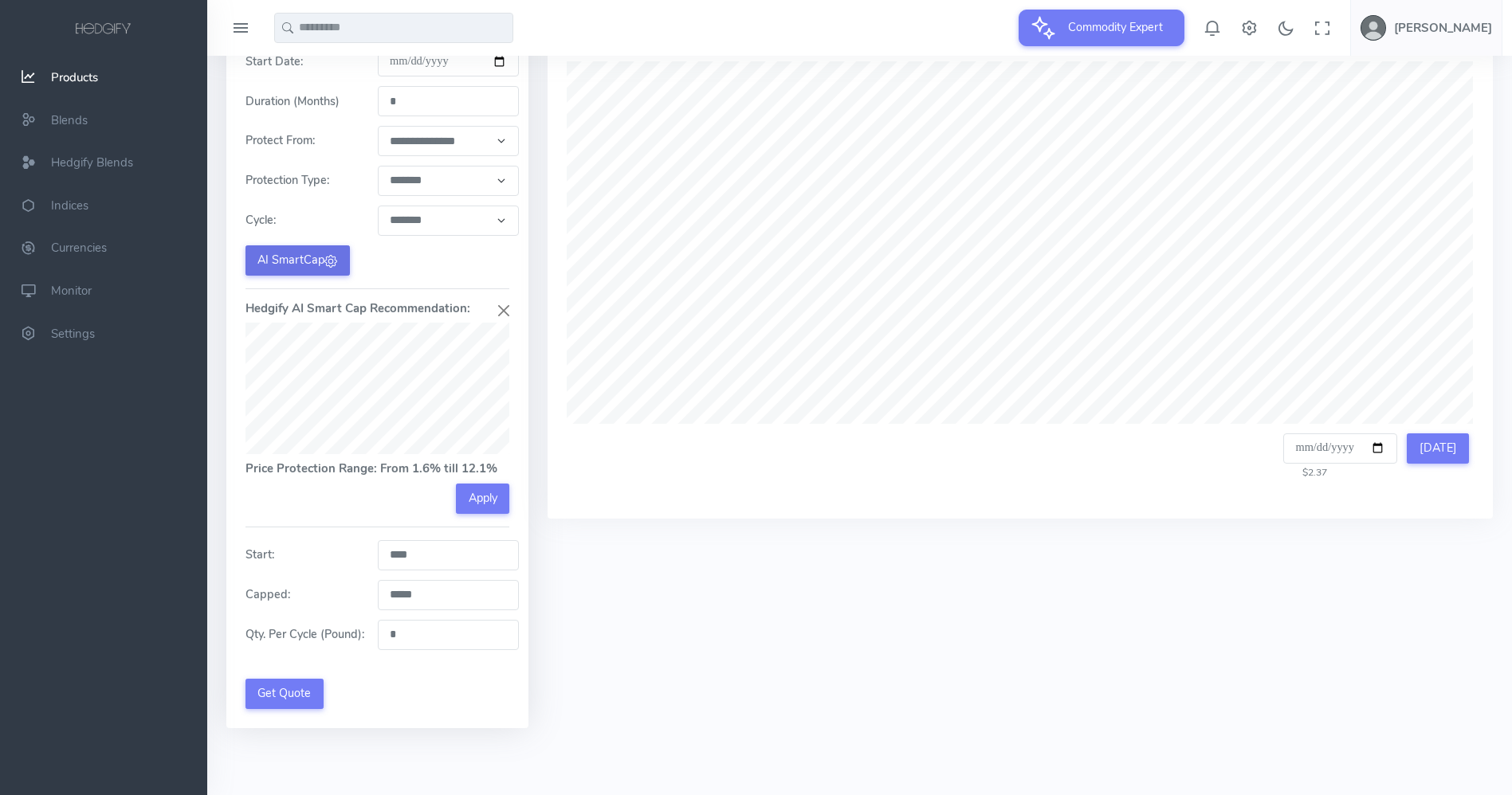
drag, startPoint x: 417, startPoint y: 601, endPoint x: 342, endPoint y: 588, distance: 76.1
click at [342, 588] on div "Capped: *****" at bounding box center [377, 595] width 283 height 30
type input "***"
click at [526, 685] on div "**********" at bounding box center [377, 386] width 302 height 681
drag, startPoint x: 439, startPoint y: 632, endPoint x: 365, endPoint y: 629, distance: 74.1
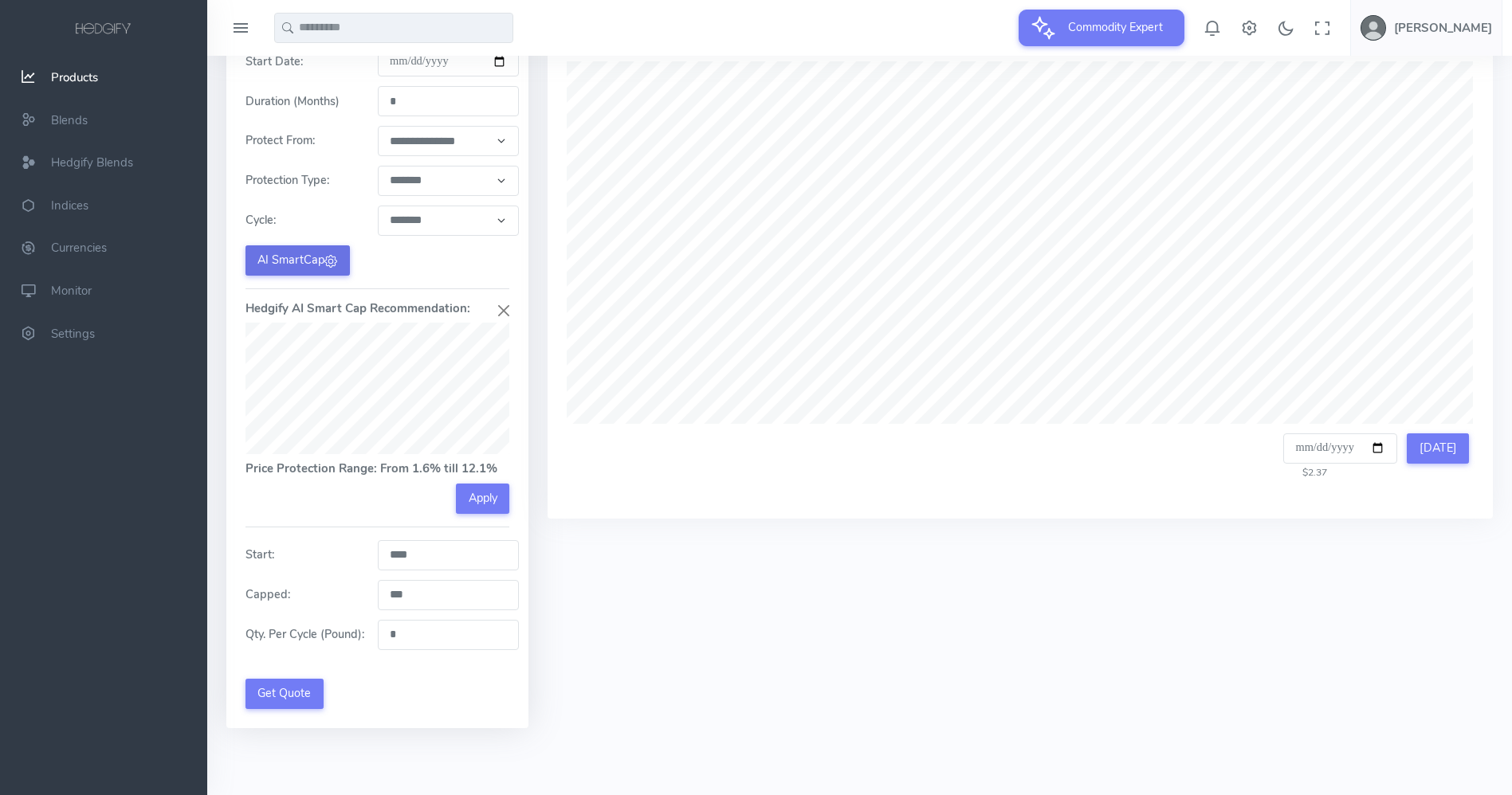
click at [365, 629] on div "Qty. Per Cycle (Pound): *" at bounding box center [377, 635] width 283 height 30
type input "******"
click at [384, 666] on div "**********" at bounding box center [377, 377] width 264 height 662
click at [302, 689] on button "Get Quote" at bounding box center [284, 693] width 78 height 30
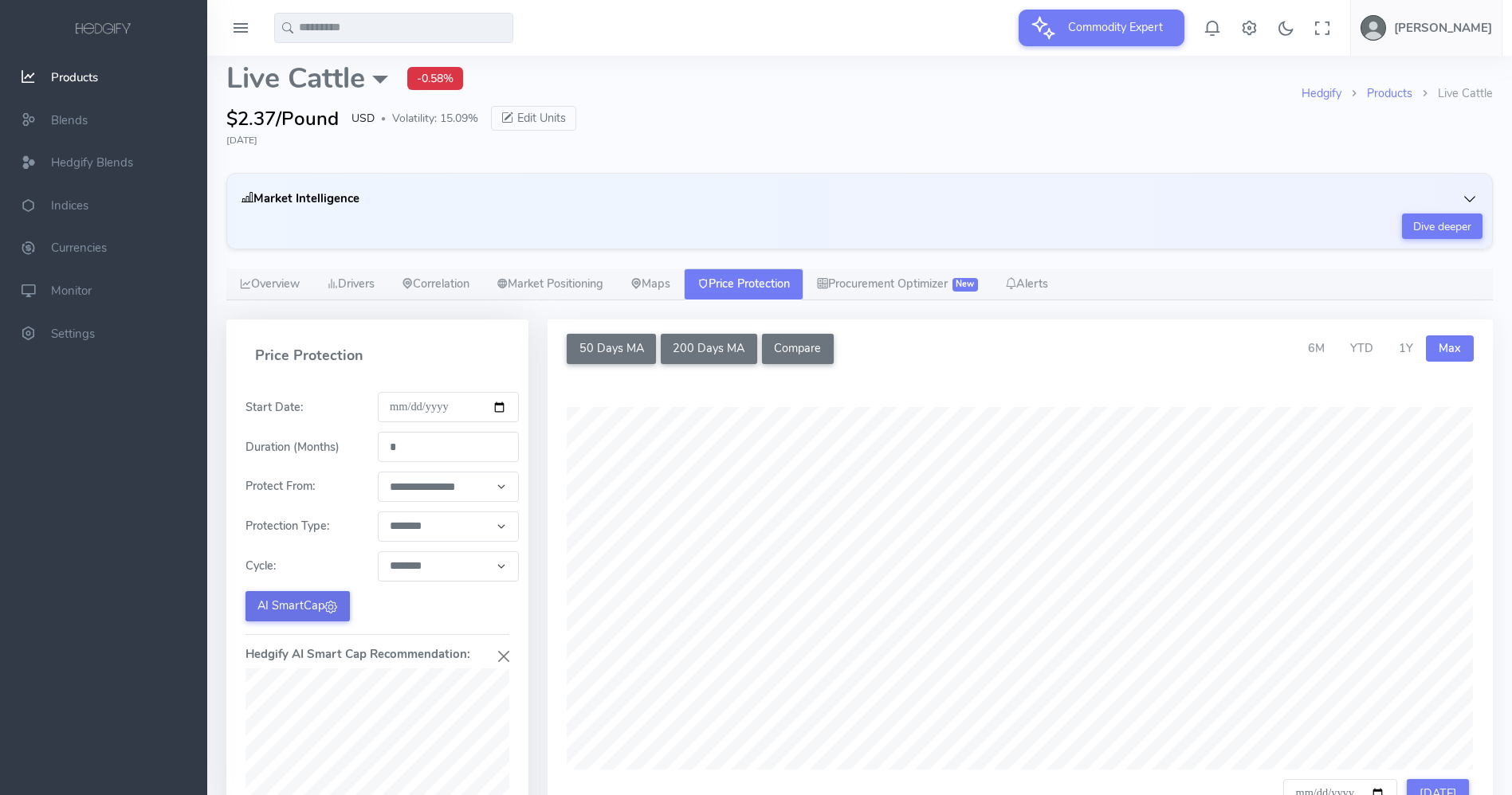
scroll to position [0, 0]
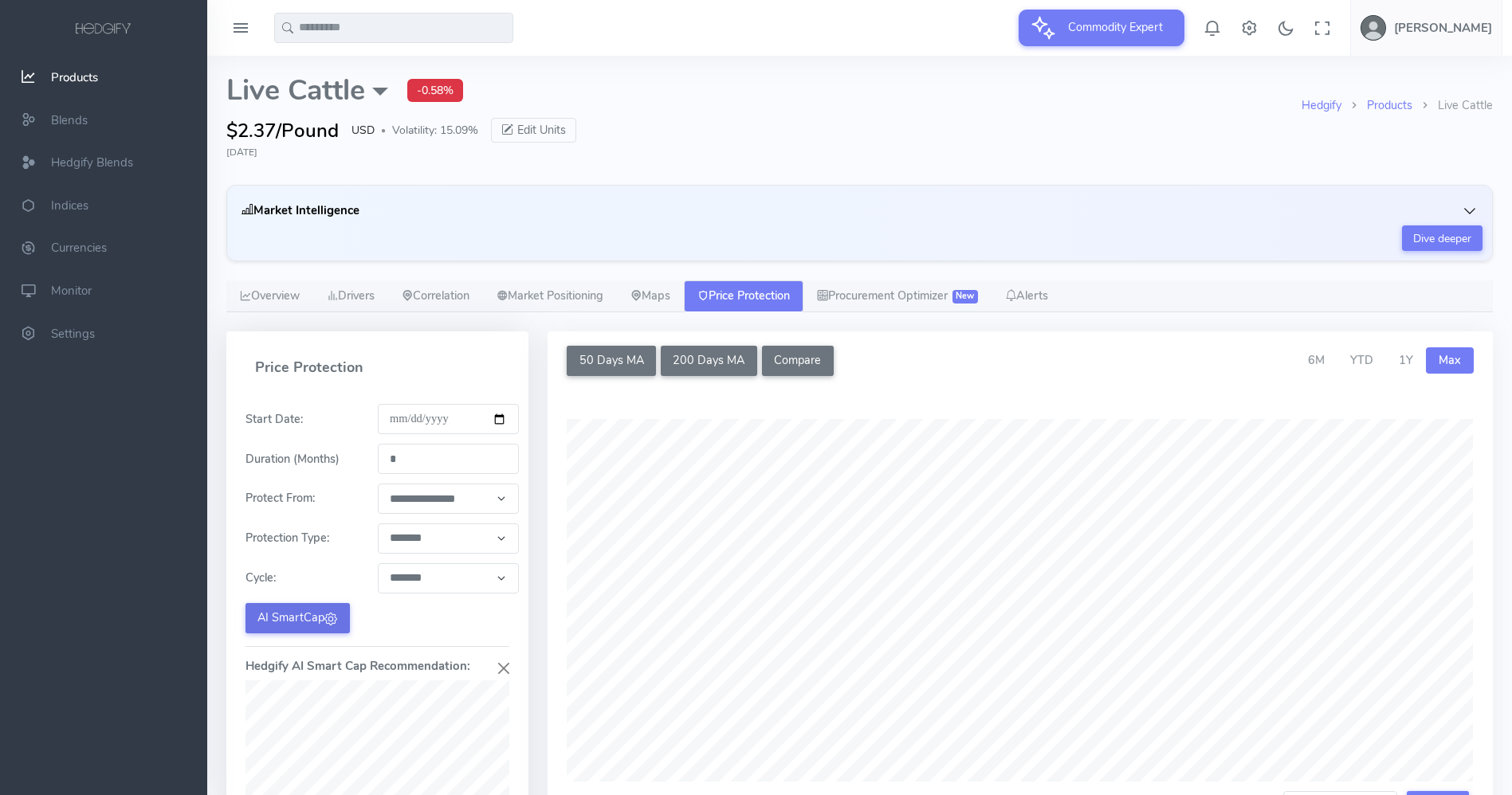
click at [324, 24] on input "text" at bounding box center [393, 27] width 239 height 30
click at [382, 63] on link "Su gar No. 11" at bounding box center [393, 60] width 200 height 17
type input "**********"
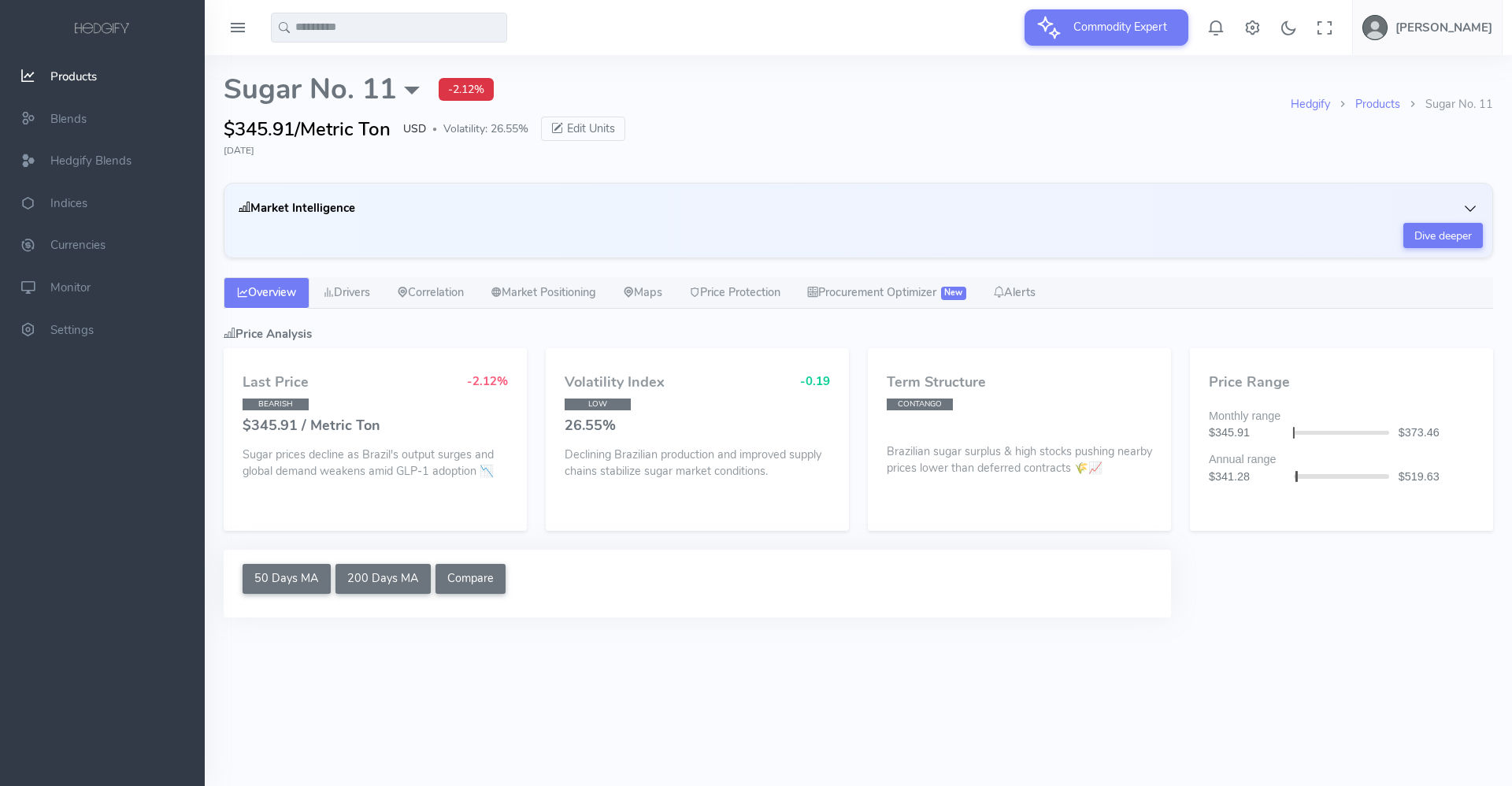
select select "****"
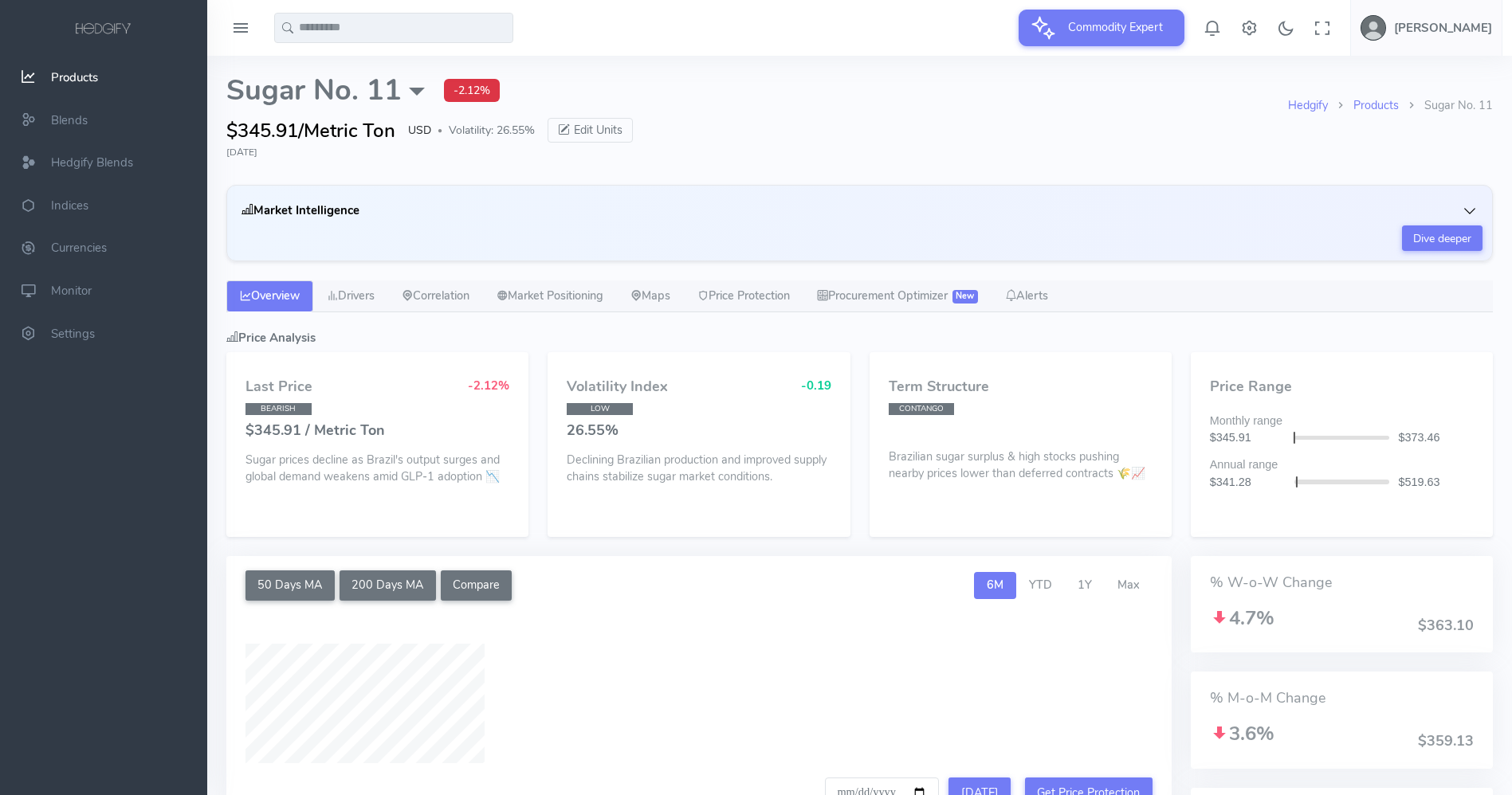
type input "**********"
click at [776, 294] on link "Price Protection" at bounding box center [744, 296] width 120 height 32
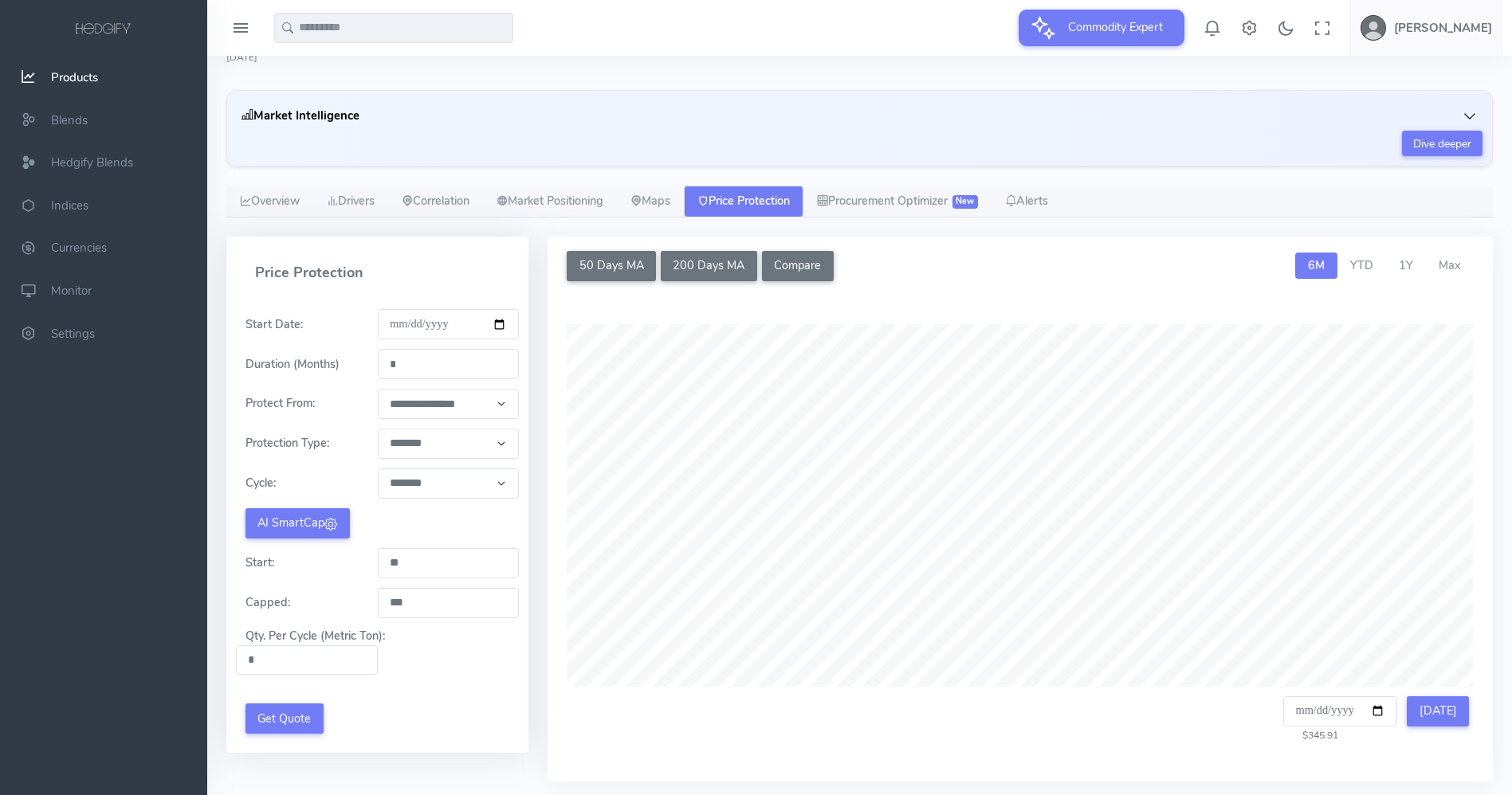
scroll to position [98, 0]
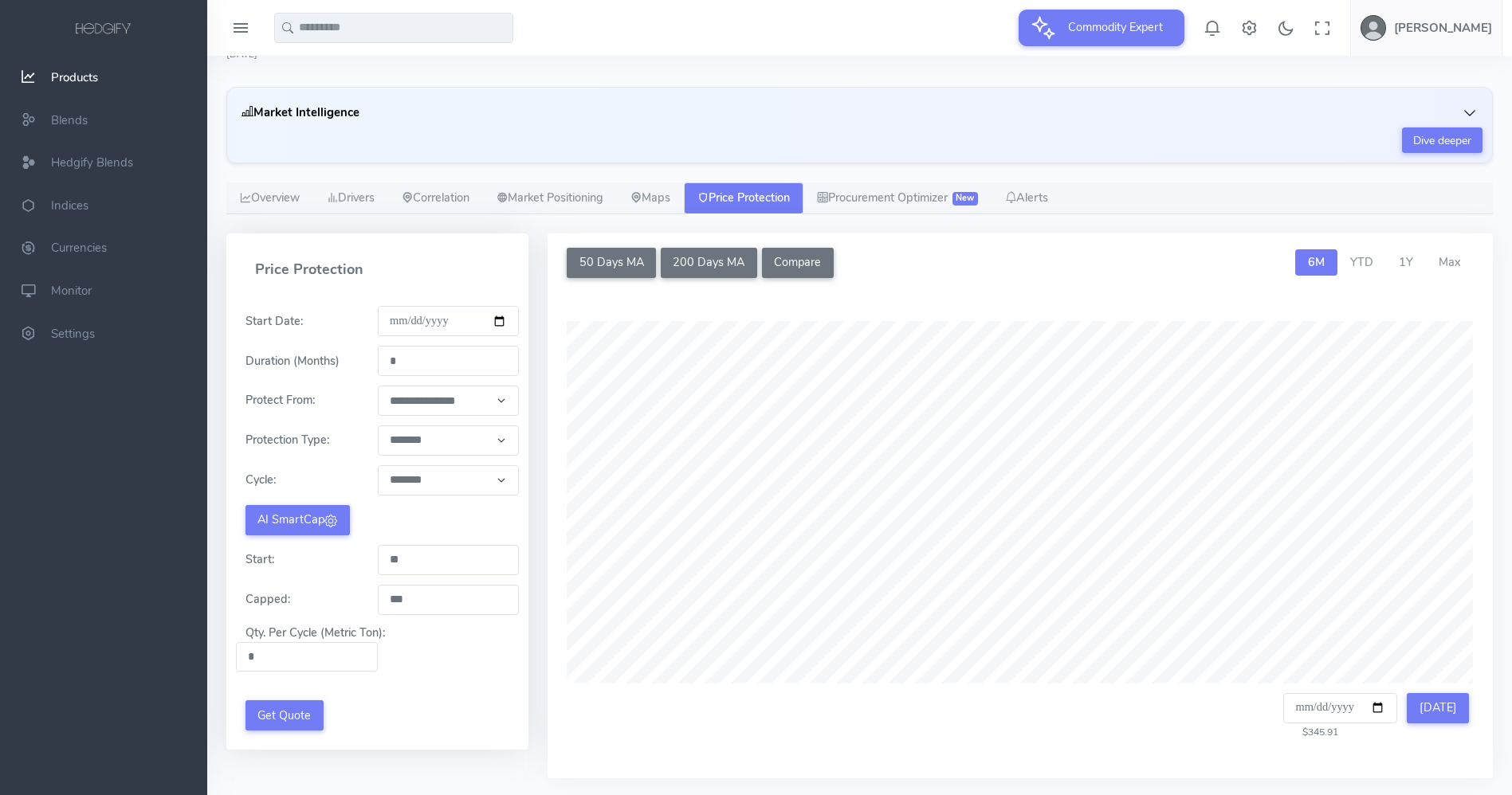
drag, startPoint x: 411, startPoint y: 359, endPoint x: 345, endPoint y: 362, distance: 66.1
click at [345, 362] on div "Duration (Months) *" at bounding box center [377, 361] width 283 height 30
type input "*"
click at [531, 338] on div "**********" at bounding box center [377, 516] width 321 height 565
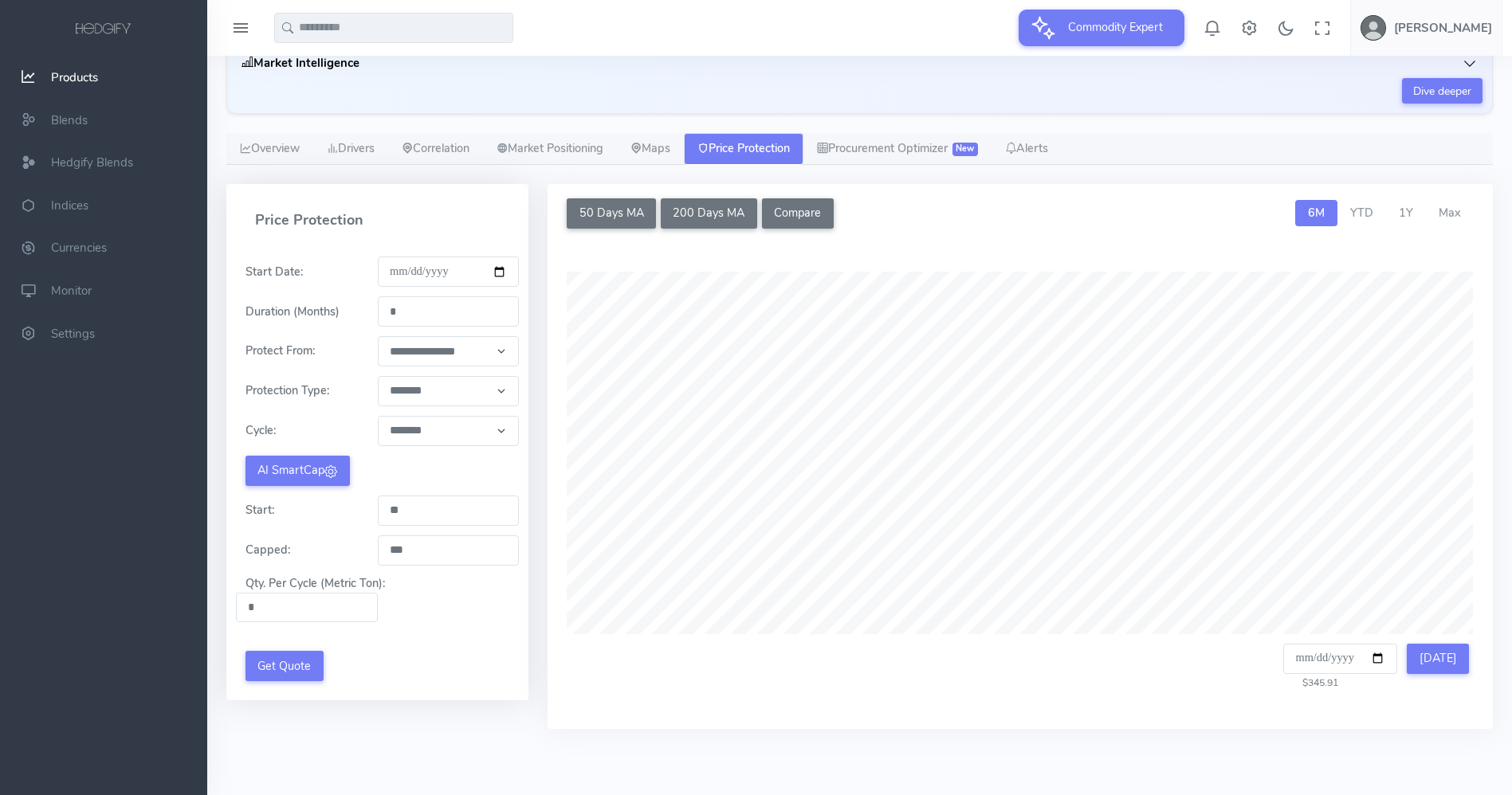
scroll to position [148, 0]
click at [264, 474] on button "AI SmartCap" at bounding box center [297, 469] width 105 height 30
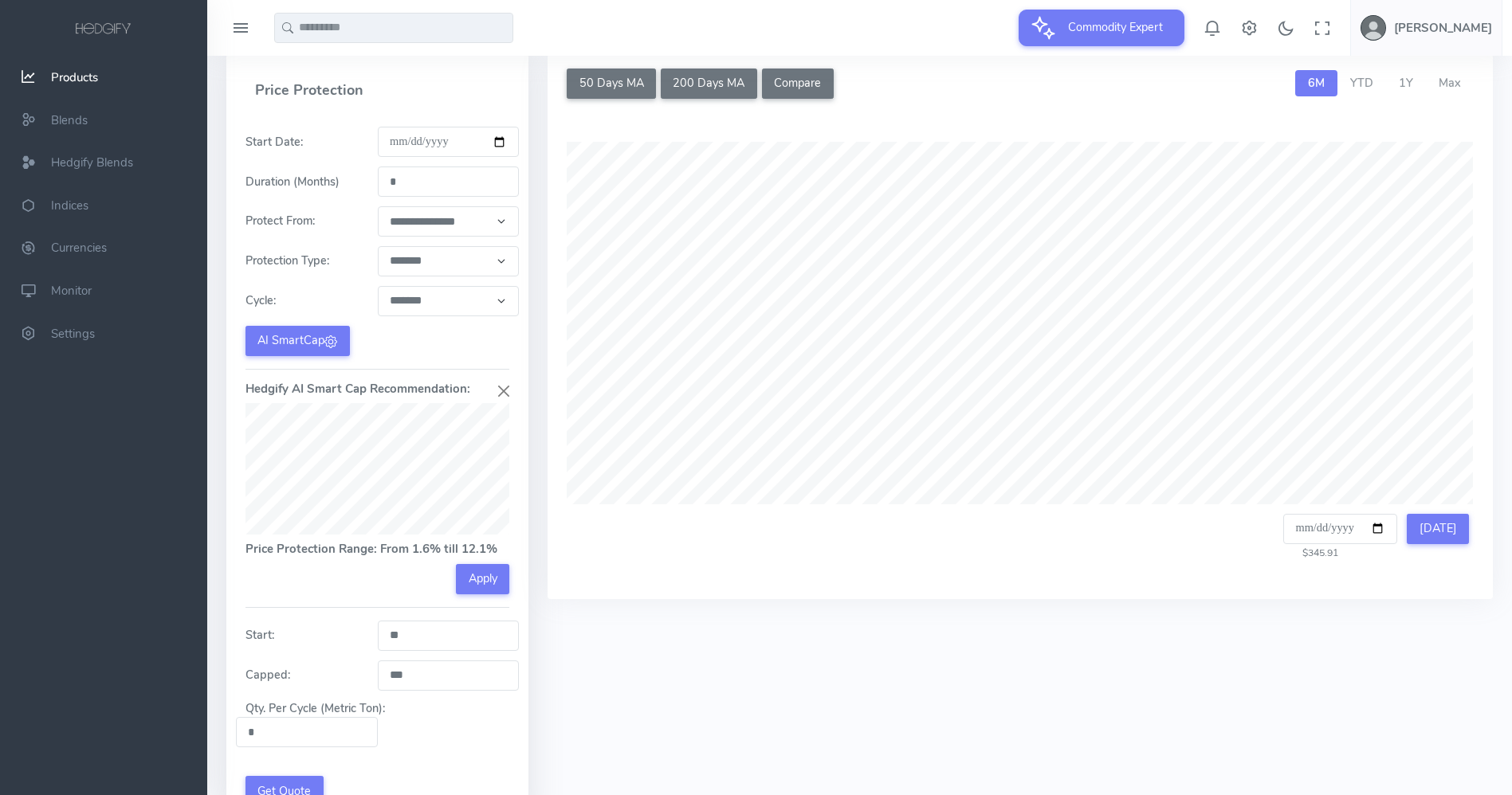
scroll to position [375, 0]
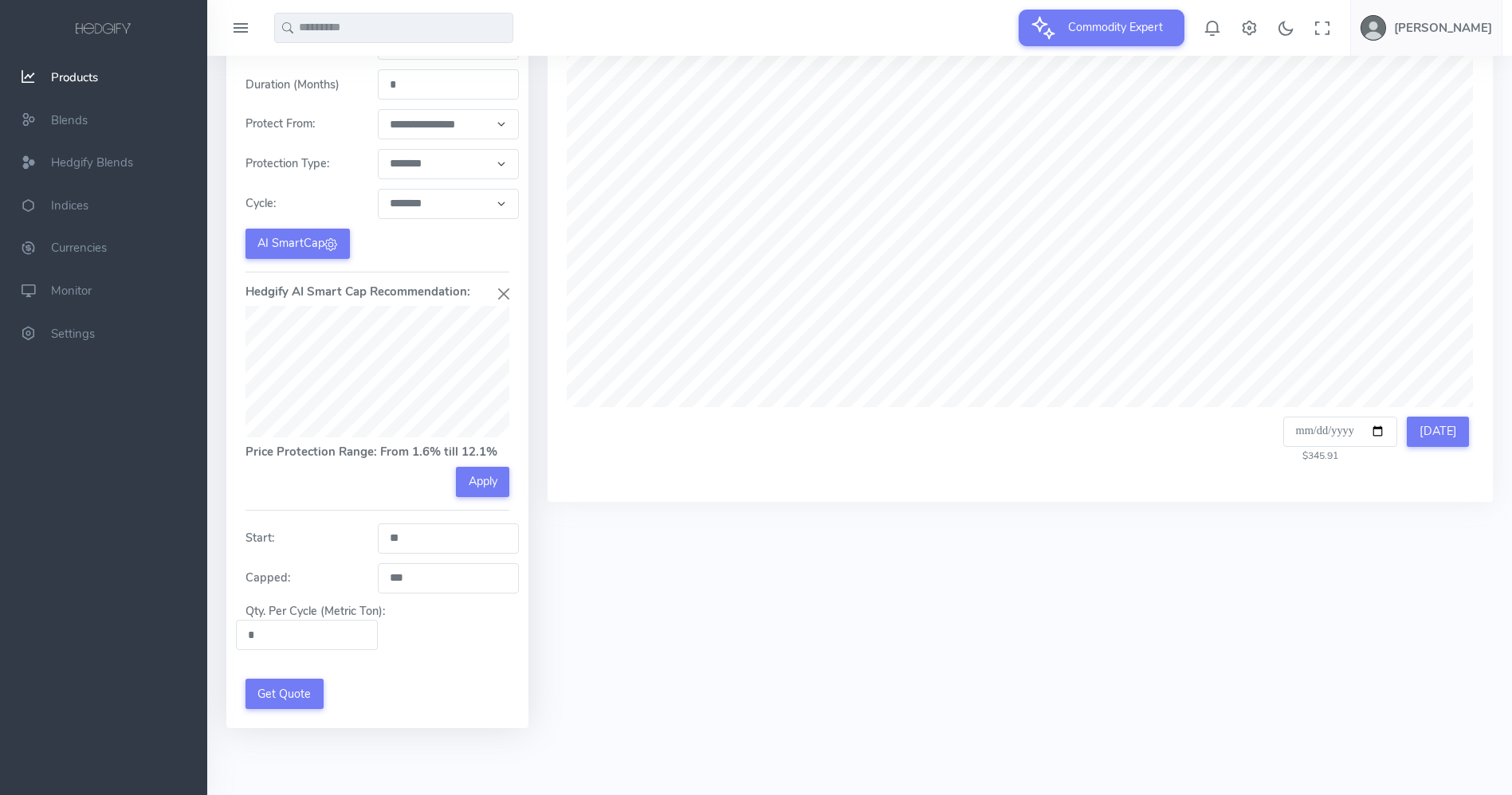
drag, startPoint x: 495, startPoint y: 484, endPoint x: 455, endPoint y: 504, distance: 44.7
click at [495, 484] on button "Apply" at bounding box center [483, 481] width 53 height 30
type input "****"
drag, startPoint x: 432, startPoint y: 589, endPoint x: 337, endPoint y: 588, distance: 95.0
click at [337, 588] on div "Capped: *****" at bounding box center [377, 578] width 283 height 30
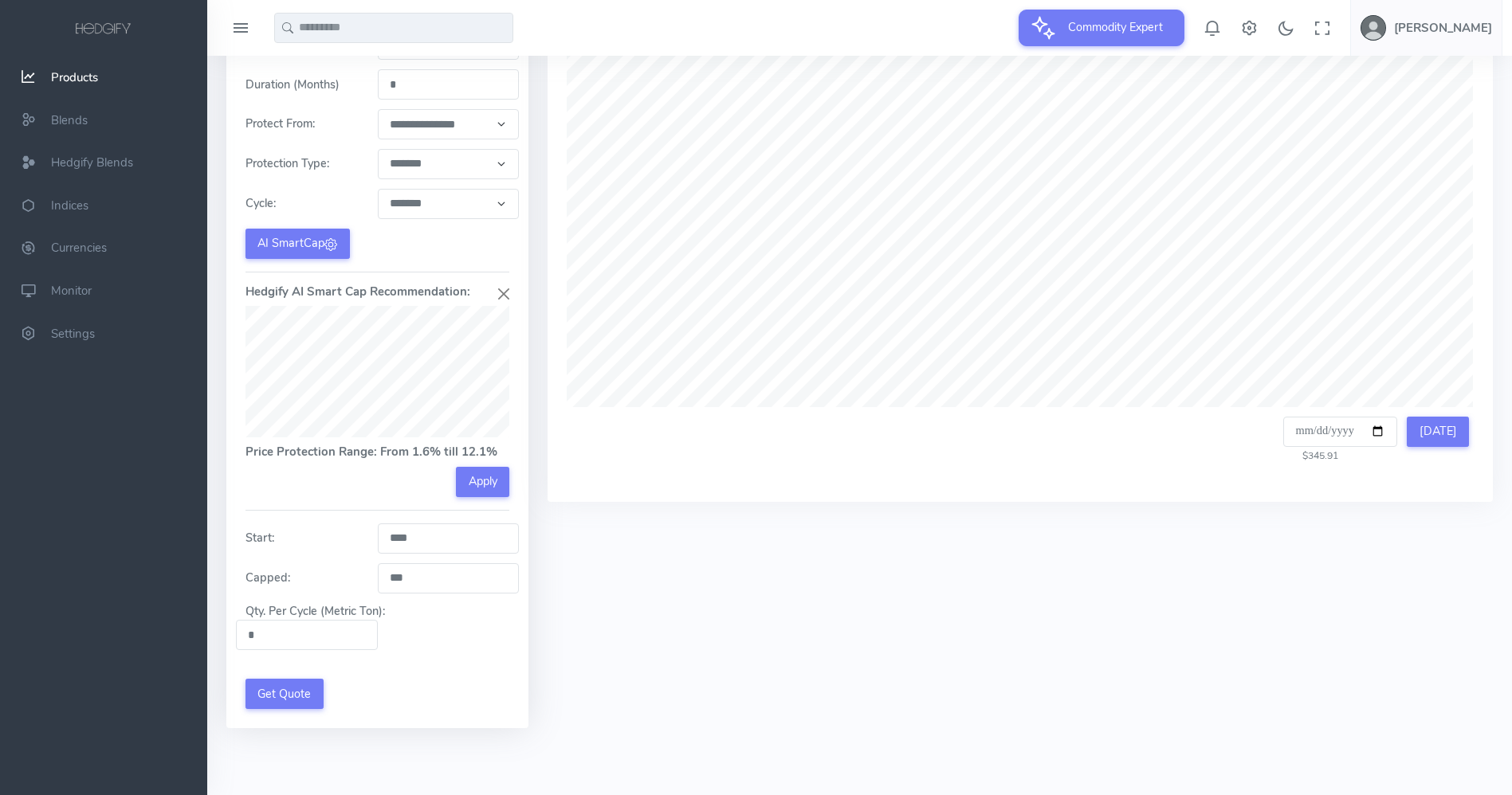
type input "***"
click at [393, 619] on label "Qty. Per Cycle (Metric Ton):" at bounding box center [315, 612] width 159 height 17
click at [378, 620] on input "*" at bounding box center [307, 635] width 142 height 30
drag, startPoint x: 297, startPoint y: 631, endPoint x: 243, endPoint y: 633, distance: 54.0
click at [243, 633] on input "*" at bounding box center [307, 635] width 142 height 30
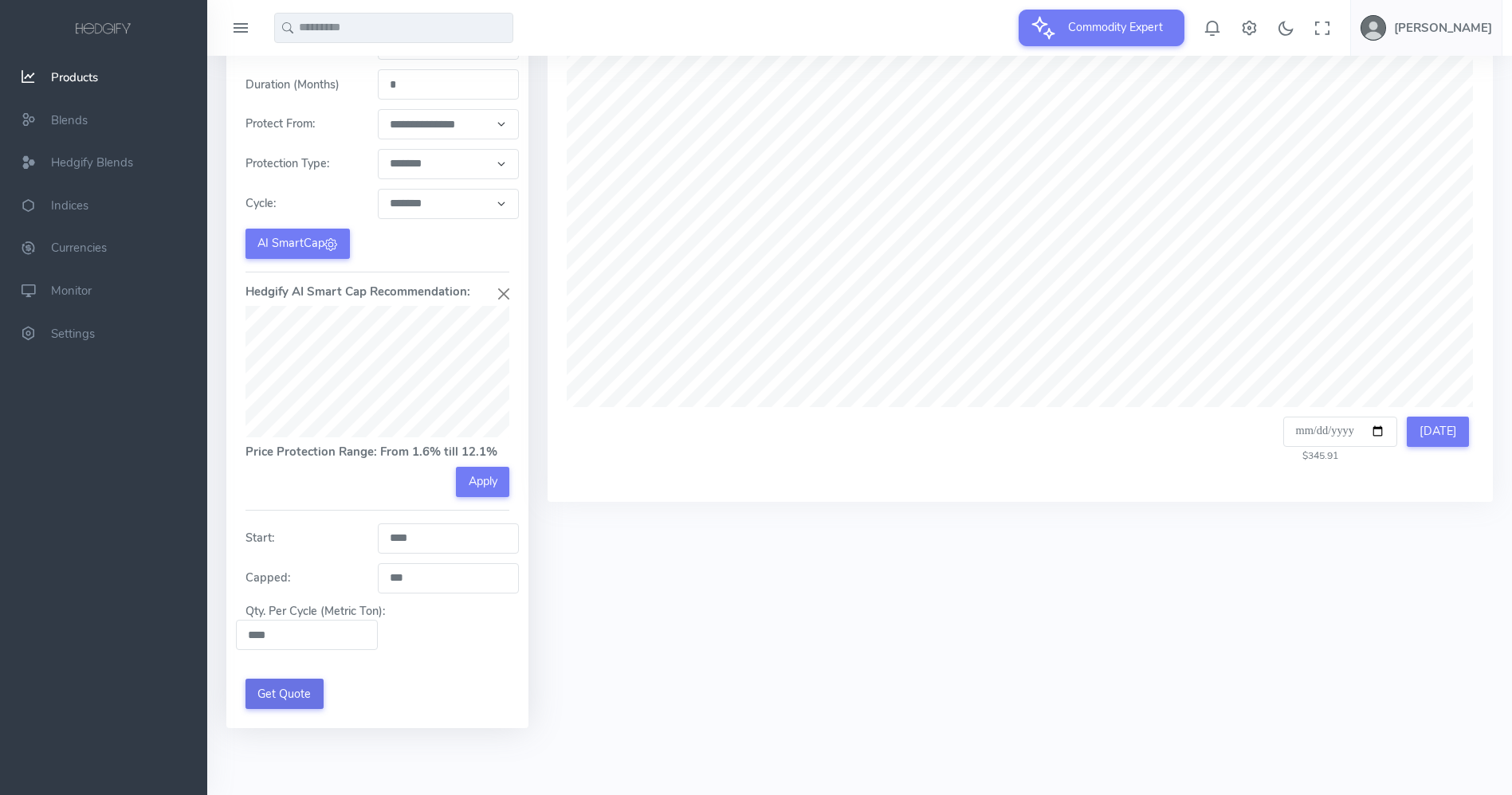
type input "****"
click at [265, 691] on button "Get Quote" at bounding box center [284, 693] width 78 height 30
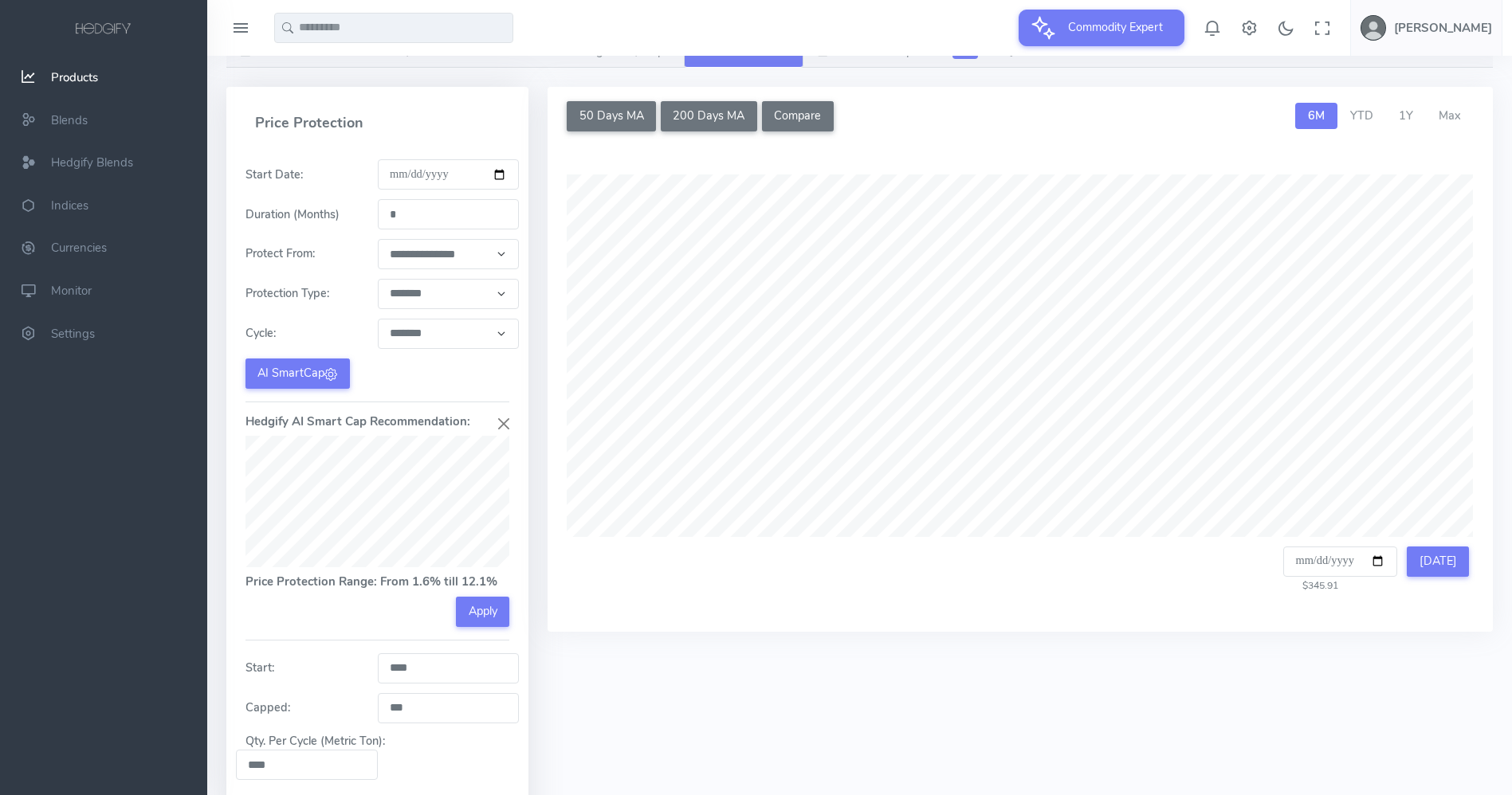
scroll to position [0, 0]
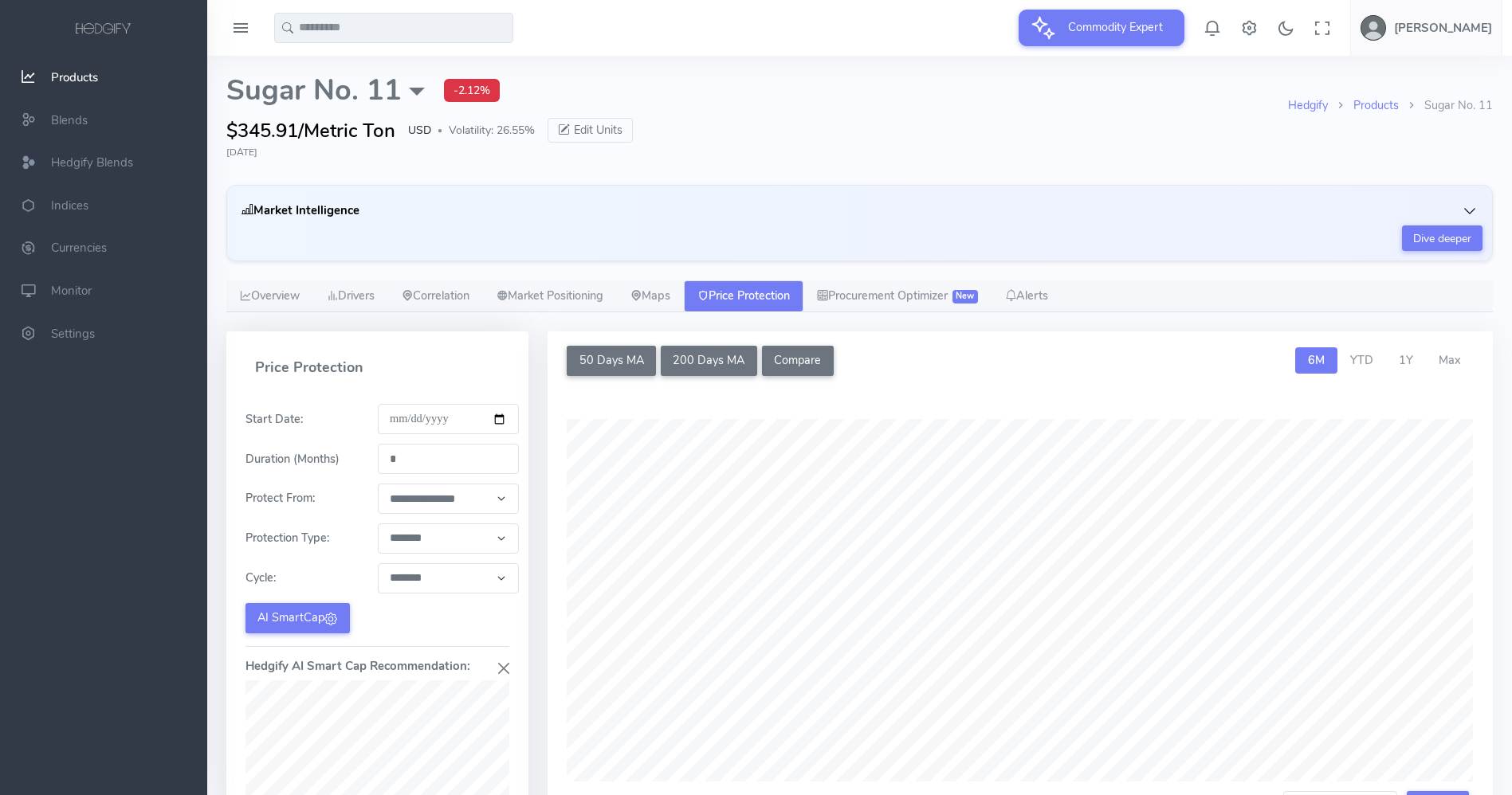
click at [376, 23] on input "text" at bounding box center [393, 27] width 239 height 30
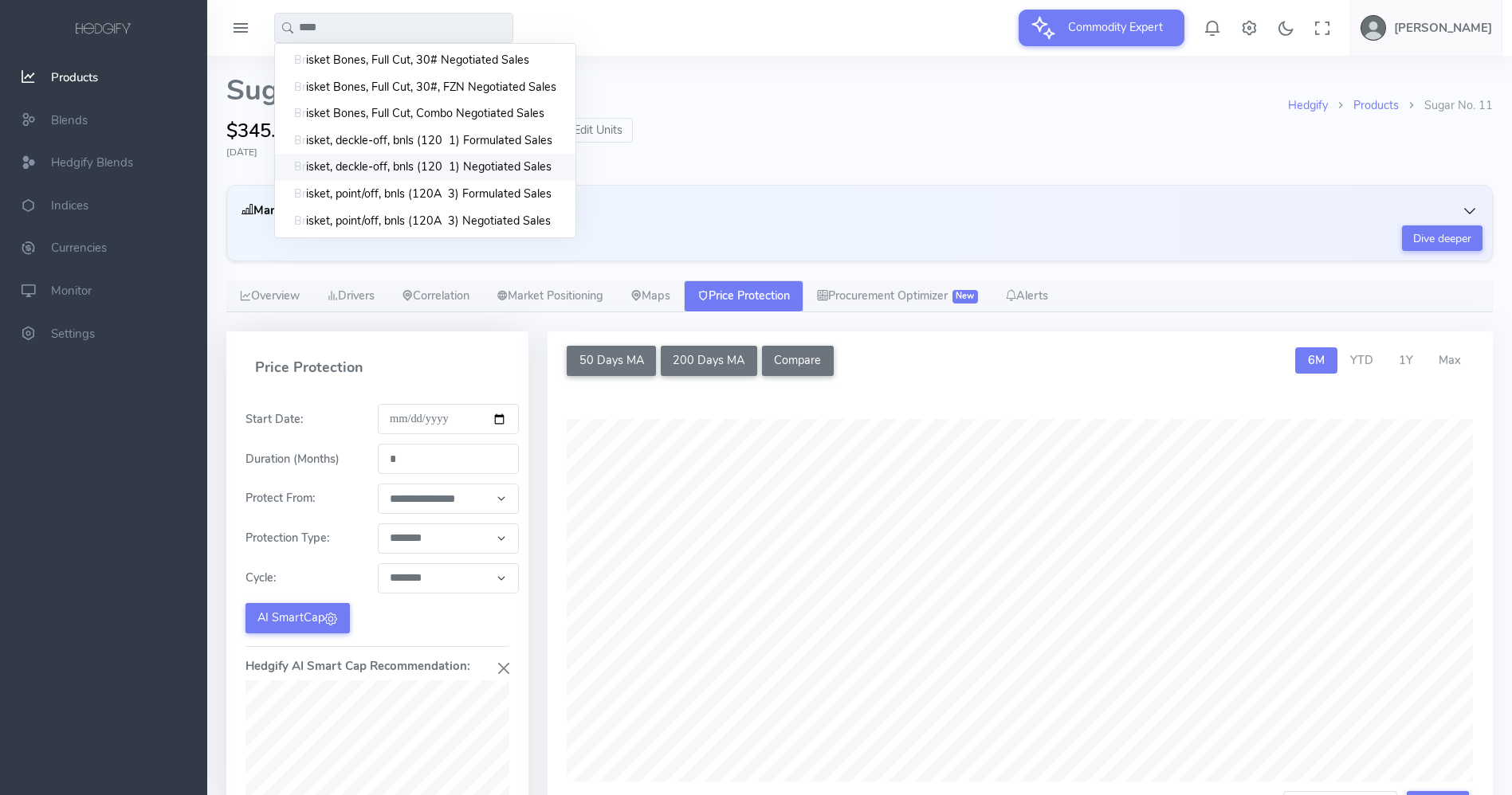
click at [483, 169] on span "isket, deckle-off, bnls (120 1) Negotiated Sales" at bounding box center [429, 167] width 245 height 17
type input "**********"
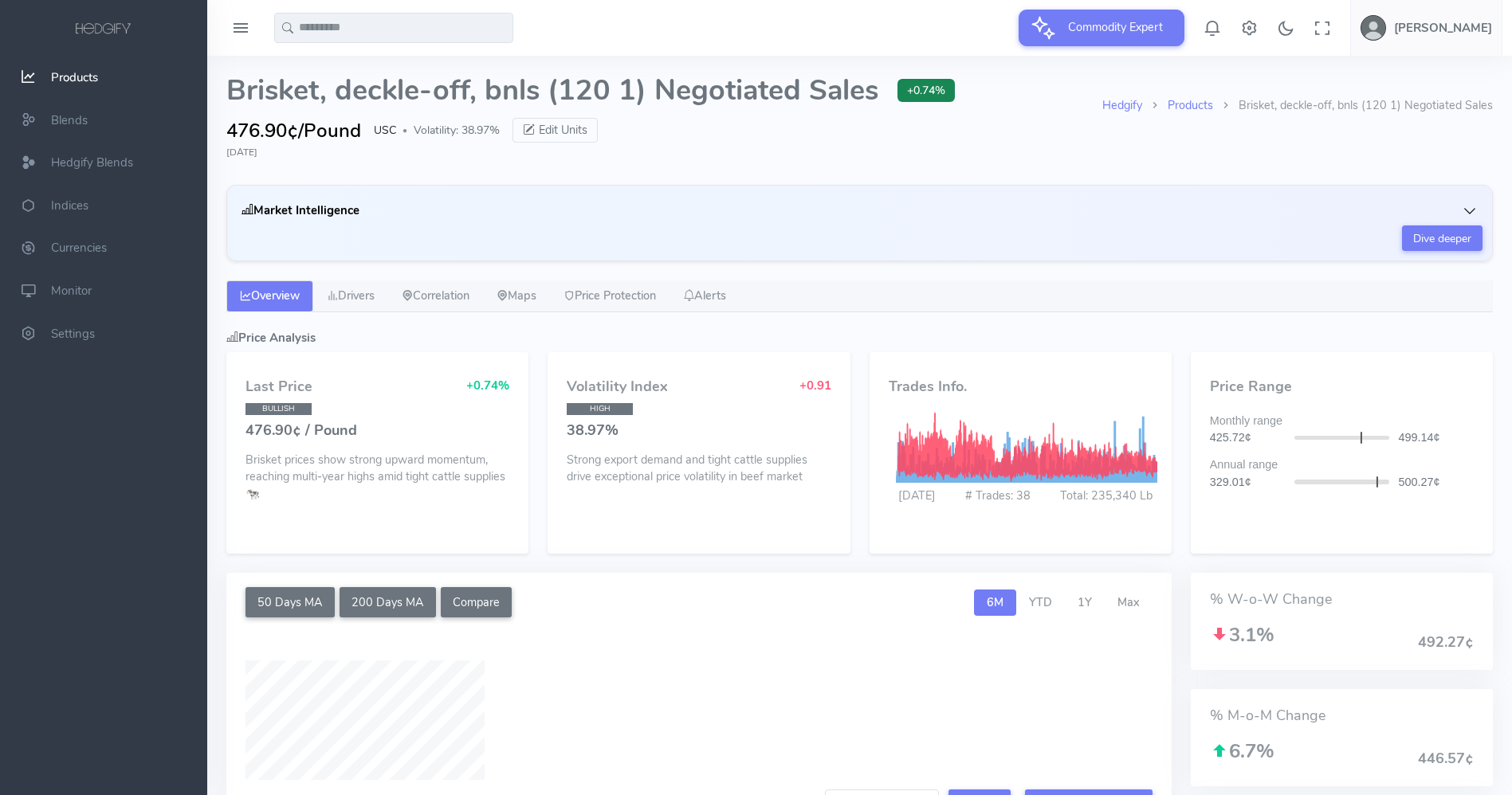
type input "**********"
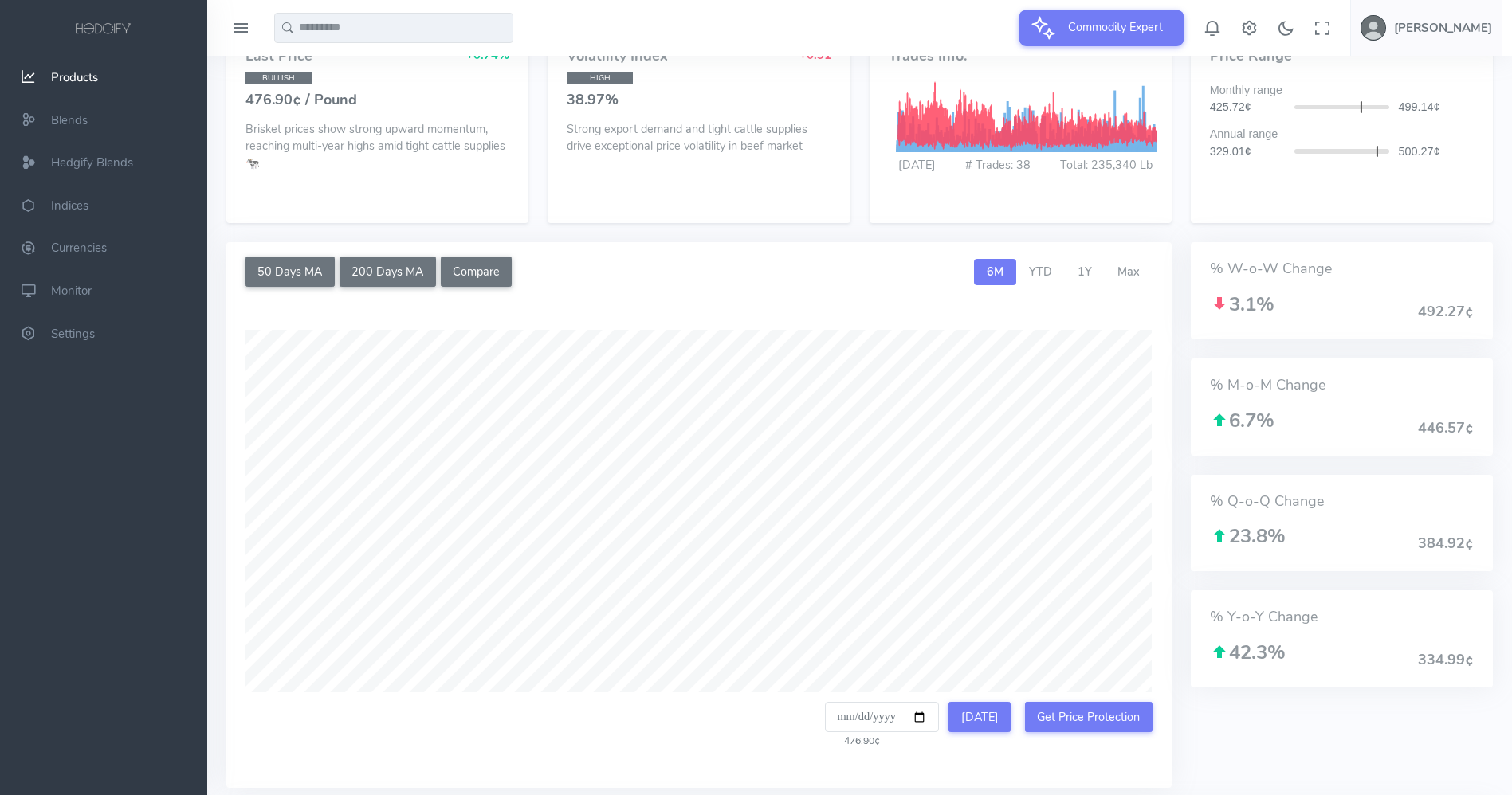
scroll to position [328, 0]
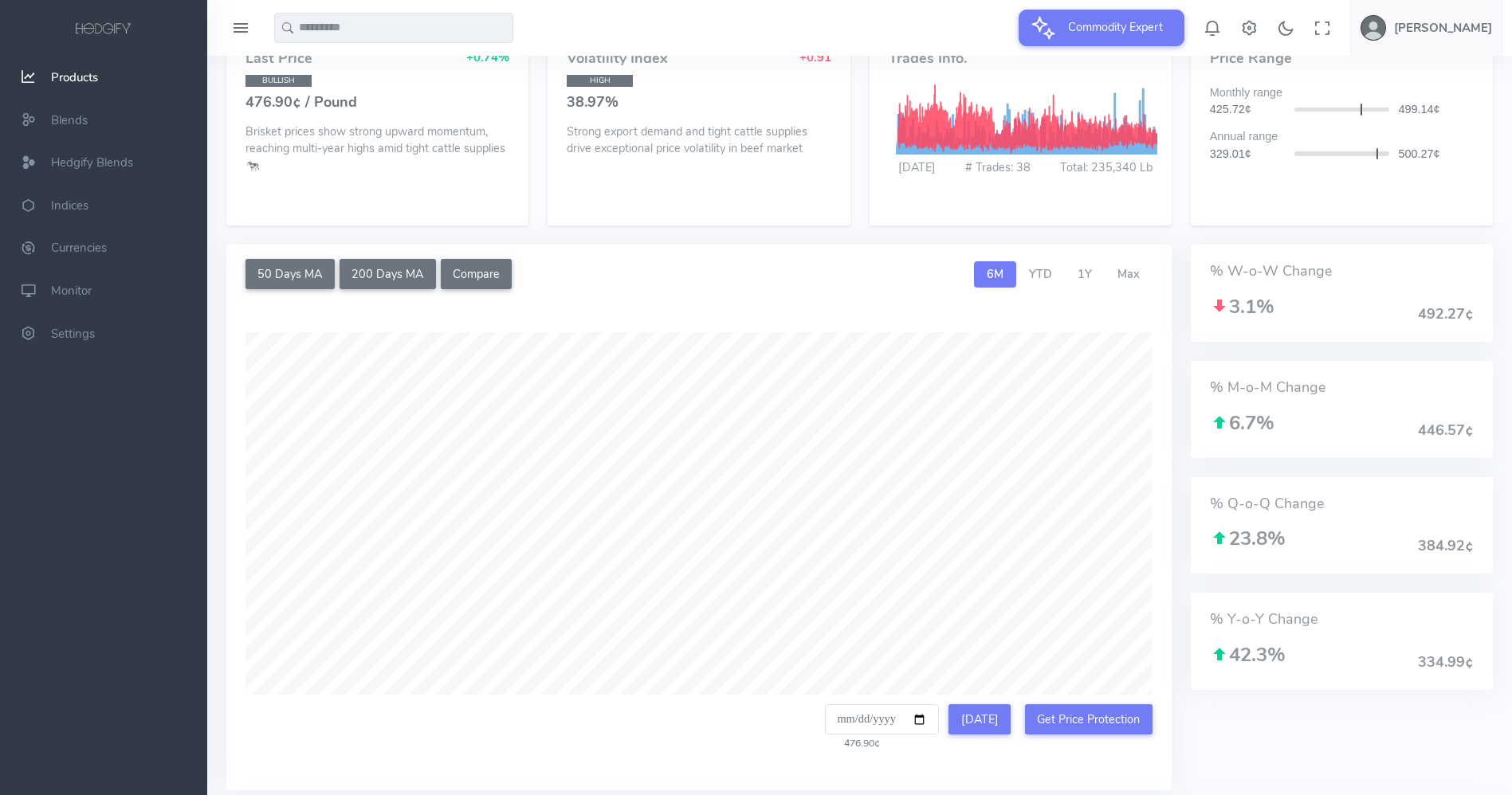
drag, startPoint x: 1521, startPoint y: 176, endPoint x: 1530, endPoint y: 319, distance: 143.3
click at [1512, 319] on html "**********" at bounding box center [756, 546] width 1512 height 1748
click at [1037, 269] on span "YTD" at bounding box center [1041, 274] width 23 height 16
click at [1085, 272] on span "1Y" at bounding box center [1084, 274] width 15 height 16
click at [1133, 272] on span "Max" at bounding box center [1129, 274] width 22 height 16
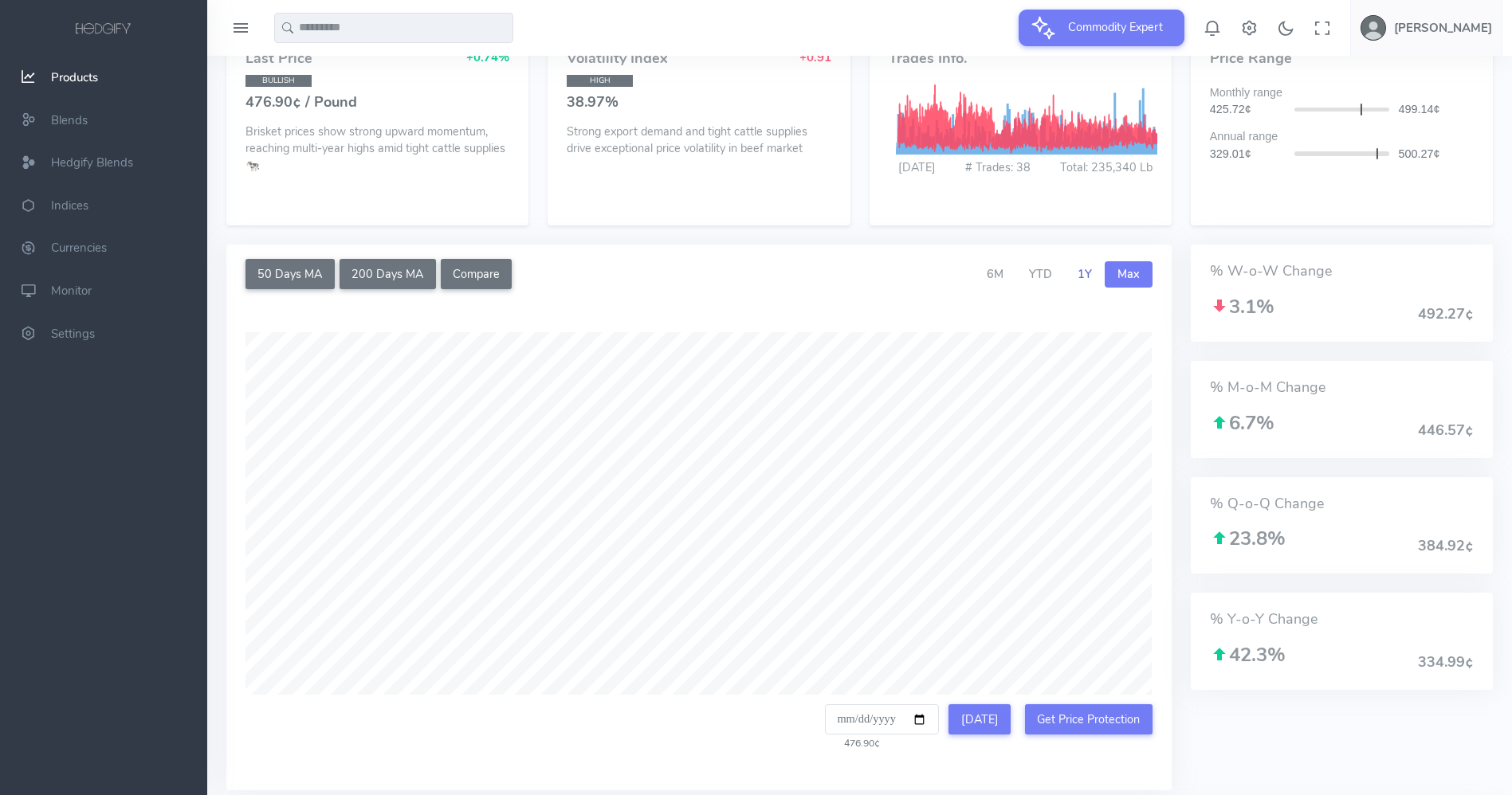
click at [1085, 275] on span "1Y" at bounding box center [1084, 274] width 15 height 16
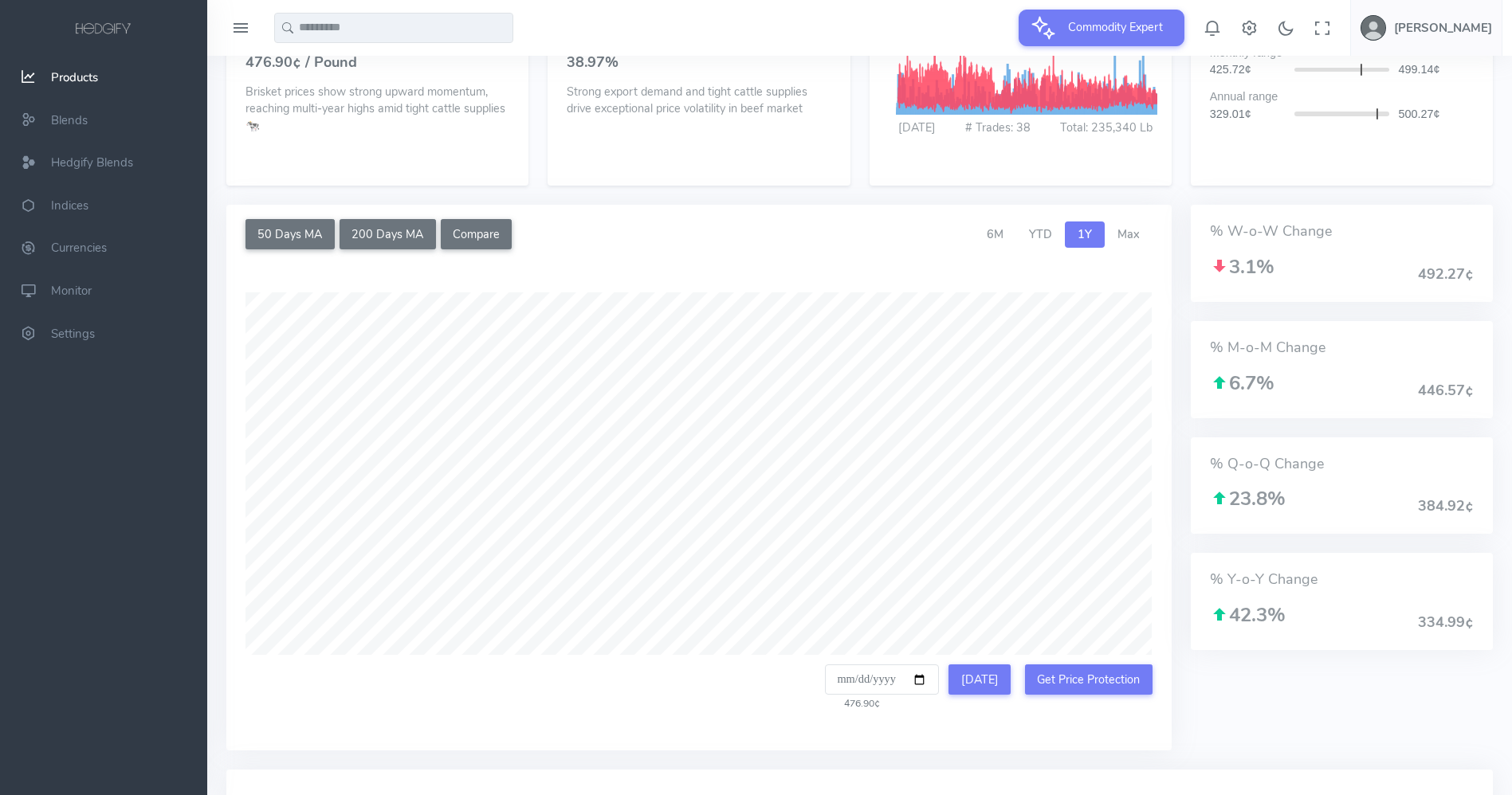
scroll to position [392, 0]
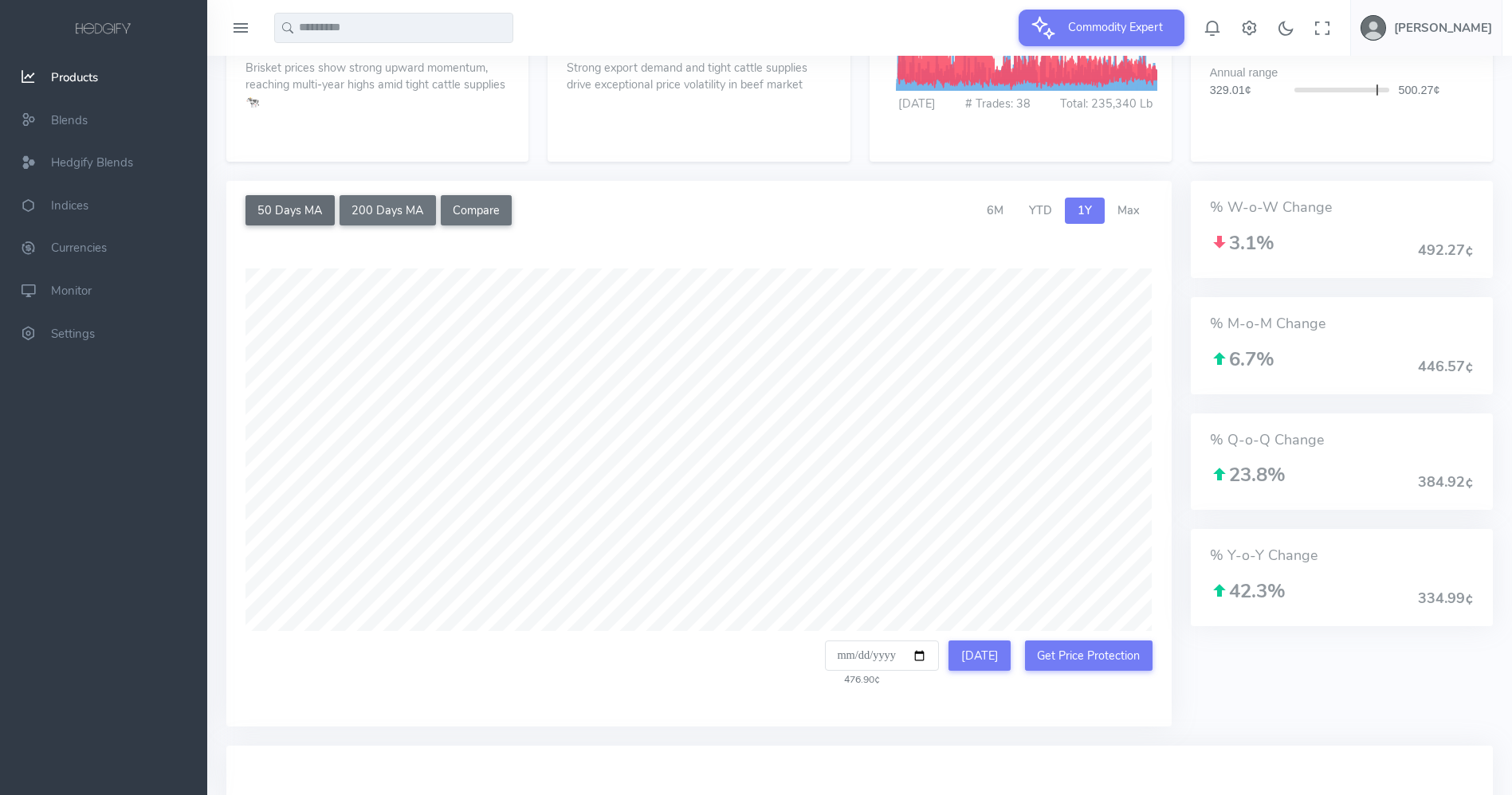
click at [285, 209] on button "50 Days MA" at bounding box center [290, 210] width 89 height 30
click at [390, 211] on button "200 Days MA" at bounding box center [387, 210] width 97 height 30
click at [308, 206] on button "50 Days MA" at bounding box center [290, 210] width 89 height 30
click at [491, 213] on button "Compare" at bounding box center [477, 210] width 72 height 30
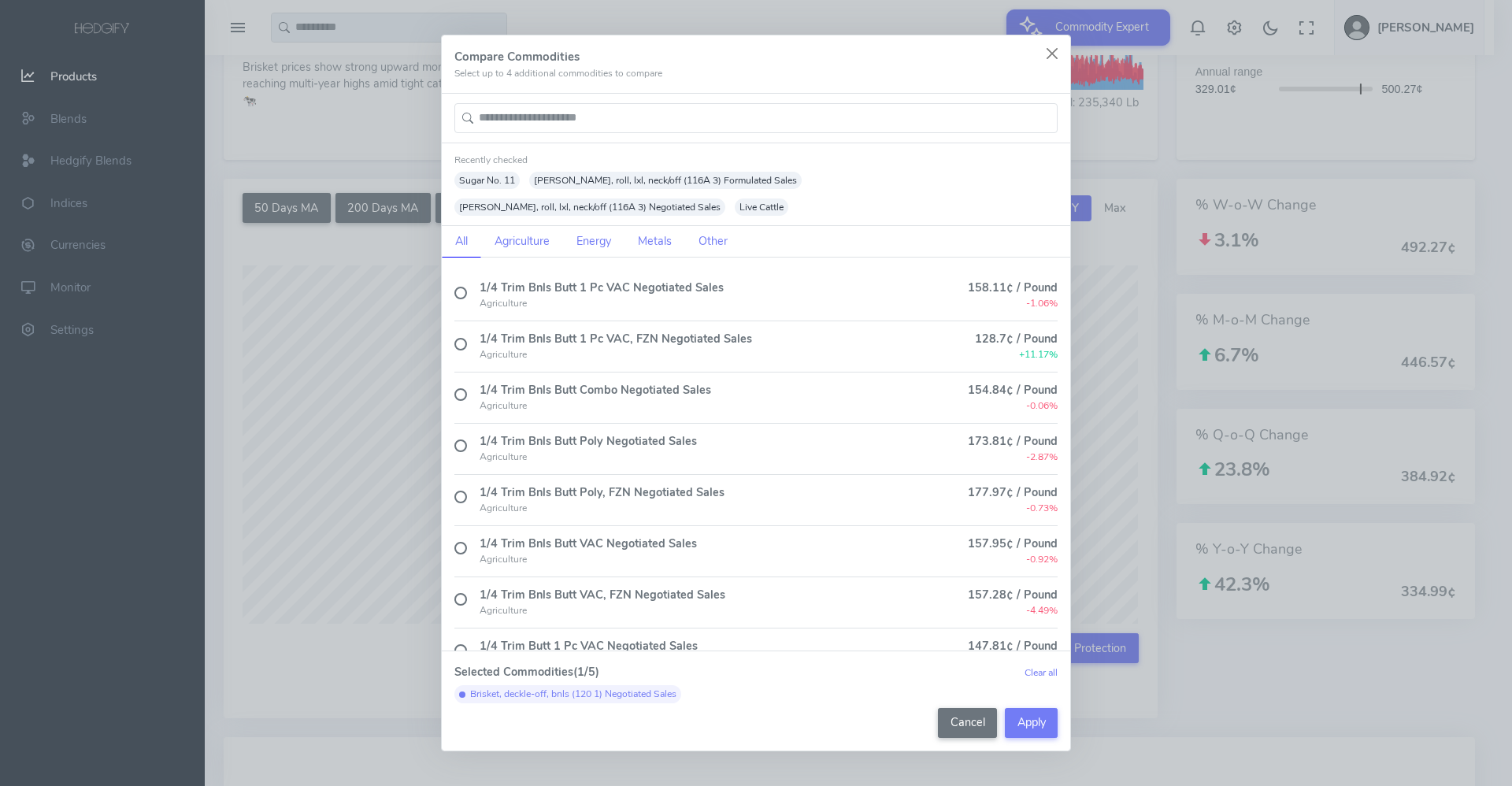
click at [602, 132] on input "text" at bounding box center [756, 118] width 603 height 30
type input "****"
click at [461, 542] on label at bounding box center [461, 548] width 13 height 13
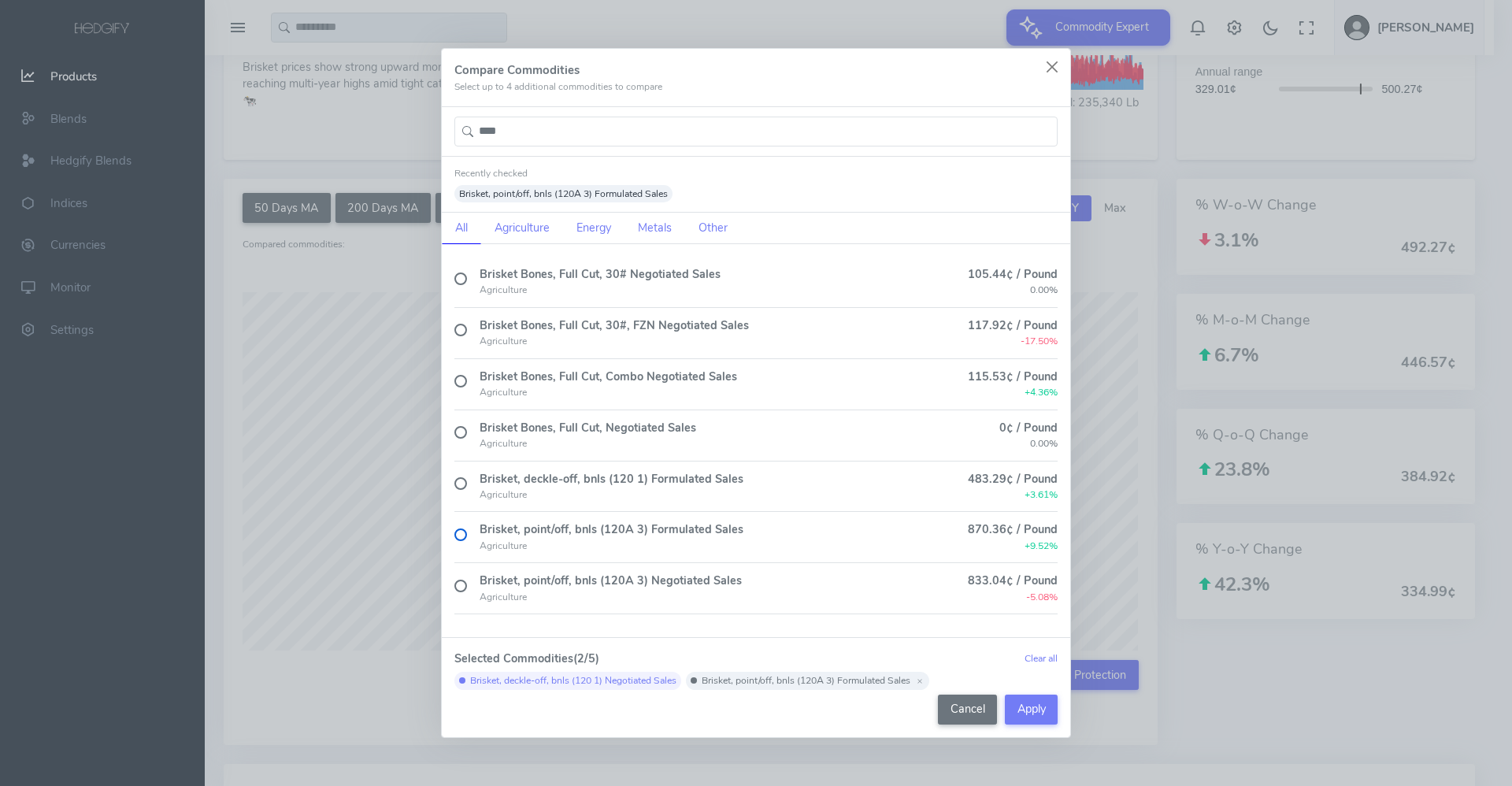
click at [461, 534] on label at bounding box center [461, 534] width 13 height 13
click at [455, 479] on label at bounding box center [461, 484] width 13 height 13
click at [1040, 714] on button "Apply" at bounding box center [1031, 709] width 52 height 30
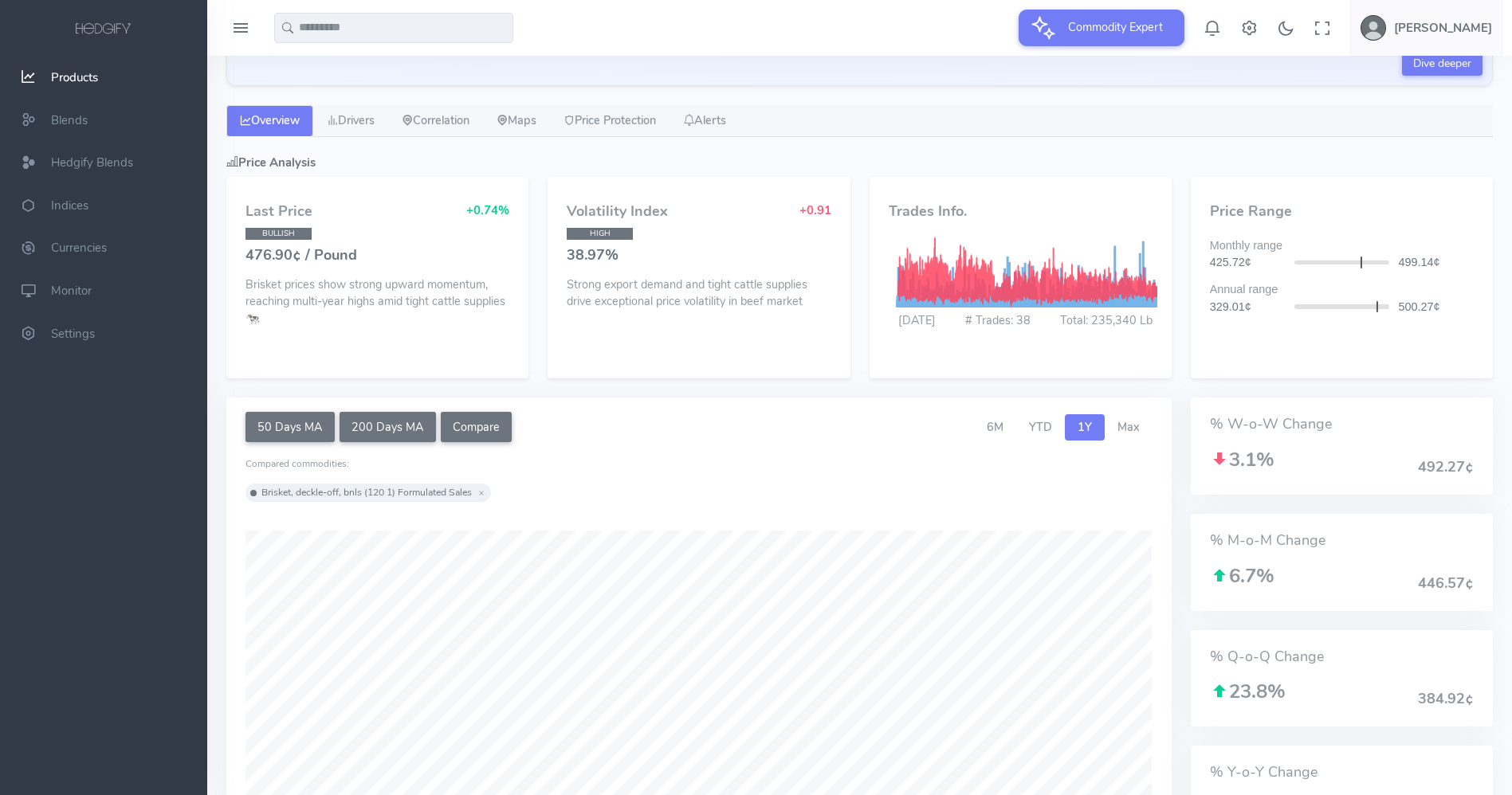
scroll to position [174, 0]
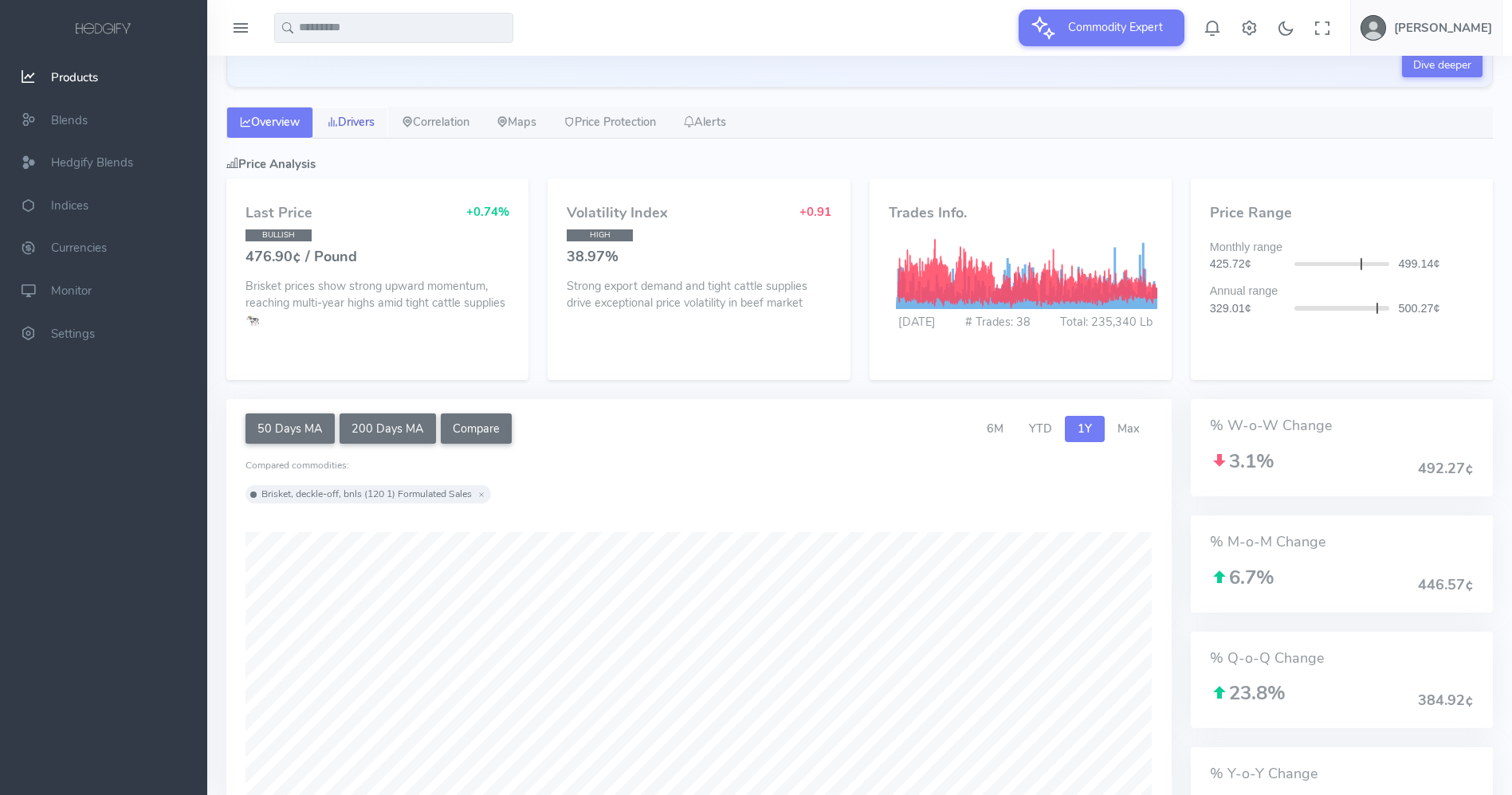
click at [370, 123] on link "Drivers" at bounding box center [351, 123] width 75 height 32
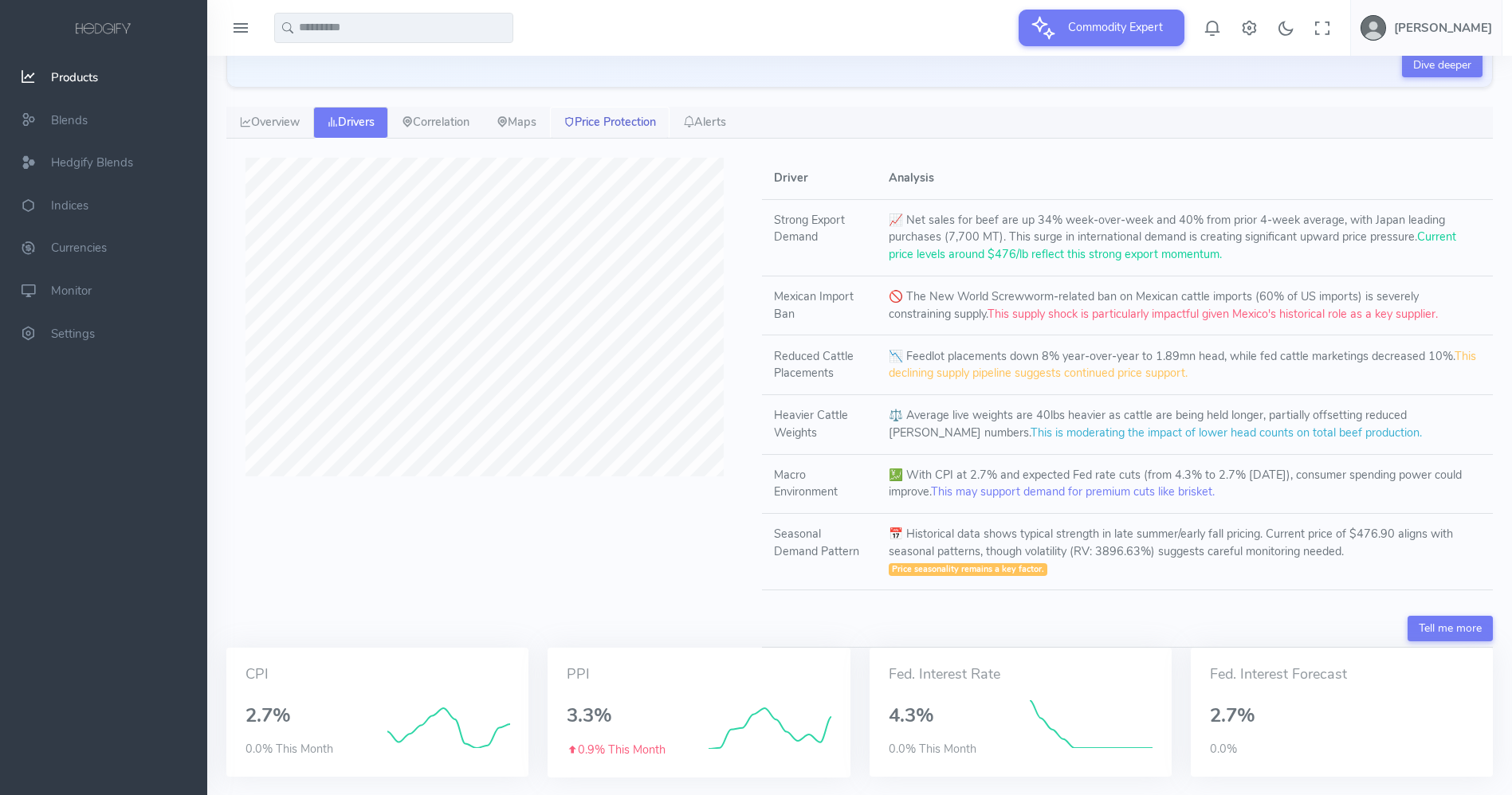
click at [625, 129] on link "Price Protection" at bounding box center [610, 123] width 120 height 32
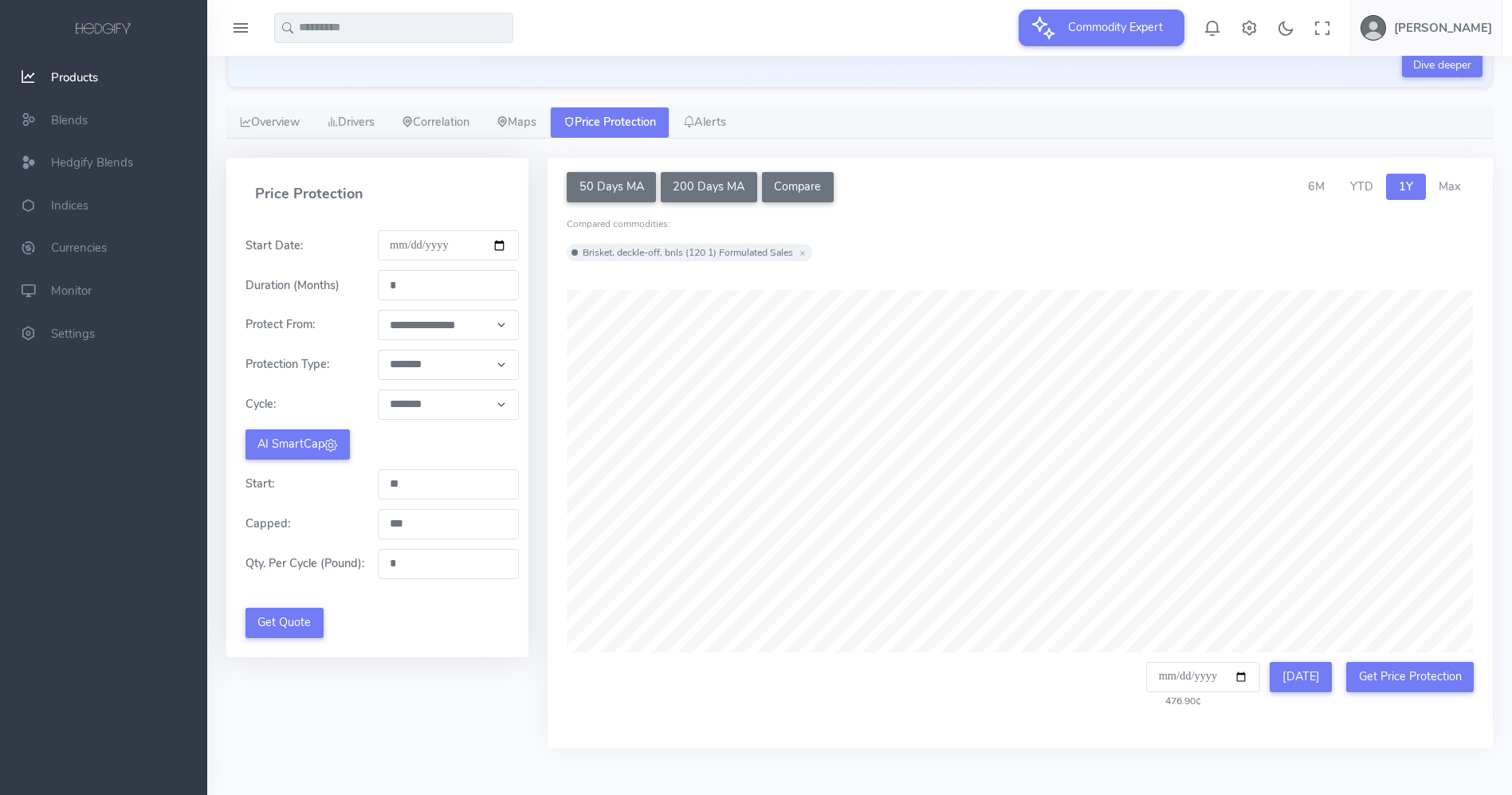
click at [416, 27] on input "text" at bounding box center [393, 27] width 239 height 30
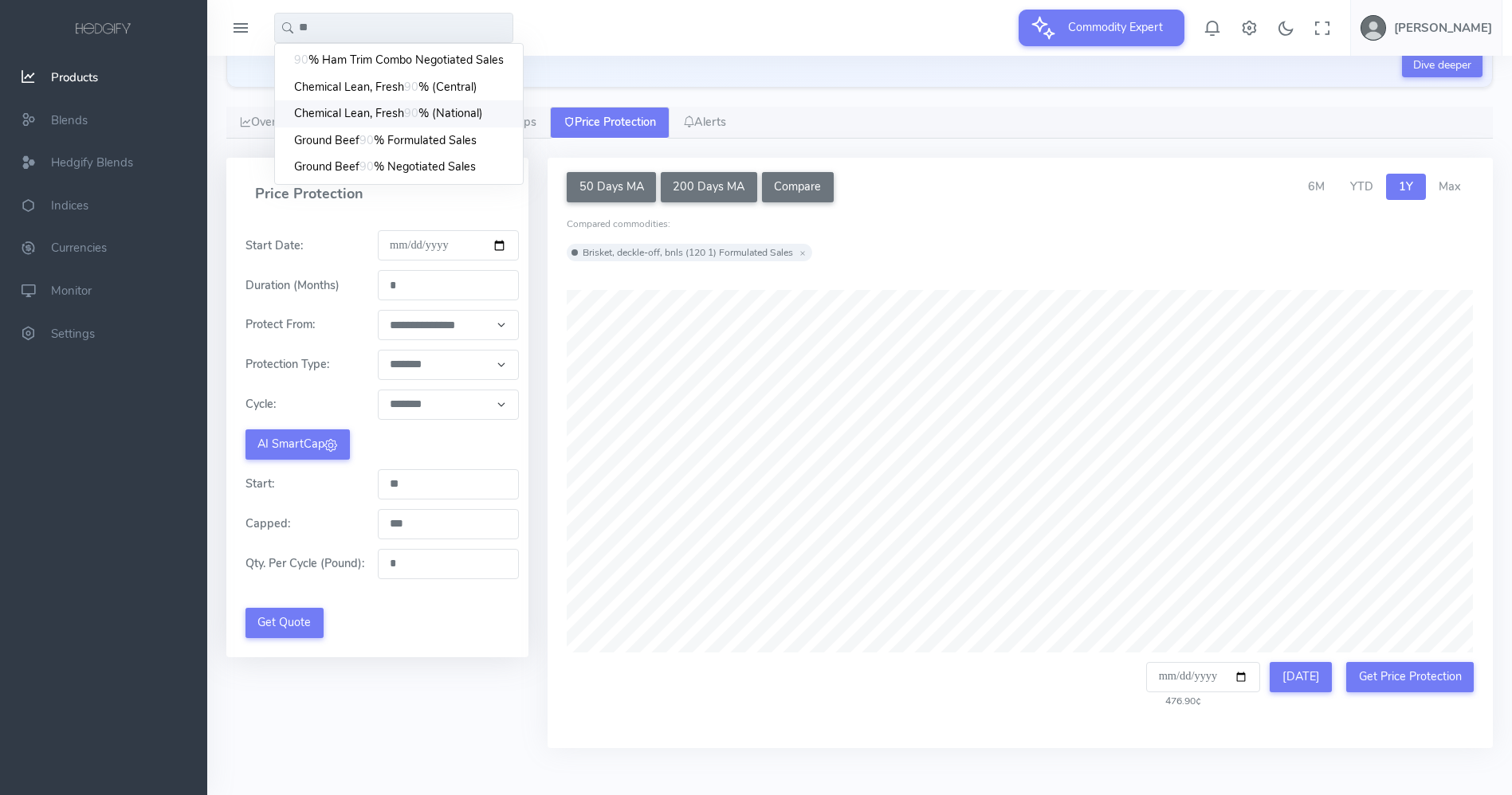
click at [321, 115] on span "Chemical Lean, Fresh" at bounding box center [349, 114] width 110 height 17
type input "**********"
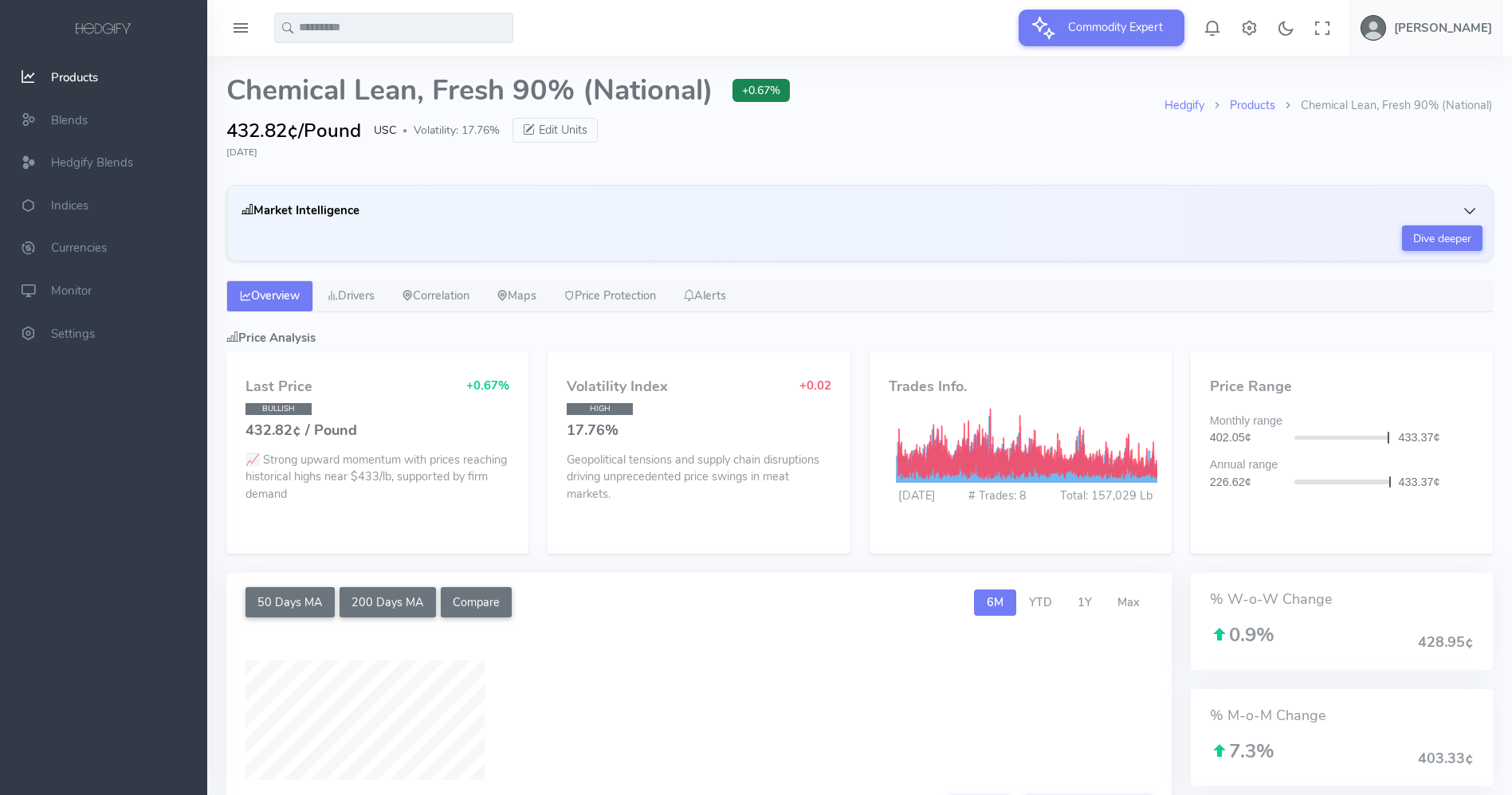
type input "**********"
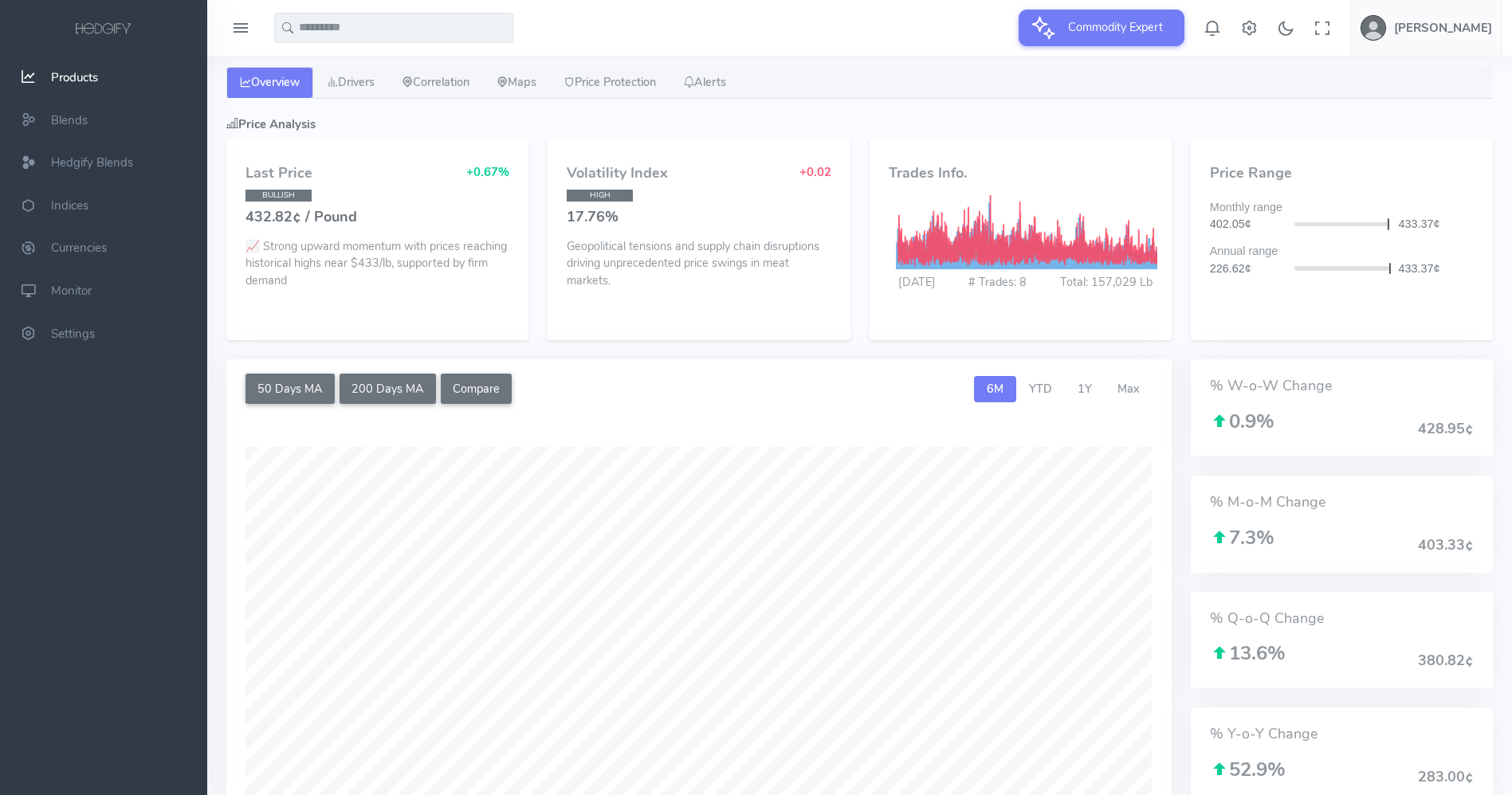
scroll to position [205, 0]
